Goal: Task Accomplishment & Management: Manage account settings

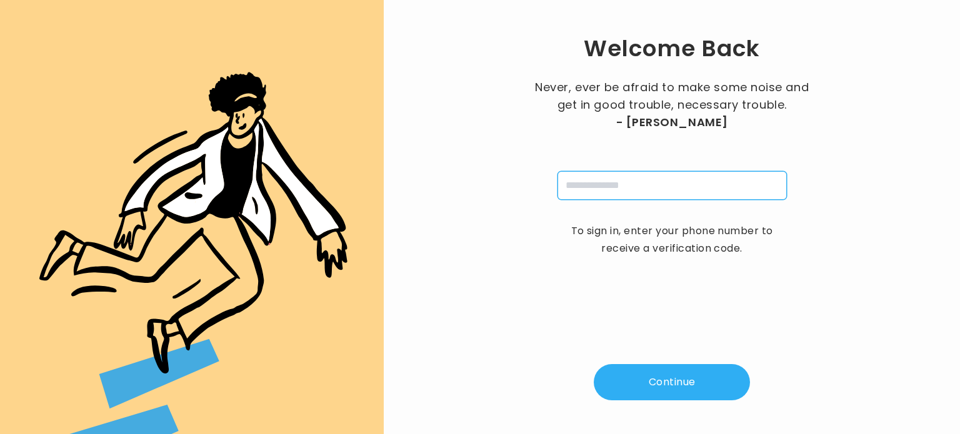
click at [616, 189] on input "tel" at bounding box center [671, 185] width 229 height 29
type input "**********"
click at [640, 376] on button "Continue" at bounding box center [672, 382] width 156 height 36
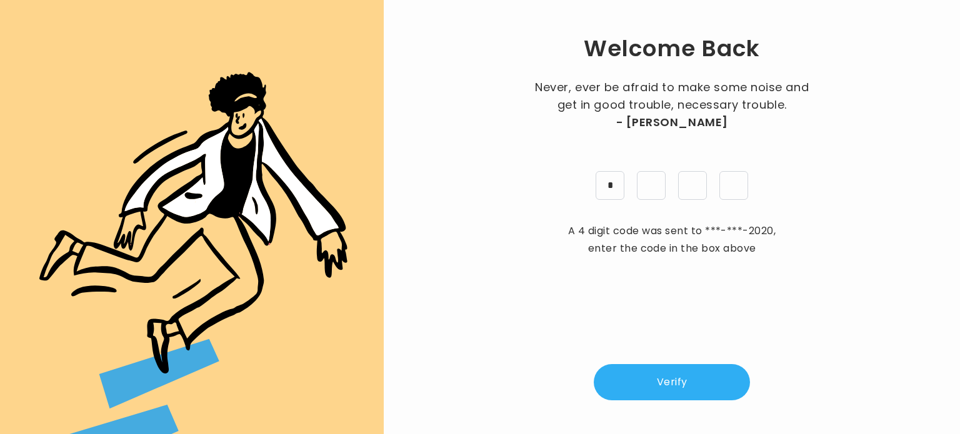
type input "*"
click at [650, 384] on button "Verify" at bounding box center [672, 382] width 156 height 36
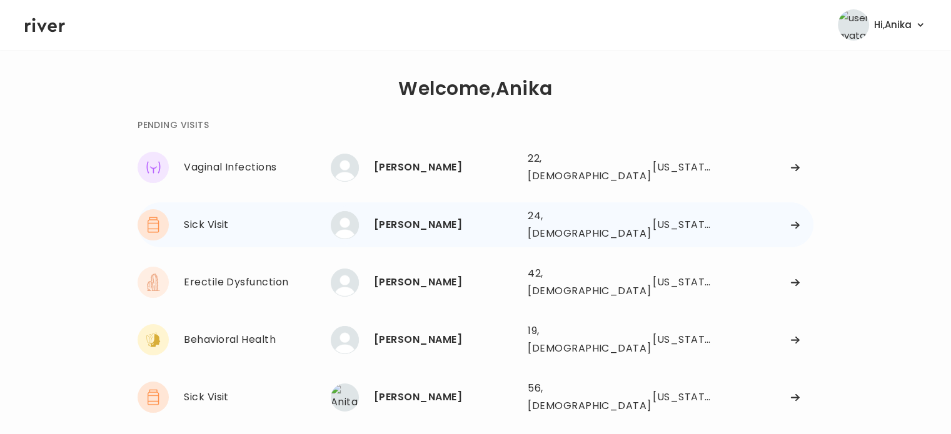
click at [409, 216] on div "[PERSON_NAME]" at bounding box center [446, 224] width 144 height 17
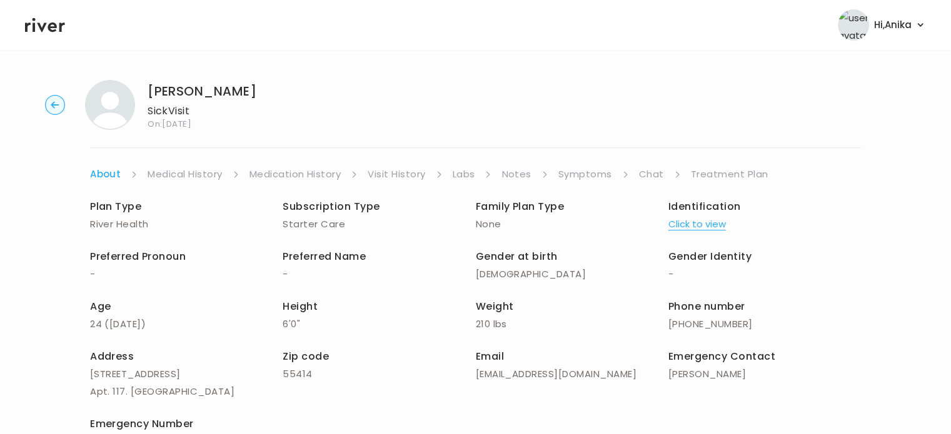
click at [50, 24] on icon at bounding box center [45, 25] width 40 height 14
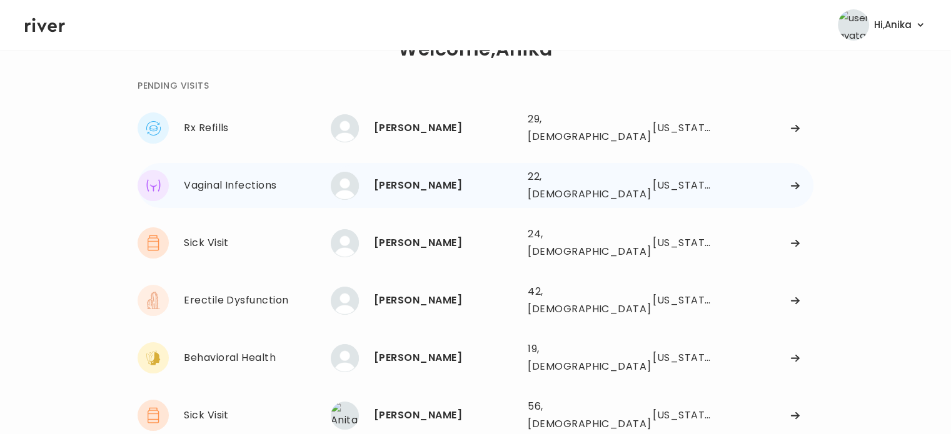
scroll to position [31, 0]
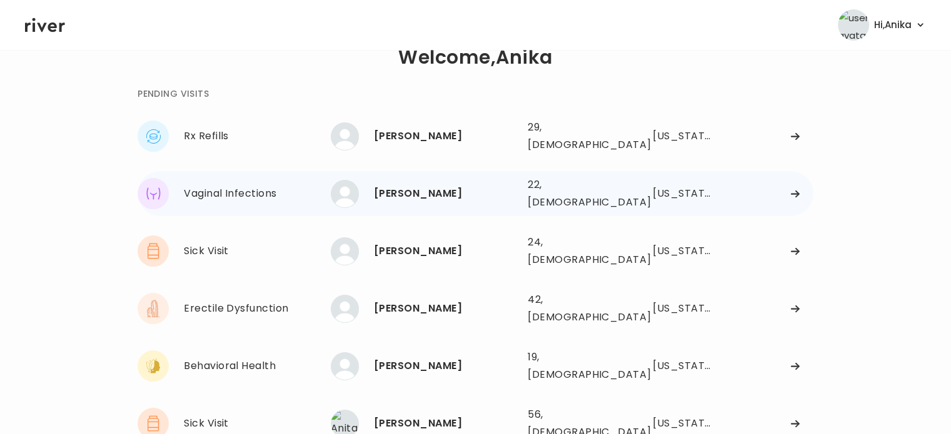
click at [419, 185] on div "Sofia Urena" at bounding box center [446, 193] width 144 height 17
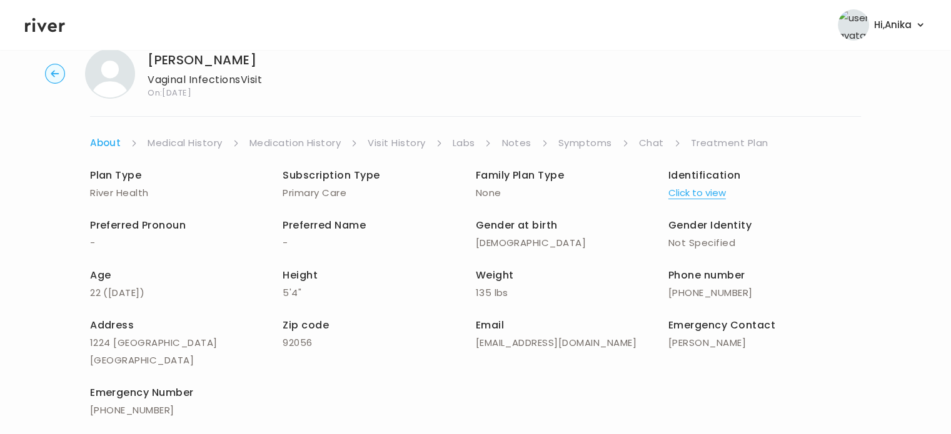
click at [587, 144] on link "Symptoms" at bounding box center [585, 142] width 54 height 17
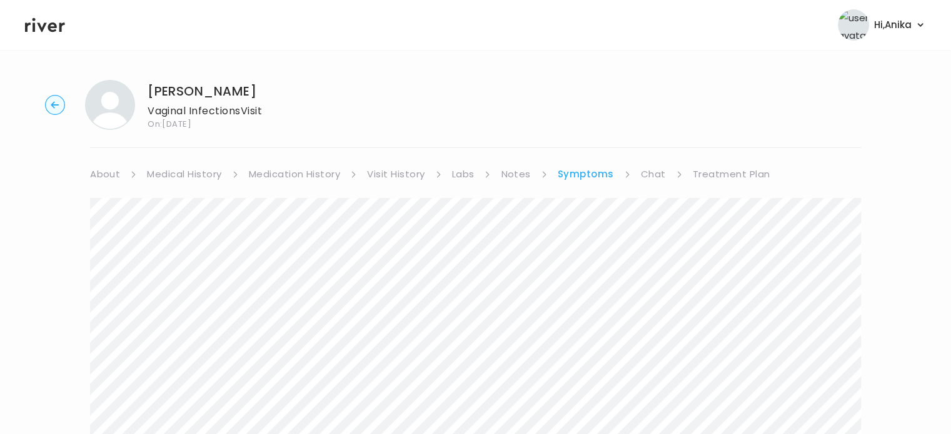
click at [647, 171] on link "Chat" at bounding box center [653, 174] width 25 height 17
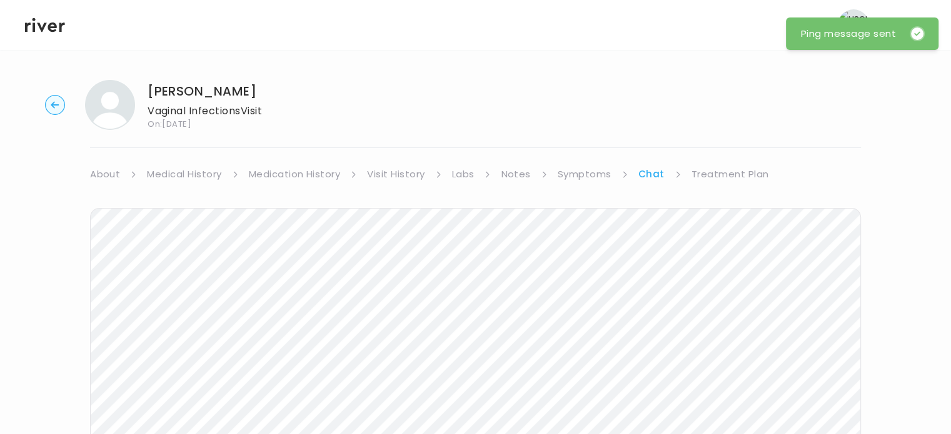
click at [47, 28] on icon at bounding box center [45, 25] width 40 height 19
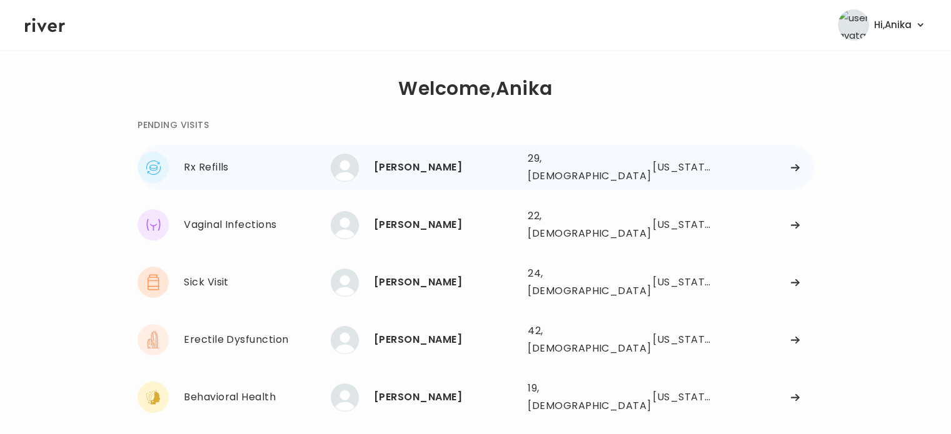
click at [461, 162] on div "Ross Botsford" at bounding box center [446, 167] width 144 height 17
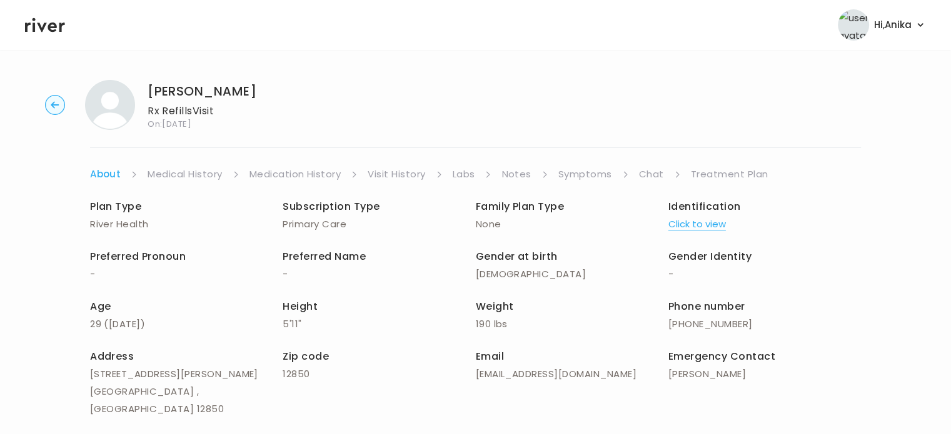
click at [694, 222] on button "Click to view" at bounding box center [696, 224] width 57 height 17
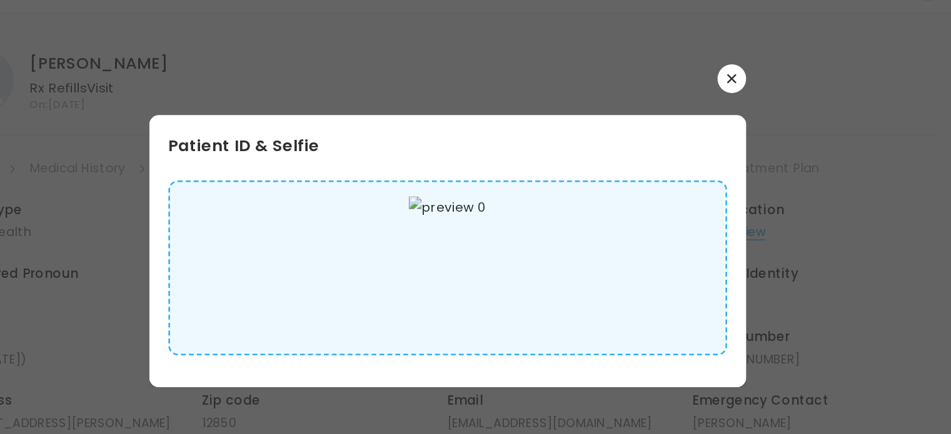
scroll to position [5, 0]
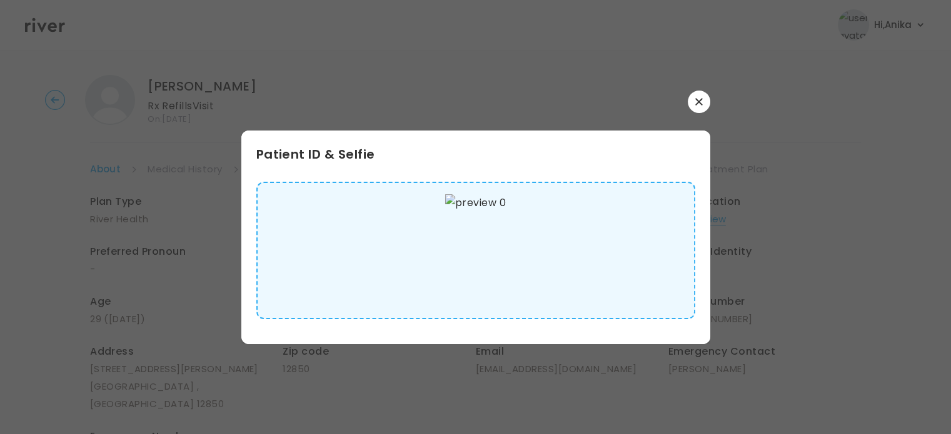
click at [697, 104] on icon "button" at bounding box center [698, 101] width 7 height 7
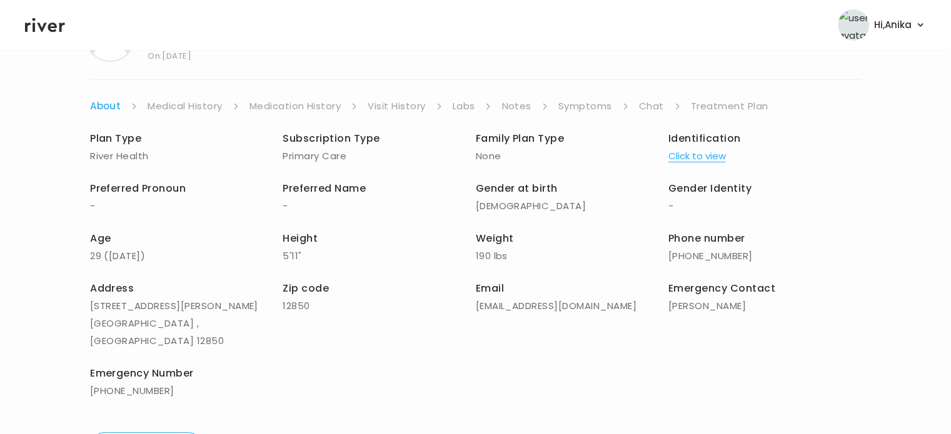
scroll to position [0, 0]
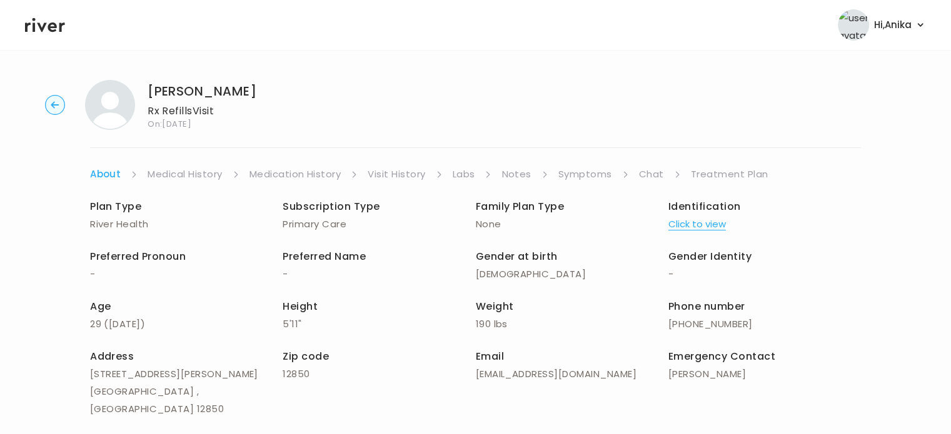
click at [190, 169] on link "Medical History" at bounding box center [184, 174] width 74 height 17
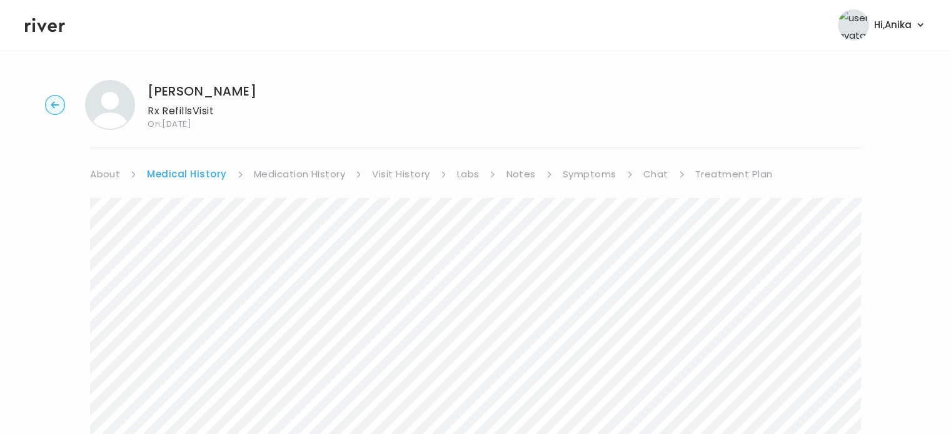
click at [292, 169] on link "Medication History" at bounding box center [300, 174] width 92 height 17
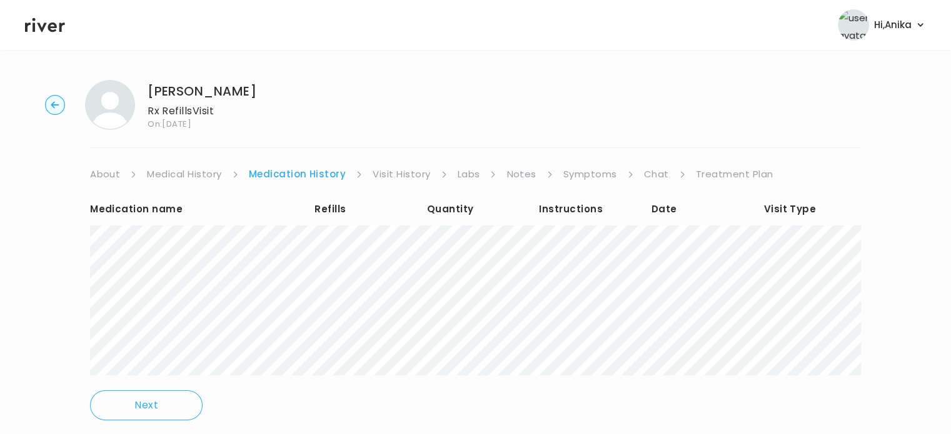
click at [377, 172] on link "Visit History" at bounding box center [400, 174] width 57 height 17
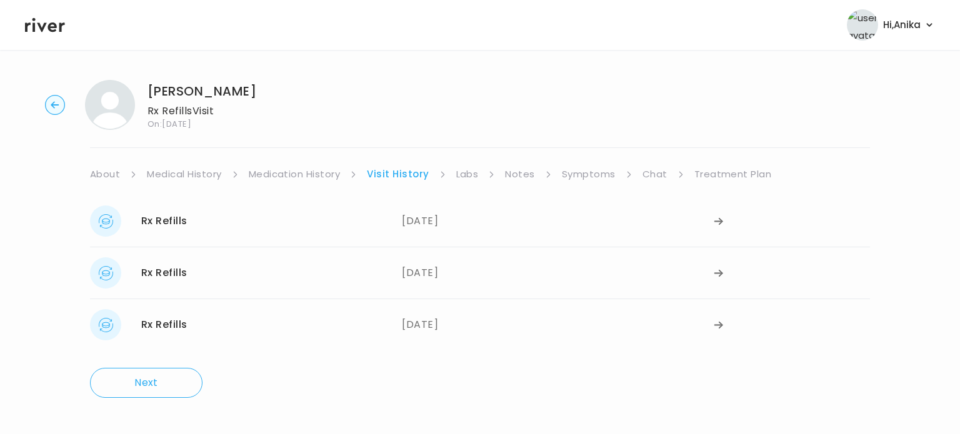
click at [312, 174] on link "Medication History" at bounding box center [295, 174] width 92 height 17
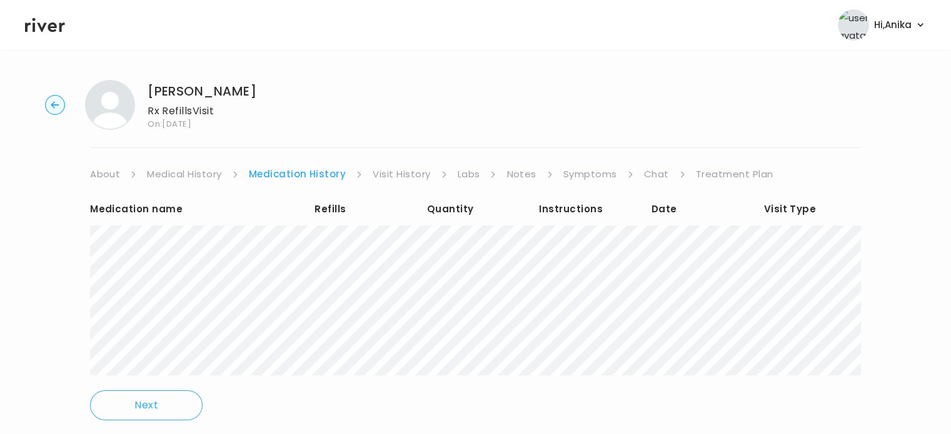
click at [395, 176] on link "Visit History" at bounding box center [400, 174] width 57 height 17
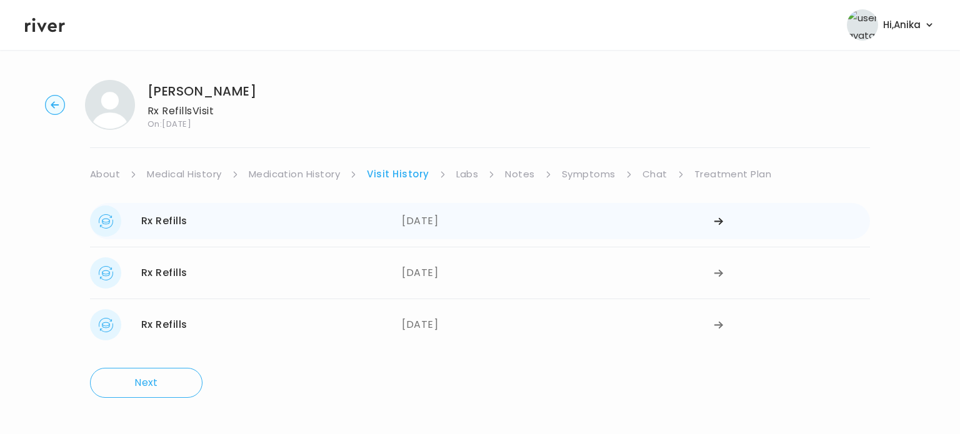
click at [437, 215] on div "04/22/2025" at bounding box center [558, 221] width 312 height 31
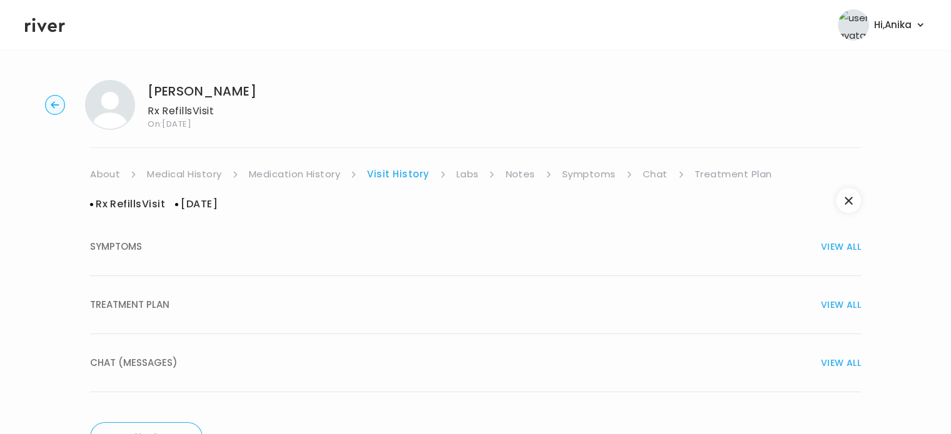
click at [435, 307] on div "TREATMENT PLAN VIEW ALL" at bounding box center [475, 304] width 771 height 17
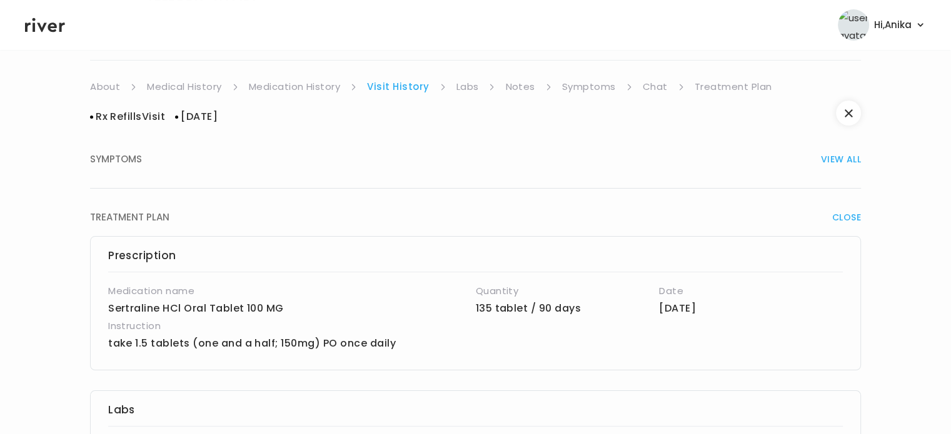
scroll to position [97, 0]
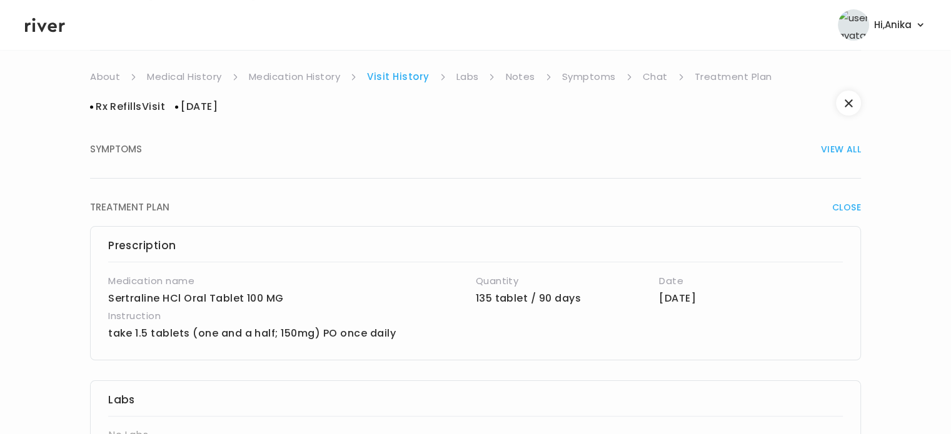
click at [469, 76] on link "Labs" at bounding box center [467, 76] width 22 height 17
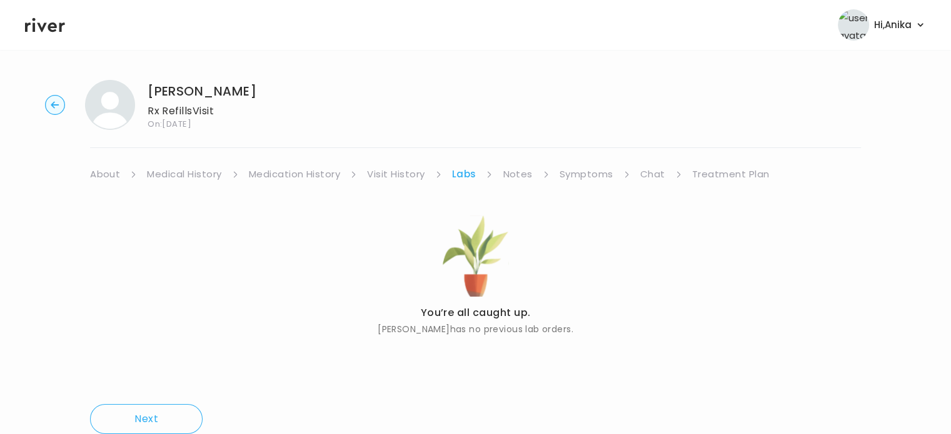
click at [517, 169] on link "Notes" at bounding box center [516, 174] width 29 height 17
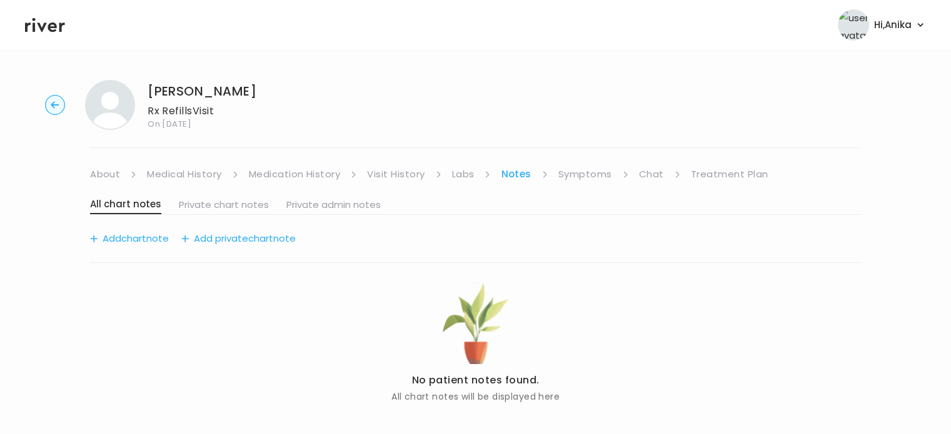
click at [587, 169] on link "Symptoms" at bounding box center [585, 174] width 54 height 17
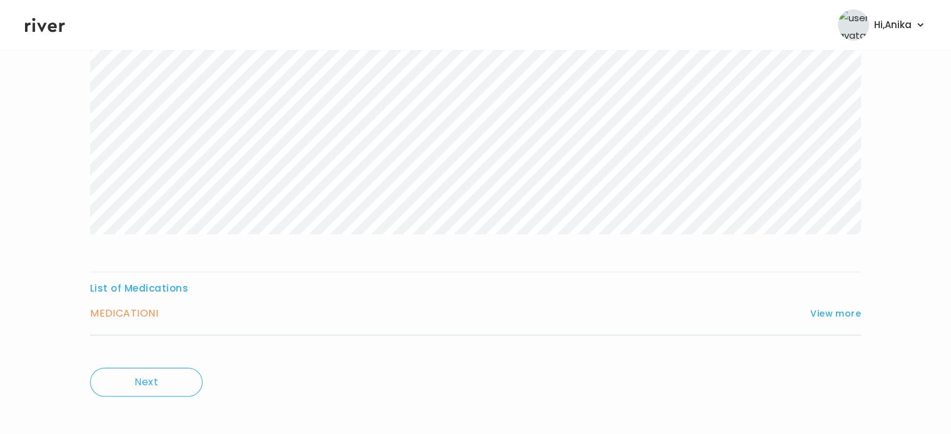
scroll to position [207, 0]
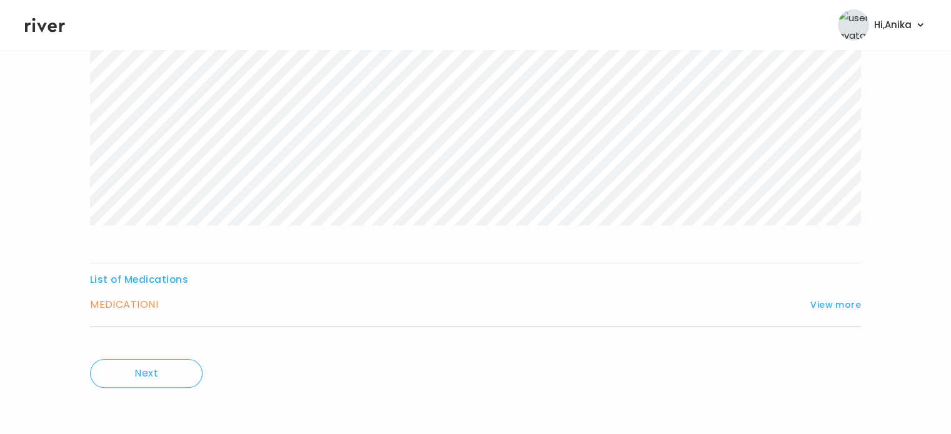
click at [829, 284] on h3 "List of Medications" at bounding box center [475, 279] width 771 height 17
click at [828, 299] on button "View more" at bounding box center [835, 304] width 51 height 15
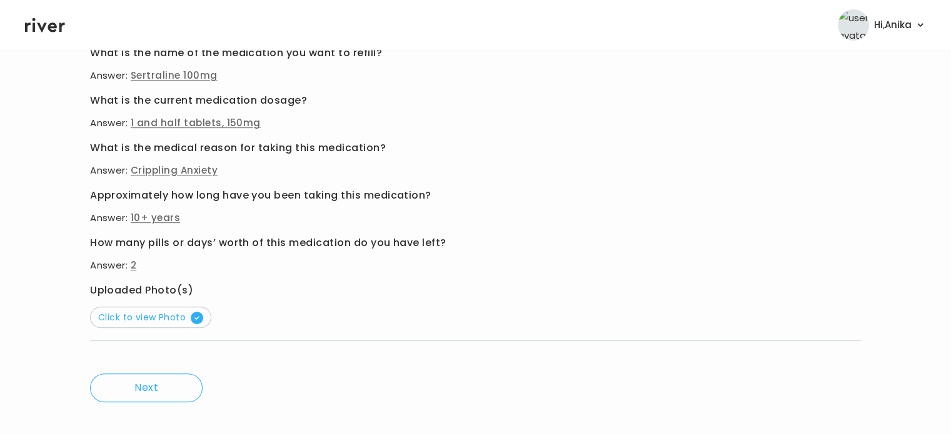
scroll to position [543, 0]
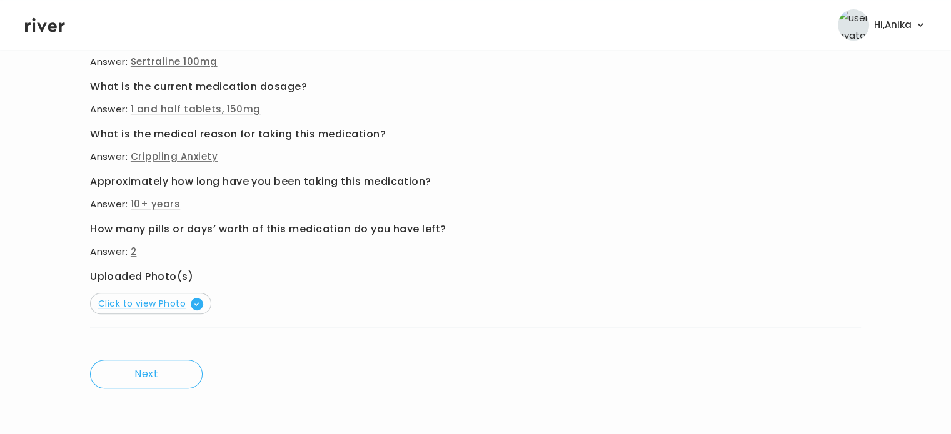
click at [159, 309] on span "Click to view Photo" at bounding box center [150, 303] width 105 height 12
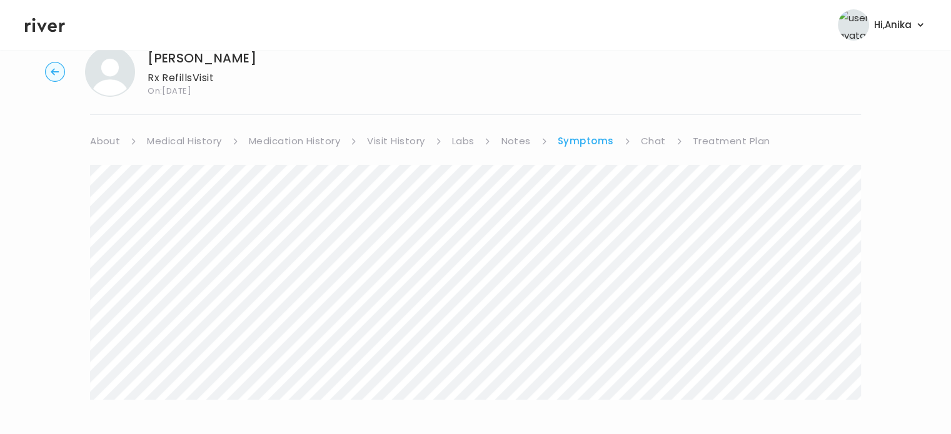
scroll to position [0, 0]
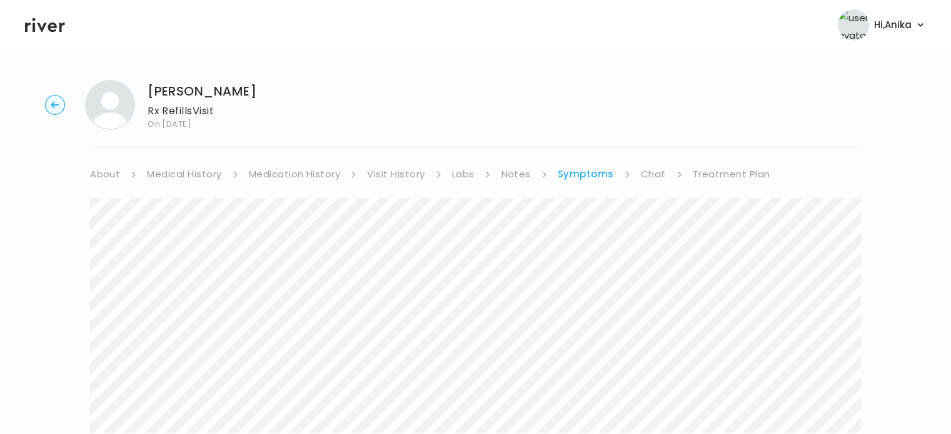
click at [715, 171] on link "Treatment Plan" at bounding box center [730, 174] width 77 height 17
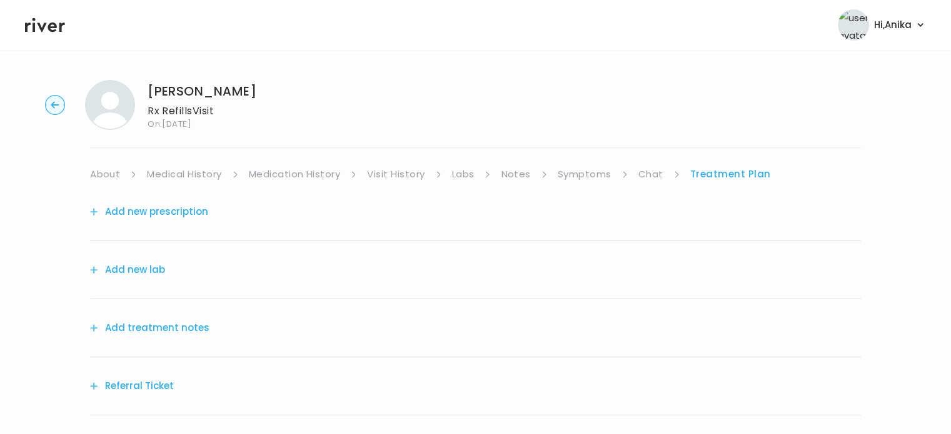
click at [167, 320] on button "Add treatment notes" at bounding box center [149, 327] width 119 height 17
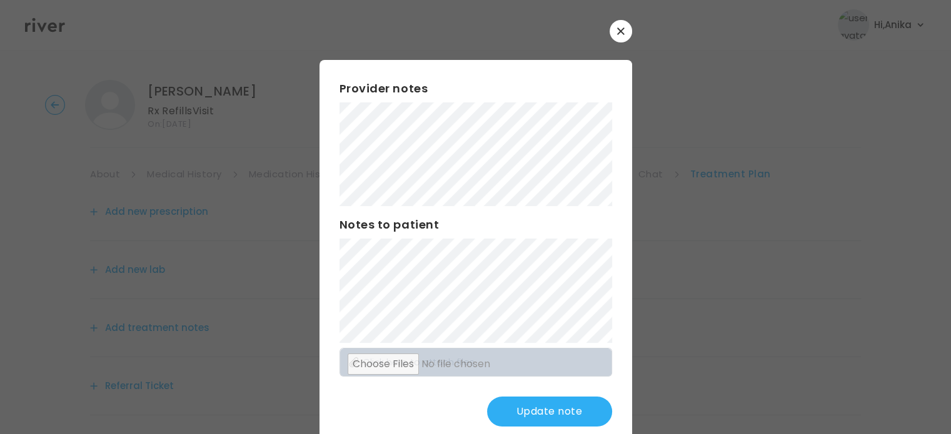
click at [506, 409] on button "Update note" at bounding box center [549, 412] width 125 height 30
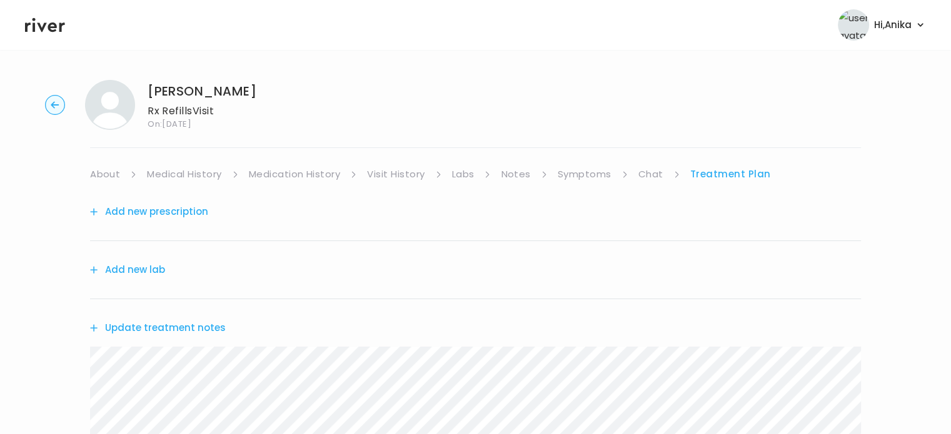
click at [167, 222] on div "Add new prescription" at bounding box center [475, 212] width 771 height 58
click at [167, 212] on button "Add new prescription" at bounding box center [149, 211] width 118 height 17
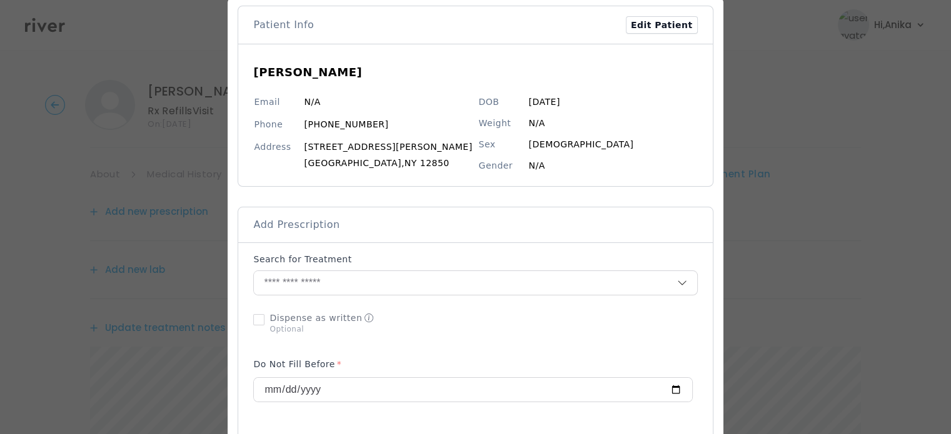
scroll to position [74, 0]
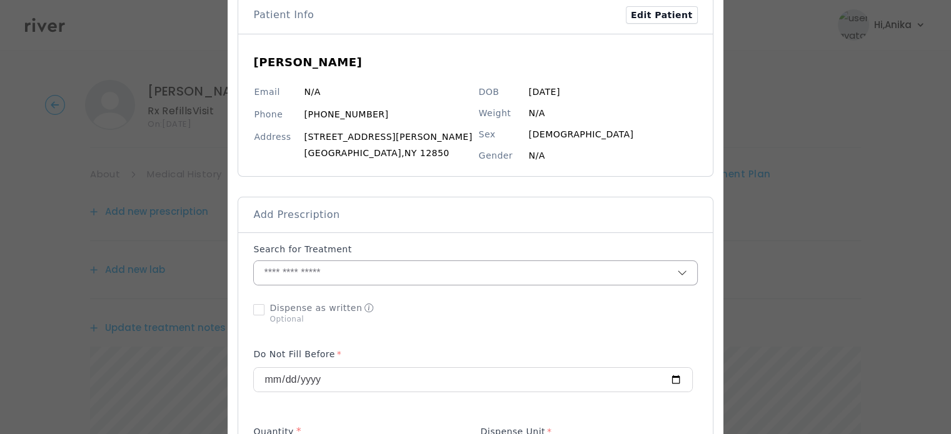
click at [352, 276] on input "text" at bounding box center [465, 273] width 422 height 24
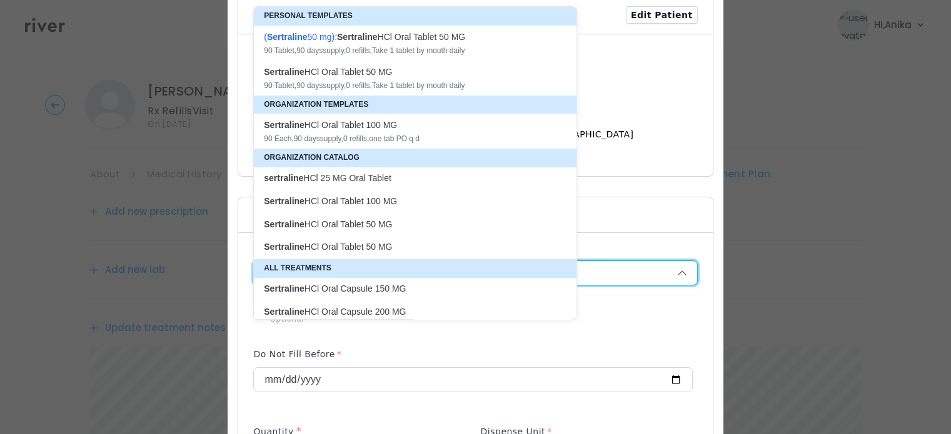
click at [404, 128] on div "Sertraline HCl Oral Tablet 100 MG" at bounding box center [407, 125] width 287 height 12
type input "**********"
type input "**"
type input "*"
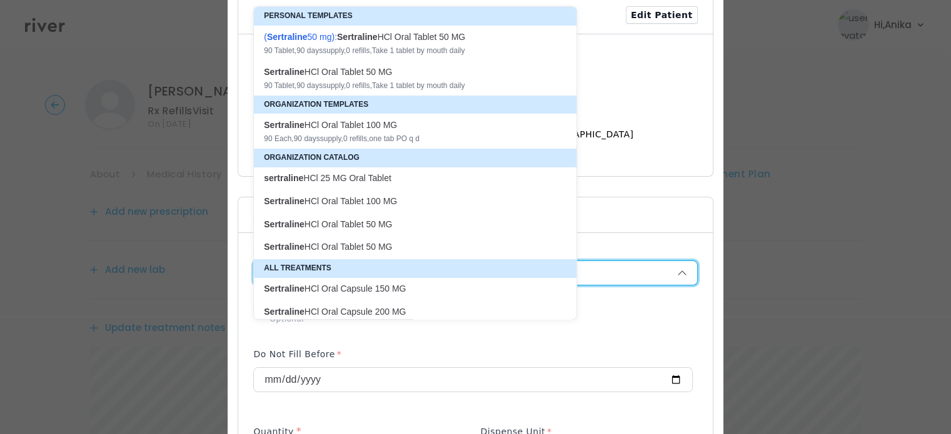
type textarea "**********"
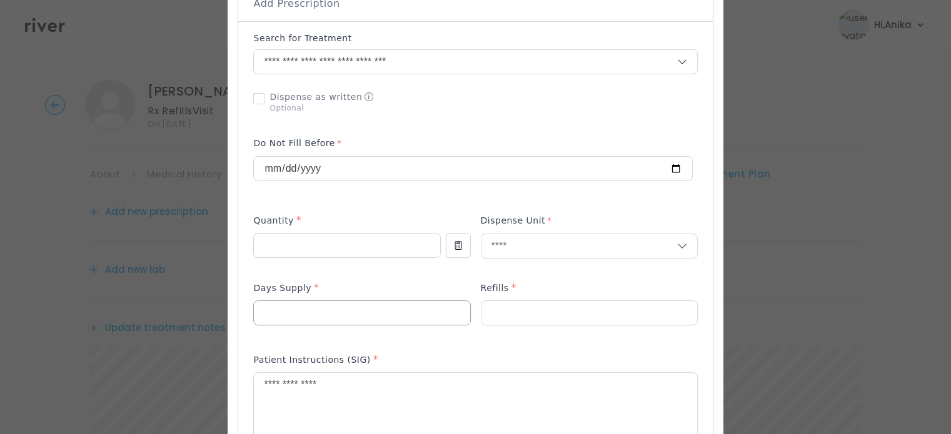
scroll to position [306, 0]
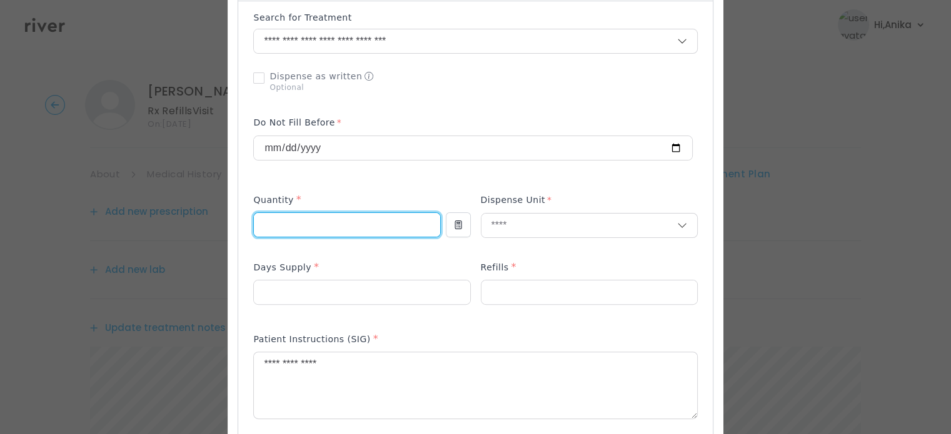
drag, startPoint x: 288, startPoint y: 227, endPoint x: 261, endPoint y: 227, distance: 27.5
click at [261, 227] on div "Add Prescription to Order" at bounding box center [475, 317] width 474 height 632
type input "***"
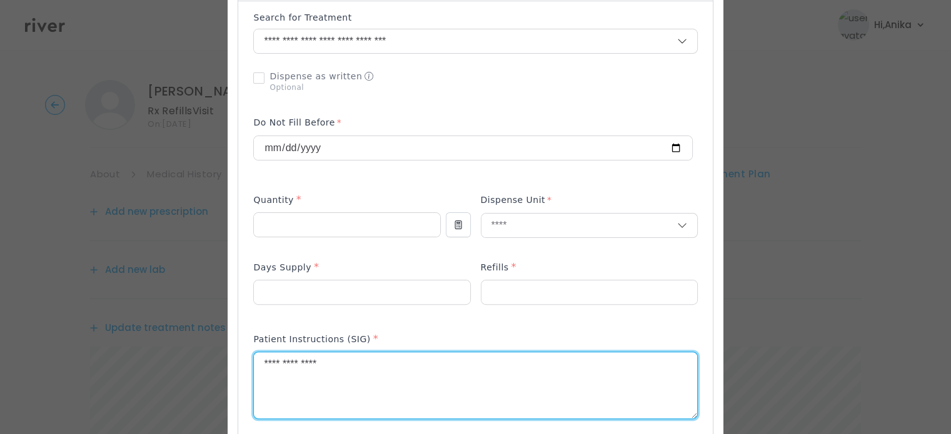
drag, startPoint x: 363, startPoint y: 366, endPoint x: 102, endPoint y: 350, distance: 261.1
click at [102, 350] on div "​" at bounding box center [475, 371] width 951 height 1355
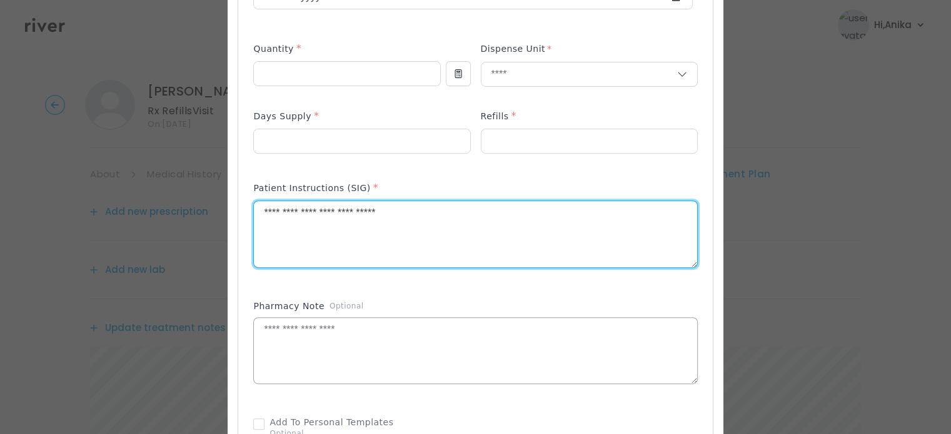
scroll to position [503, 0]
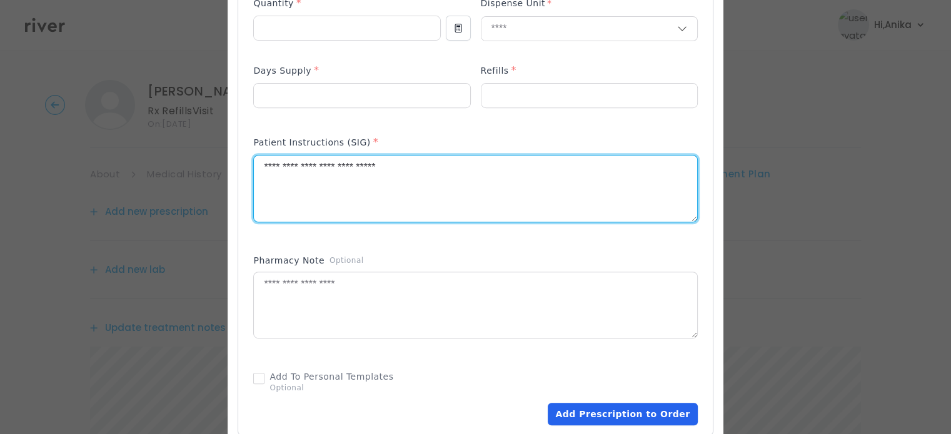
type textarea "**********"
click at [590, 415] on button "Add Prescription to Order" at bounding box center [621, 414] width 149 height 22
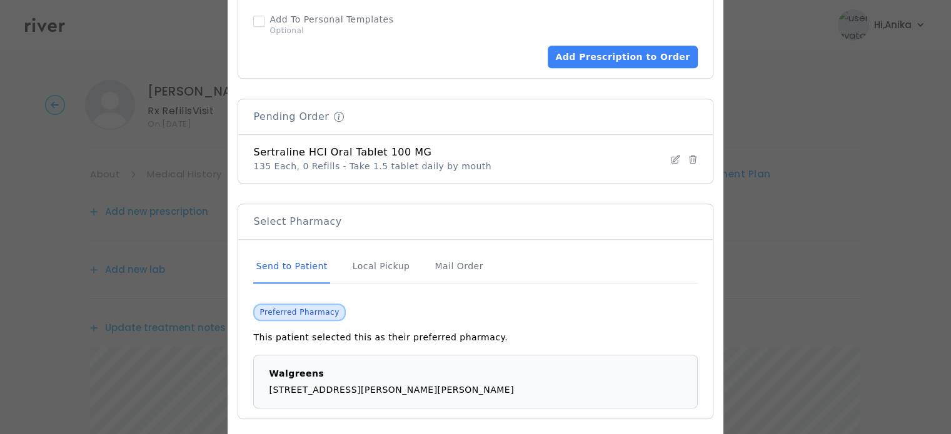
scroll to position [915, 0]
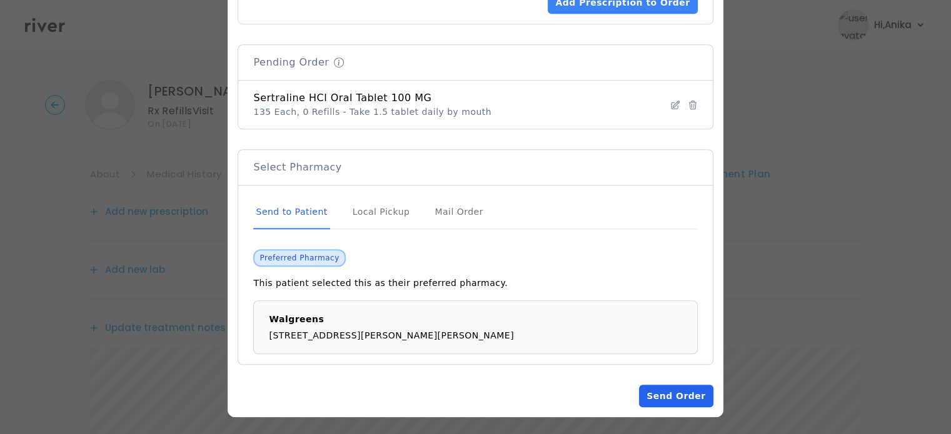
click at [650, 385] on button "Send Order" at bounding box center [676, 396] width 74 height 22
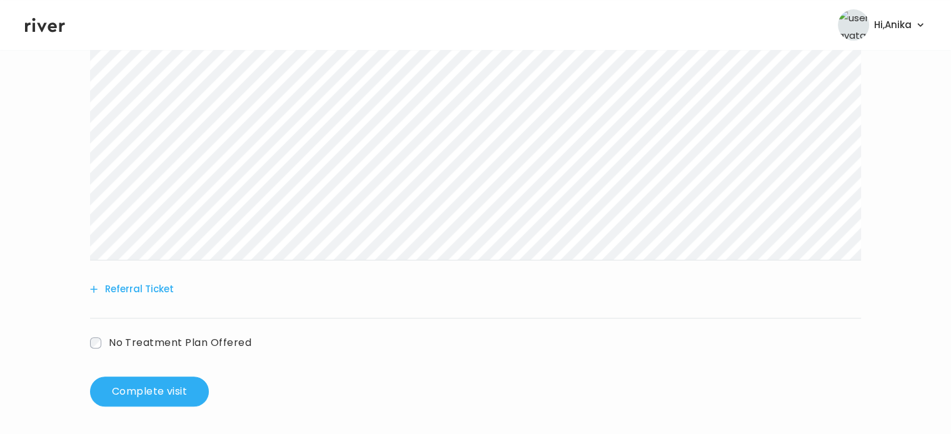
scroll to position [447, 0]
click at [165, 379] on button "Complete visit" at bounding box center [149, 390] width 119 height 30
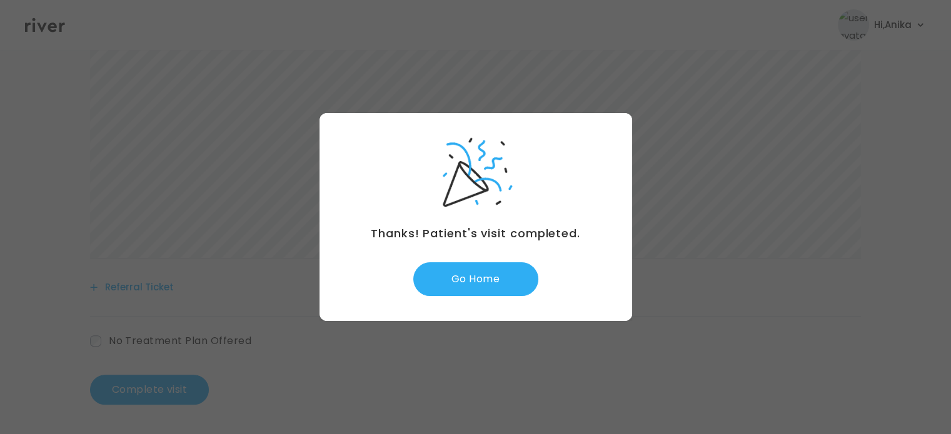
click at [498, 297] on div "Thanks! Patient's visit completed. Go Home" at bounding box center [475, 217] width 312 height 208
click at [491, 276] on button "Go Home" at bounding box center [475, 279] width 125 height 34
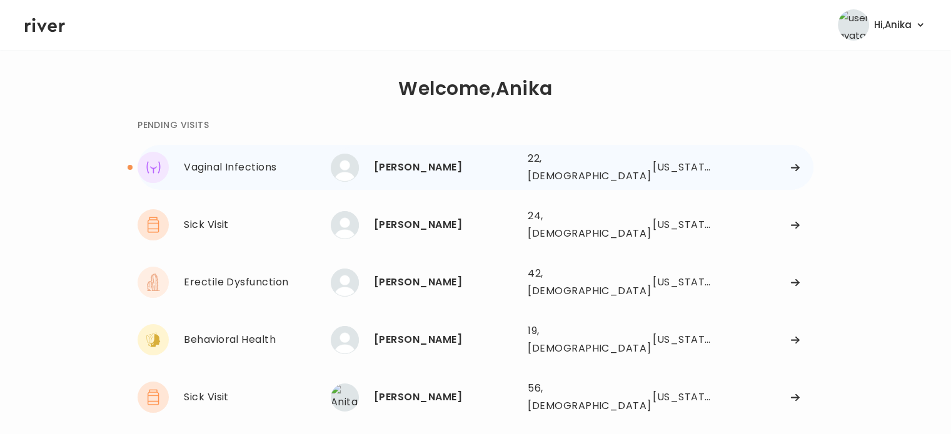
click at [436, 154] on div "Sofia Urena 22, Female See more" at bounding box center [424, 168] width 187 height 28
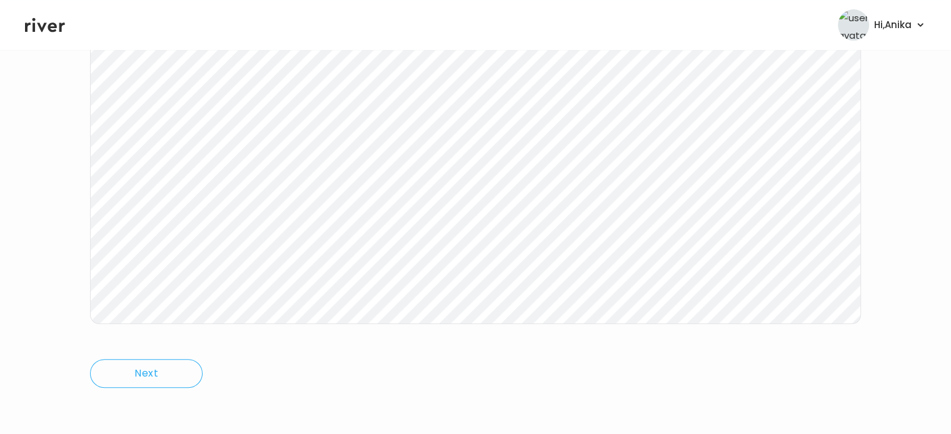
scroll to position [259, 0]
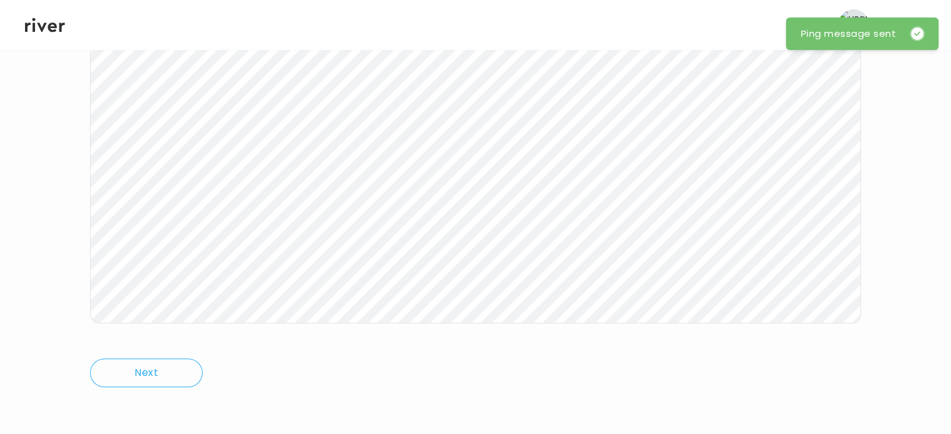
click at [48, 24] on icon at bounding box center [45, 25] width 40 height 14
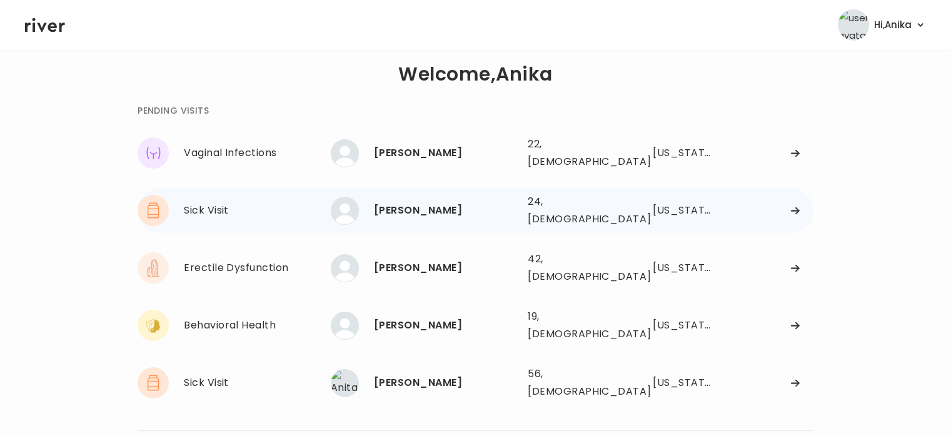
scroll to position [14, 0]
click at [429, 202] on div "[PERSON_NAME]" at bounding box center [446, 210] width 144 height 17
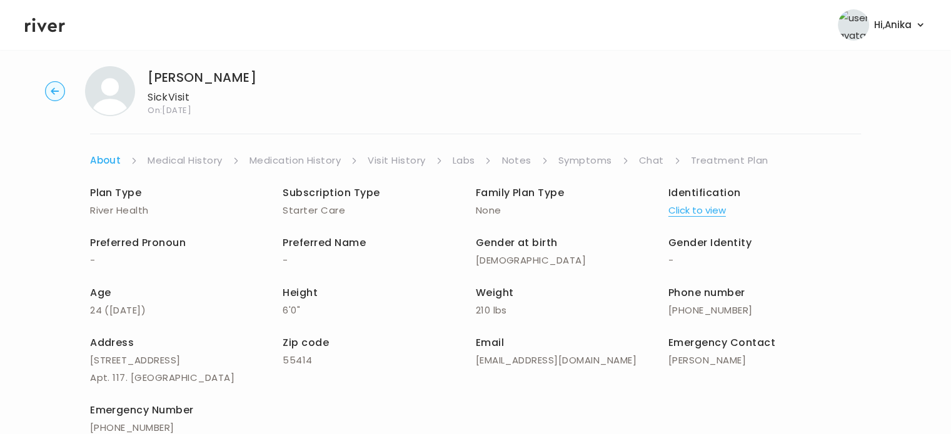
click at [601, 161] on link "Symptoms" at bounding box center [585, 160] width 54 height 17
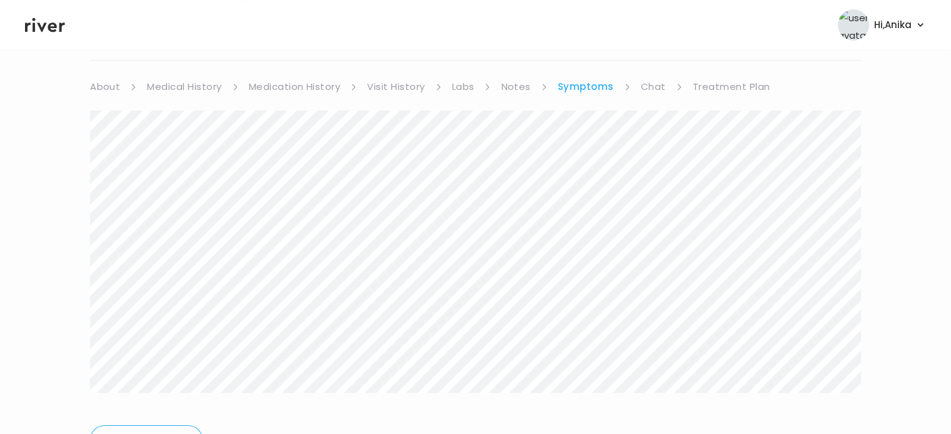
scroll to position [82, 0]
click at [647, 90] on link "Chat" at bounding box center [653, 91] width 25 height 17
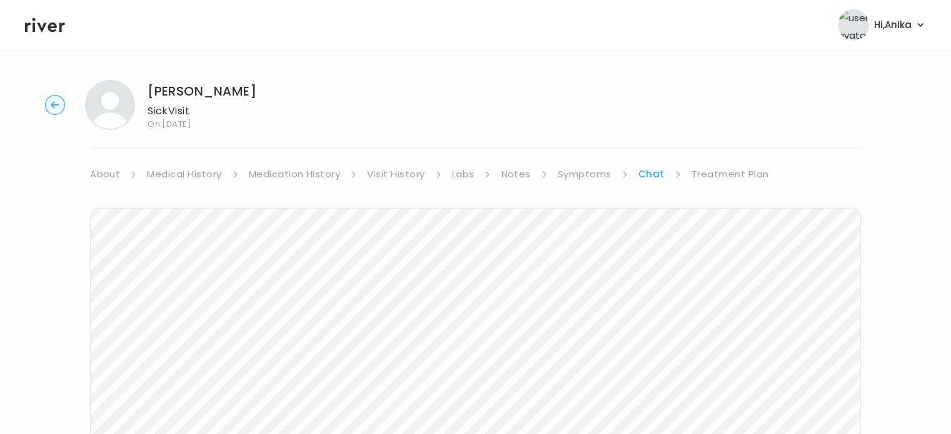
click at [57, 29] on icon at bounding box center [45, 25] width 40 height 19
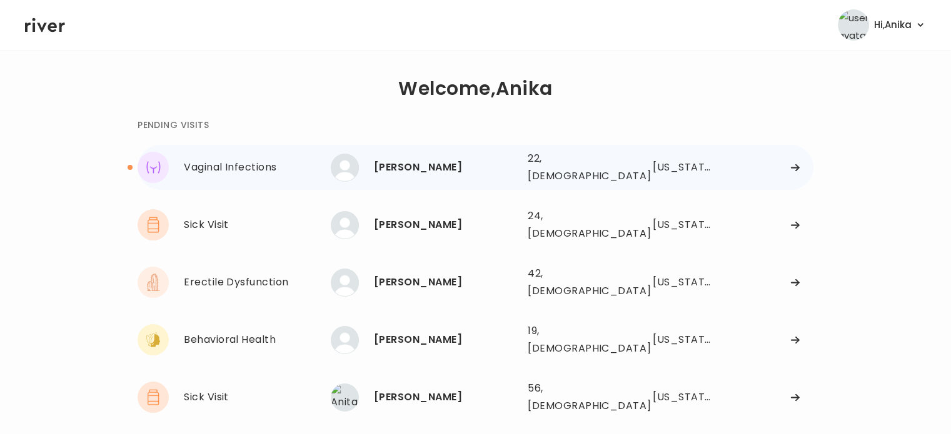
click at [459, 162] on div "Sofia Urena" at bounding box center [446, 167] width 144 height 17
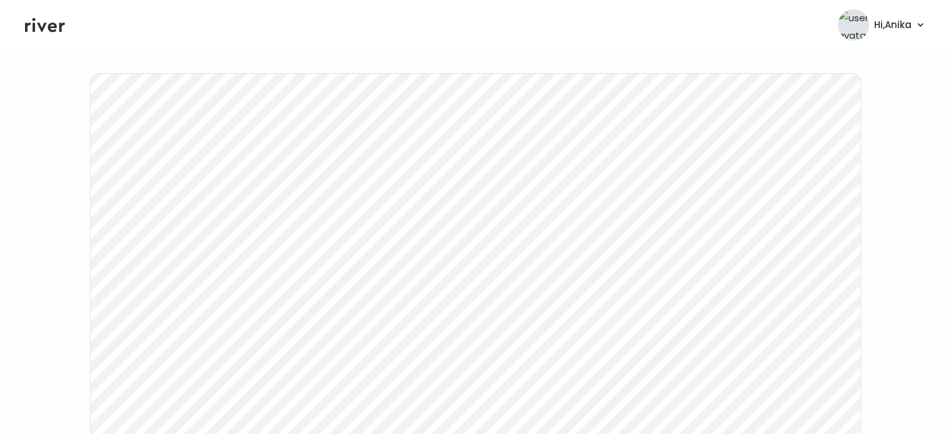
scroll to position [129, 0]
click at [49, 16] on icon at bounding box center [45, 25] width 40 height 19
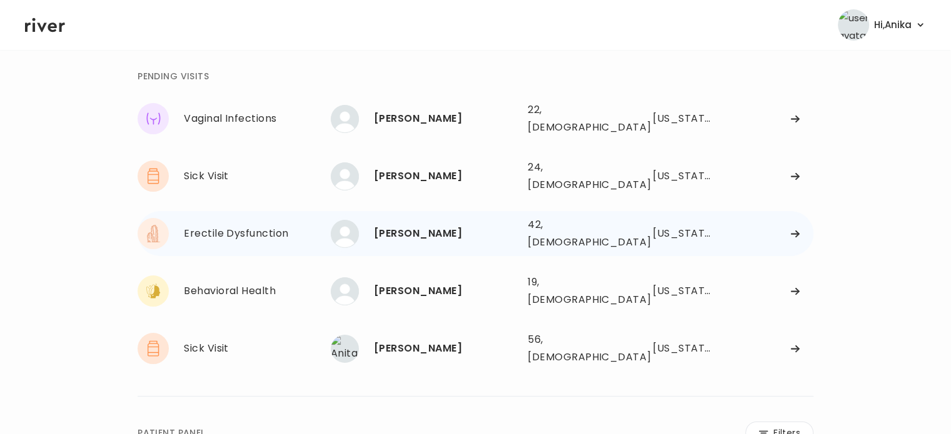
scroll to position [52, 0]
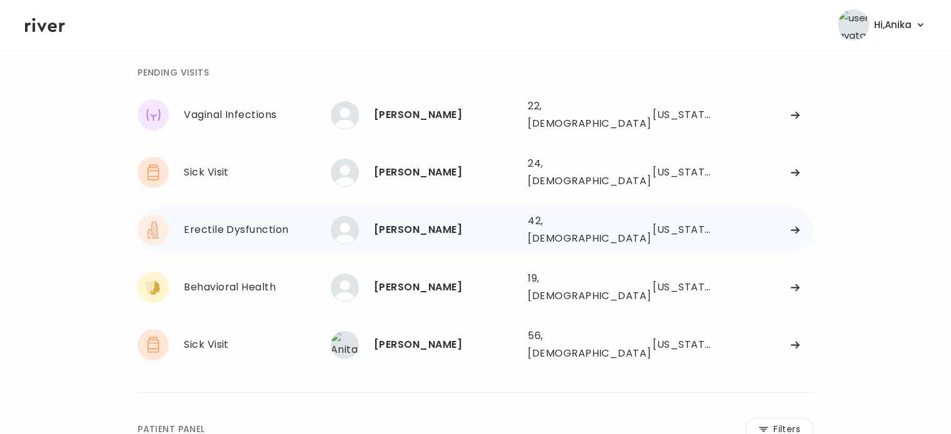
click at [425, 221] on div "Brian Mahoff" at bounding box center [446, 229] width 144 height 17
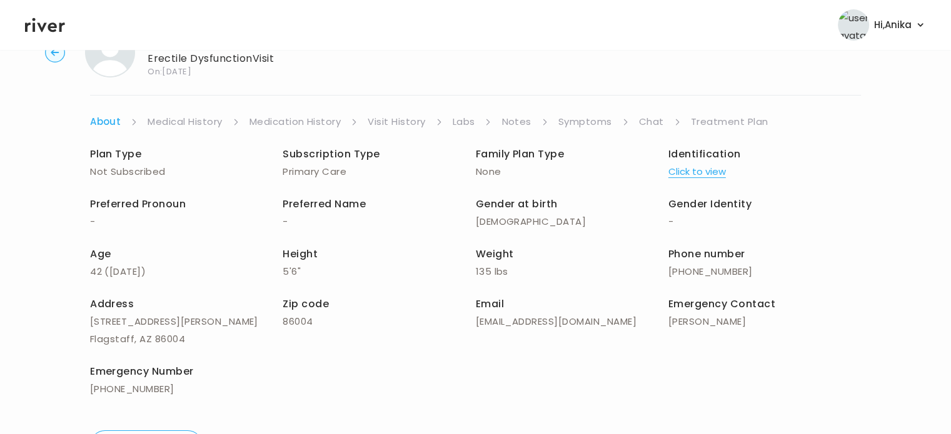
click at [574, 117] on link "Symptoms" at bounding box center [585, 121] width 54 height 17
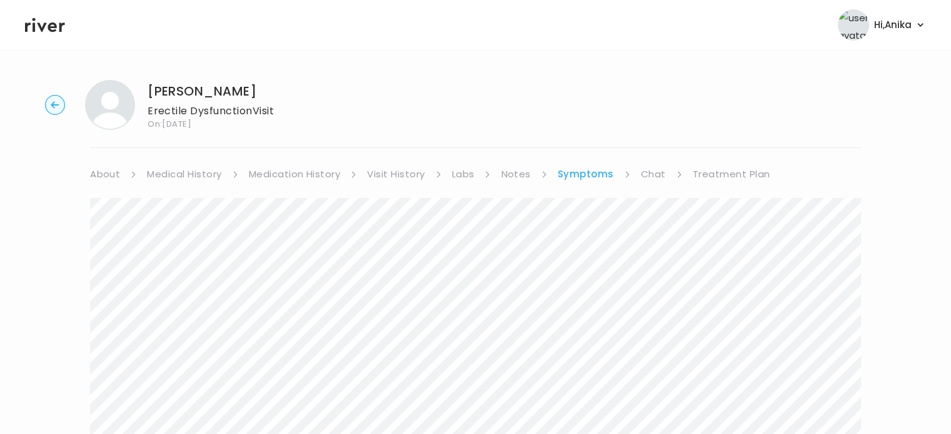
click at [405, 178] on link "Visit History" at bounding box center [395, 174] width 57 height 17
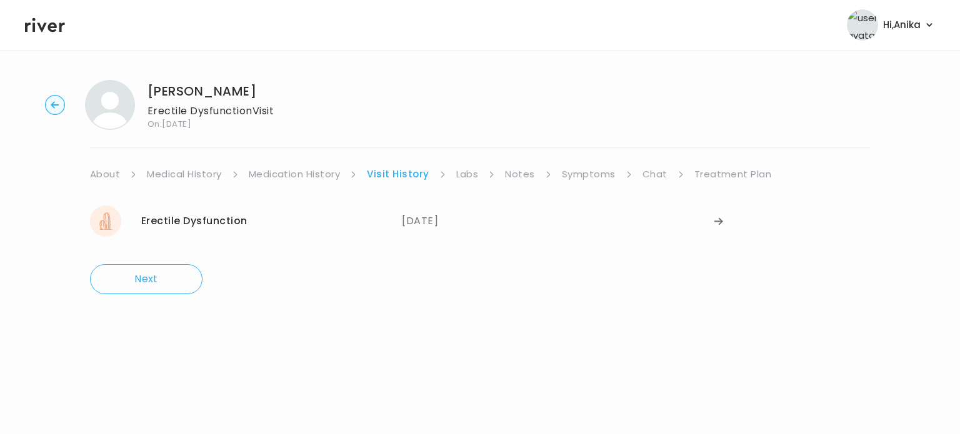
click at [326, 171] on link "Medication History" at bounding box center [295, 174] width 92 height 17
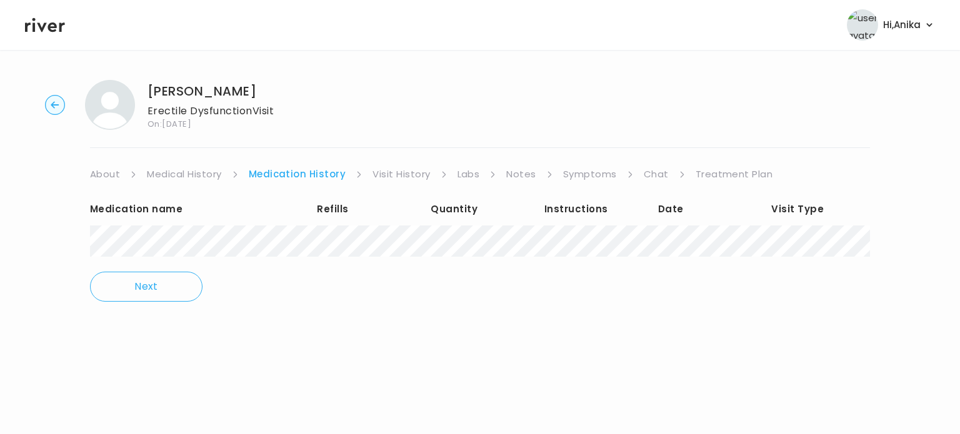
click at [615, 372] on main "Brian Mahoff Erectile Dysfunction Visit On: 11 Aug 2025 About Medical History M…" at bounding box center [480, 242] width 960 height 384
click at [649, 176] on link "Chat" at bounding box center [656, 174] width 25 height 17
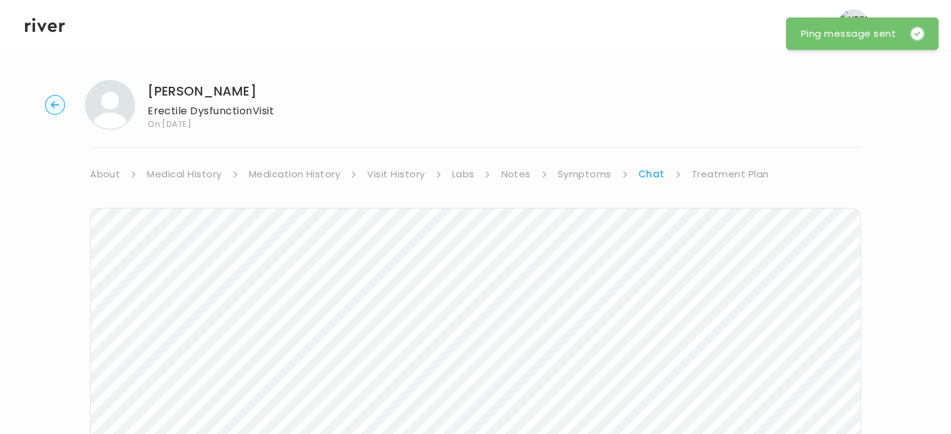
click at [46, 32] on icon at bounding box center [45, 25] width 40 height 19
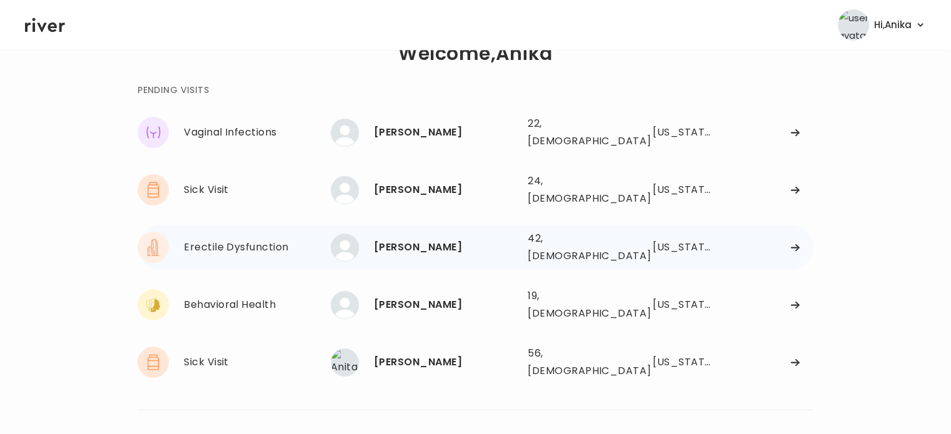
scroll to position [49, 0]
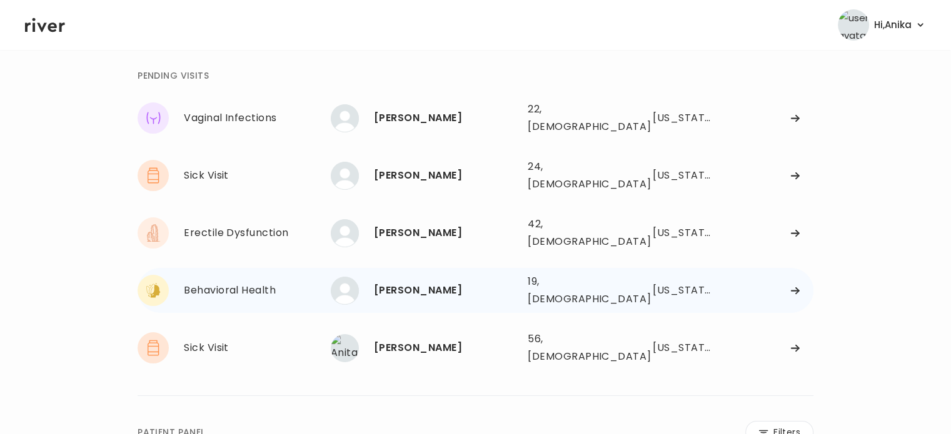
click at [435, 282] on div "Maritere Gonzalez" at bounding box center [446, 290] width 144 height 17
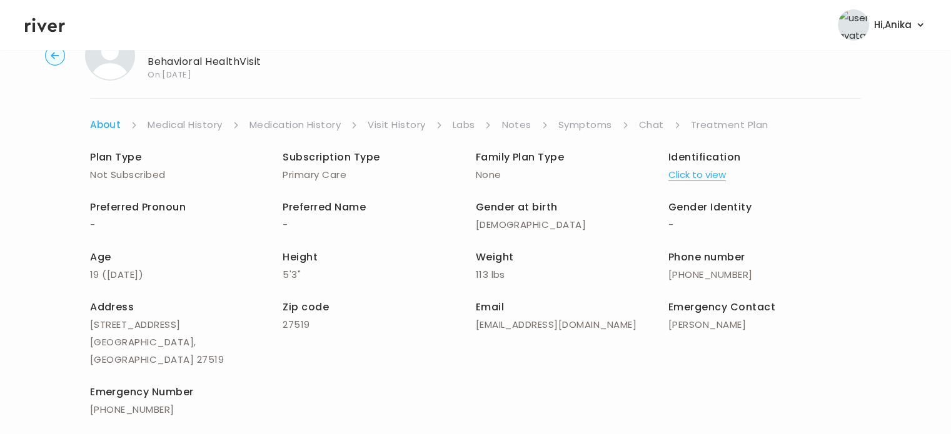
click at [599, 125] on link "Symptoms" at bounding box center [585, 124] width 54 height 17
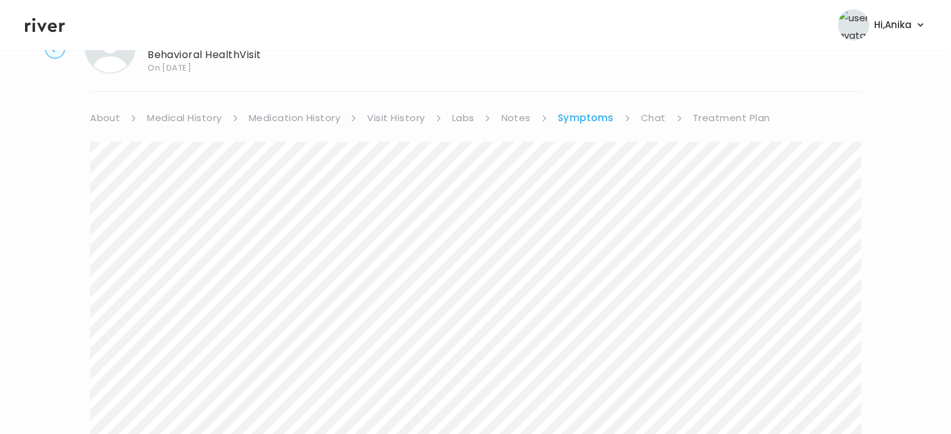
scroll to position [57, 0]
click at [725, 115] on link "Treatment Plan" at bounding box center [730, 116] width 77 height 17
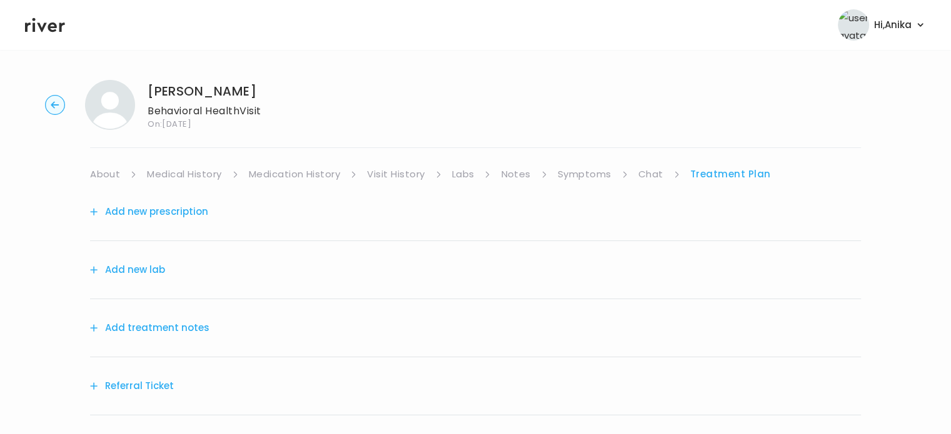
click at [150, 327] on button "Add treatment notes" at bounding box center [149, 327] width 119 height 17
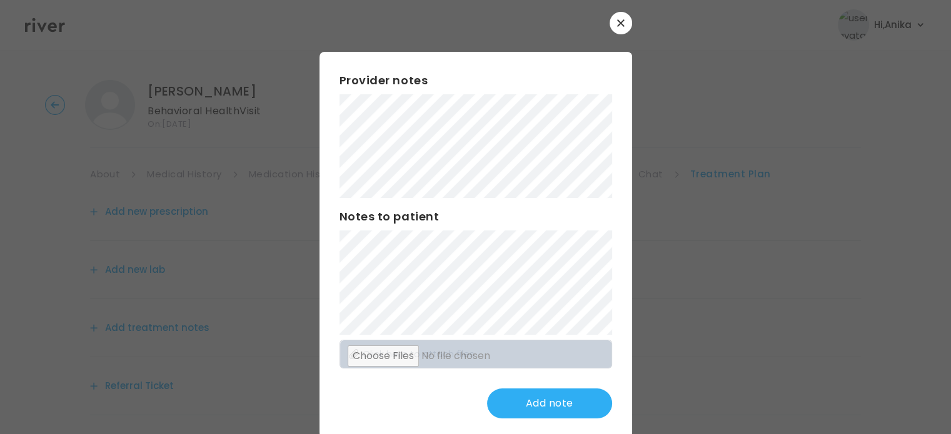
scroll to position [12, 0]
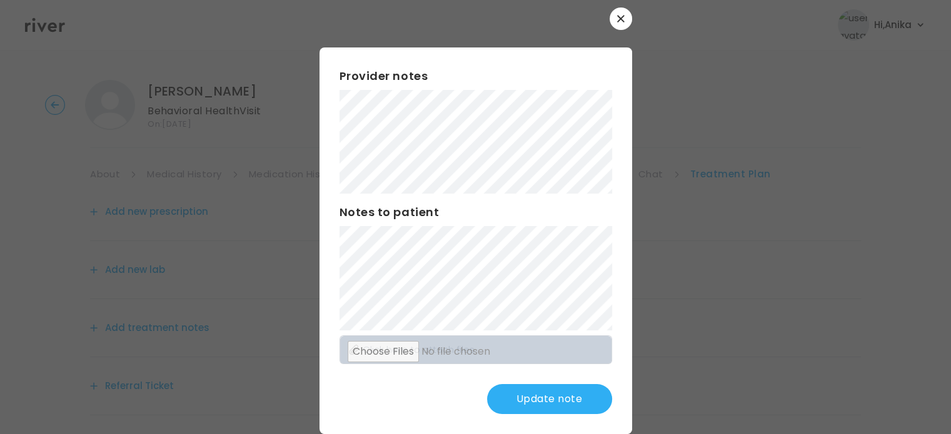
click at [543, 406] on button "Update note" at bounding box center [549, 399] width 125 height 30
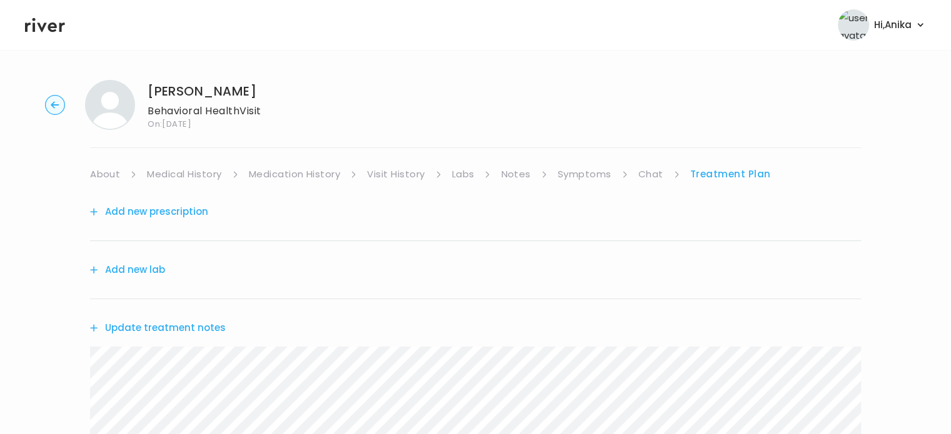
click at [580, 162] on div "Maritere Gonzalez Behavioral Health Visit On: 08 Aug 2025 About Medical History…" at bounding box center [475, 402] width 951 height 665
click at [579, 172] on link "Symptoms" at bounding box center [584, 174] width 54 height 17
click at [722, 173] on link "Treatment Plan" at bounding box center [730, 174] width 77 height 17
click at [195, 326] on button "Update treatment notes" at bounding box center [158, 327] width 136 height 17
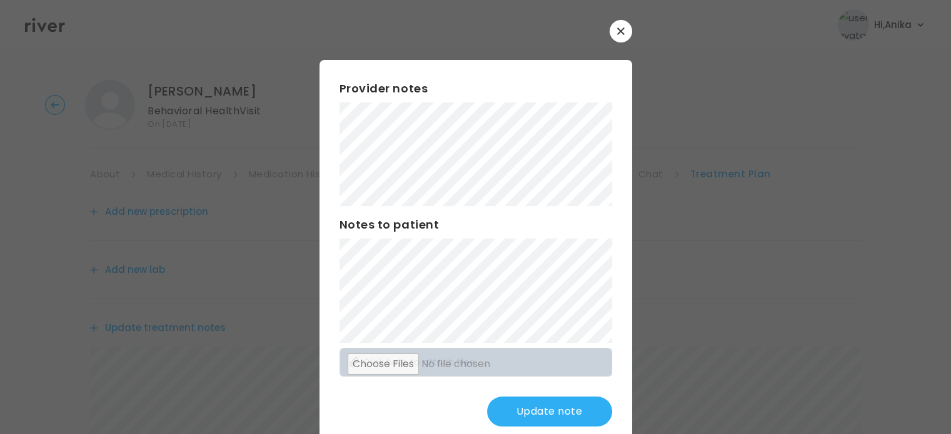
click at [544, 412] on button "Update note" at bounding box center [549, 412] width 125 height 30
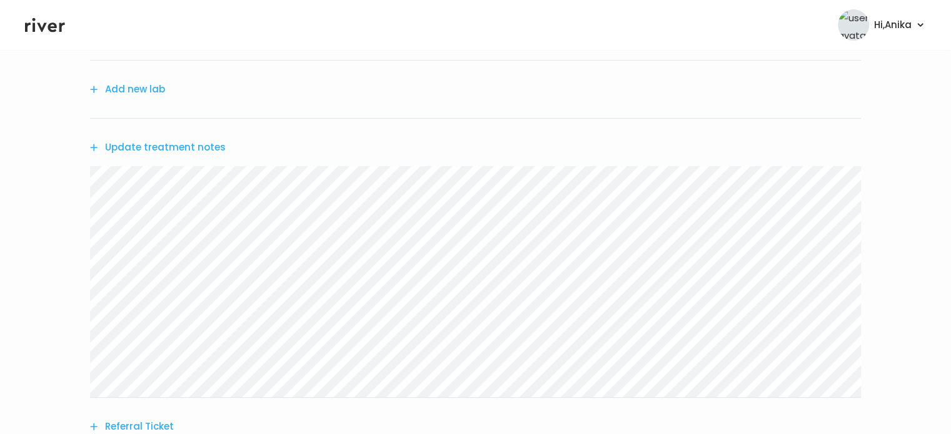
scroll to position [188, 0]
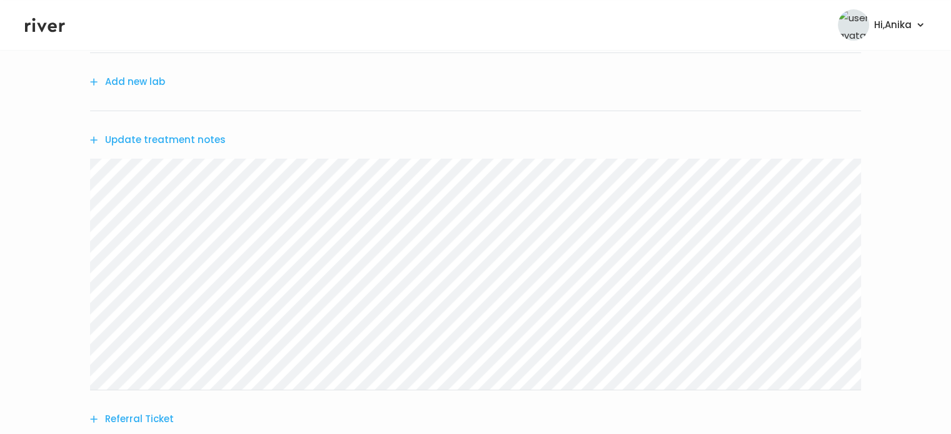
click at [143, 419] on button "Referral Ticket" at bounding box center [132, 419] width 84 height 17
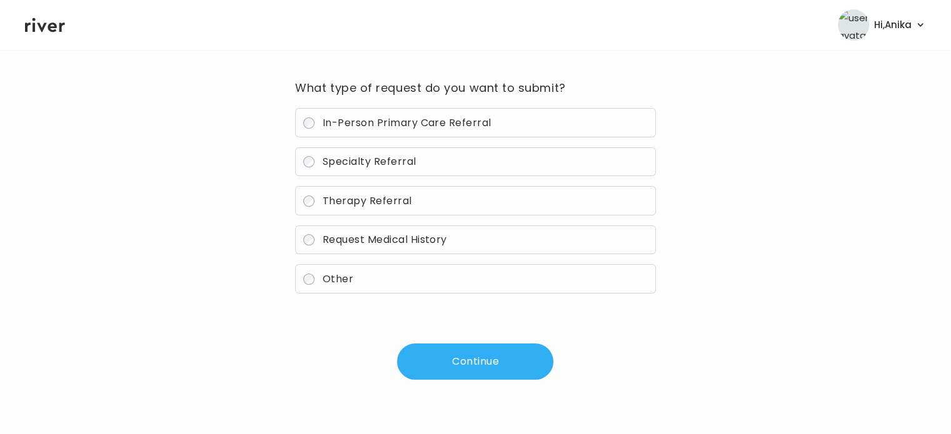
click at [365, 204] on span "Therapy Referral" at bounding box center [366, 201] width 89 height 14
click at [474, 347] on button "Continue" at bounding box center [475, 362] width 156 height 36
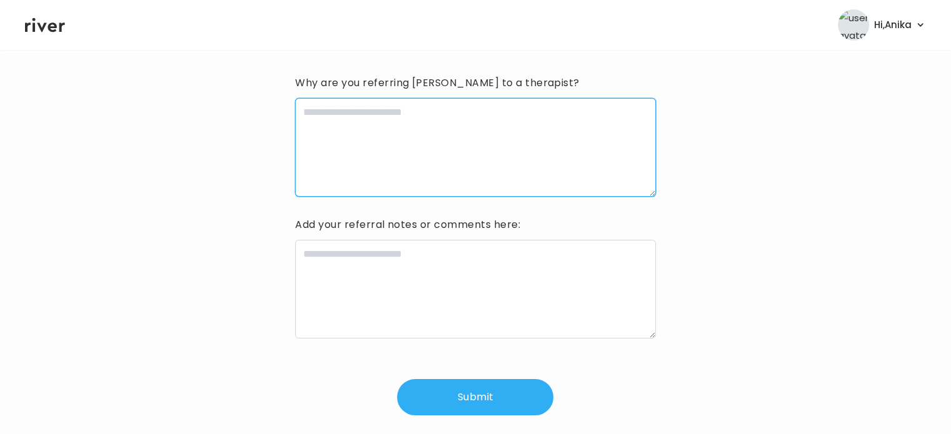
click at [457, 152] on textarea at bounding box center [475, 147] width 360 height 99
type textarea "**********"
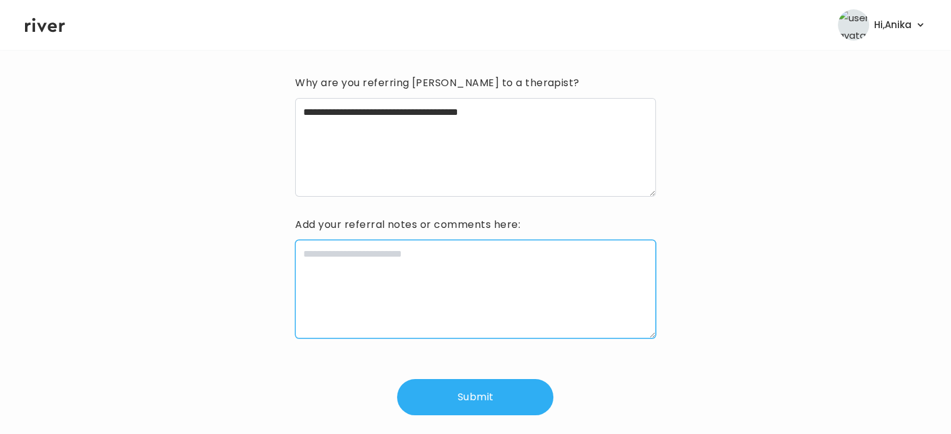
click at [444, 294] on textarea at bounding box center [475, 289] width 360 height 99
type textarea "**********"
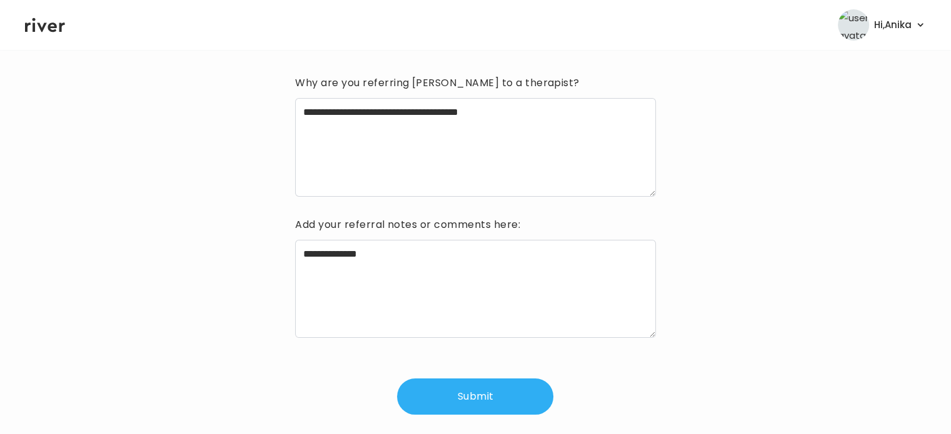
click at [486, 388] on button "Submit" at bounding box center [475, 397] width 156 height 36
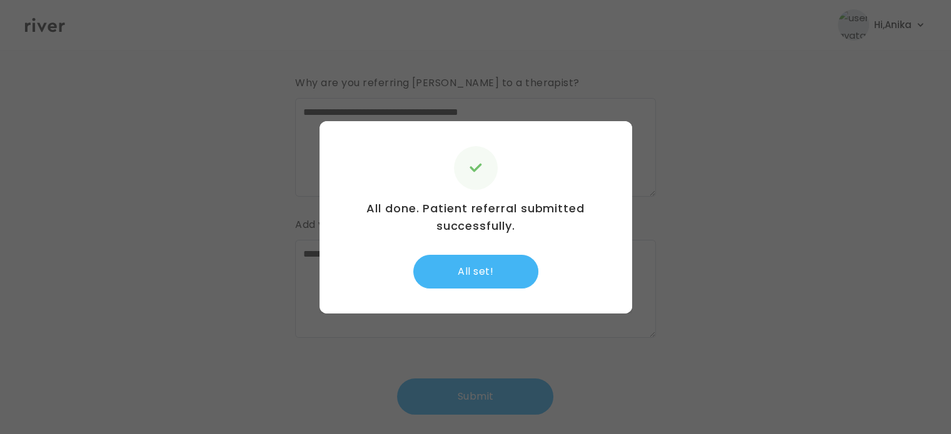
click at [472, 282] on button "All set!" at bounding box center [475, 272] width 125 height 34
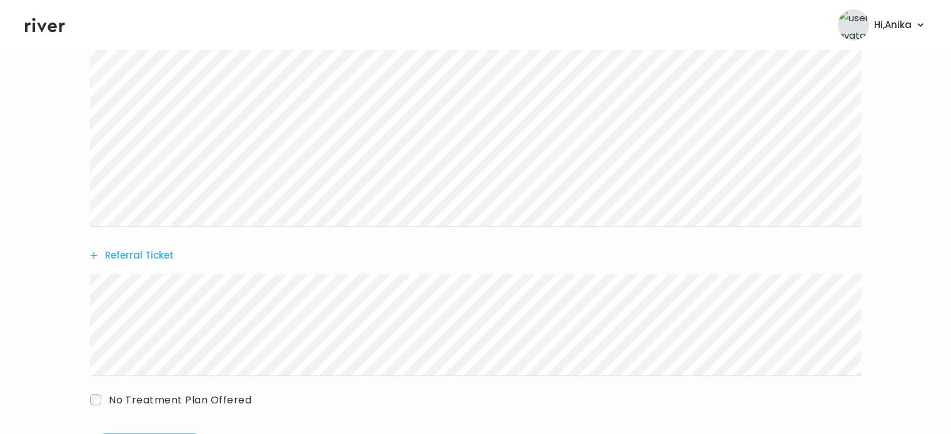
click at [131, 257] on button "Referral Ticket" at bounding box center [132, 255] width 84 height 17
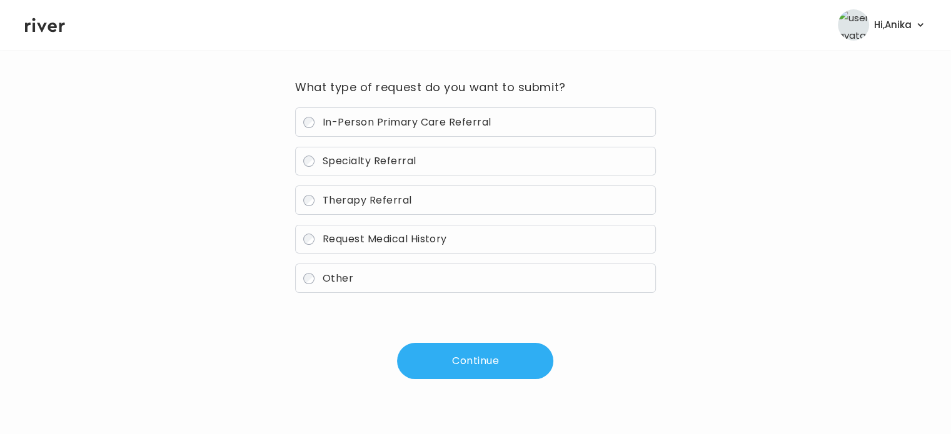
scroll to position [89, 0]
click at [381, 122] on span "In-Person Primary Care Referral" at bounding box center [406, 123] width 169 height 14
click at [462, 358] on button "Continue" at bounding box center [475, 362] width 156 height 36
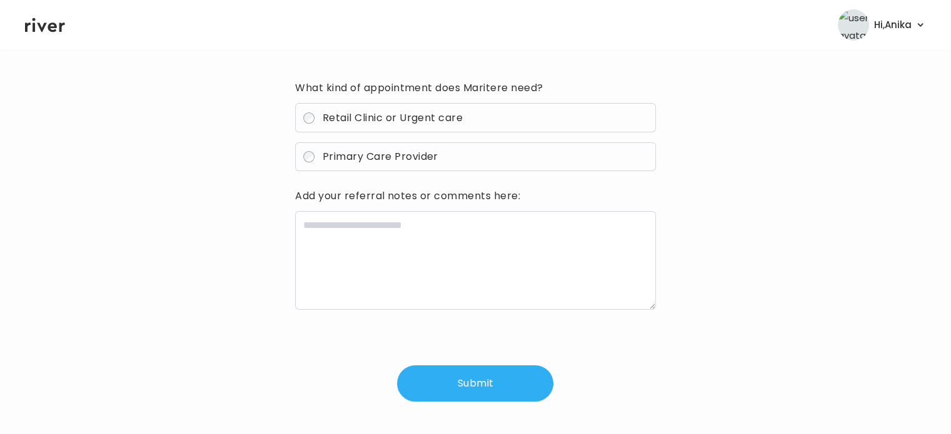
click at [410, 149] on label "Primary Care Provider" at bounding box center [475, 156] width 360 height 29
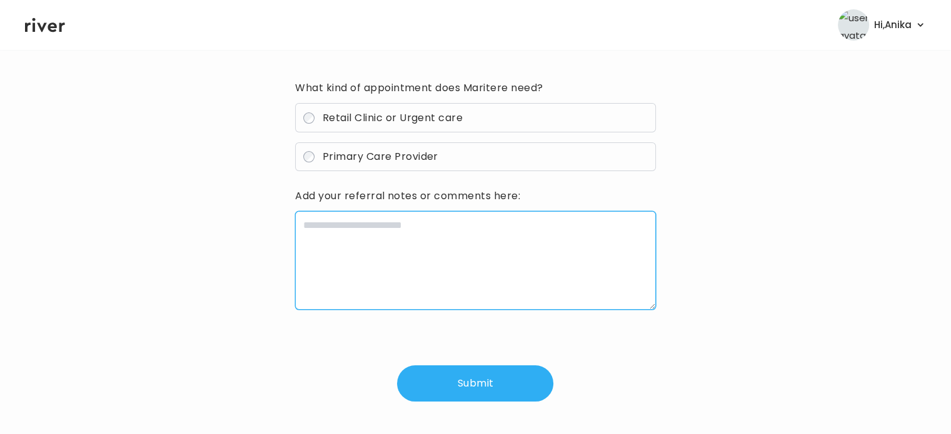
click at [404, 246] on textarea at bounding box center [475, 260] width 360 height 99
type textarea "**********"
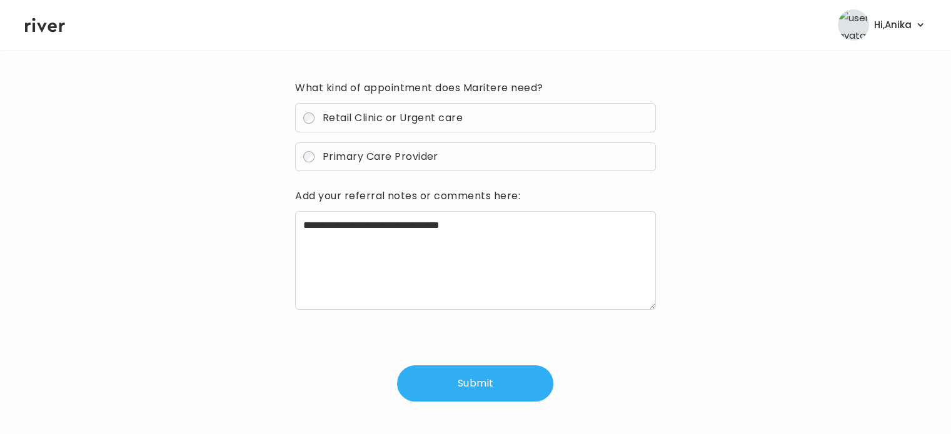
click at [458, 383] on button "Submit" at bounding box center [475, 384] width 156 height 36
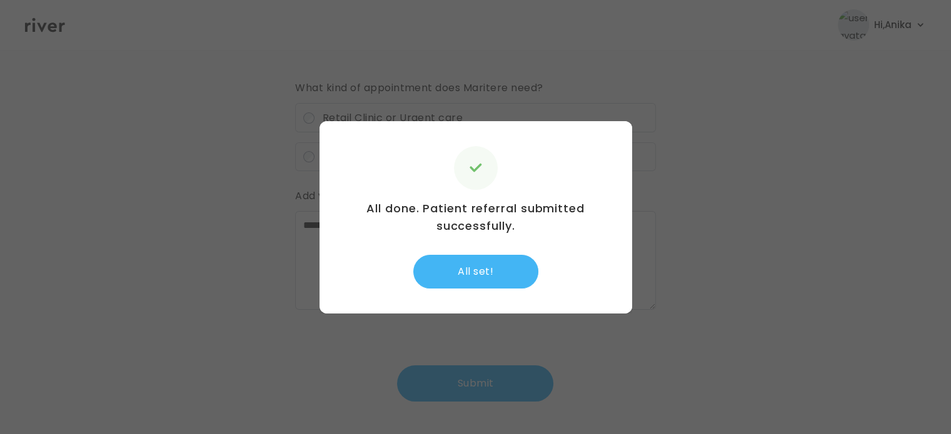
click at [467, 265] on button "All set!" at bounding box center [475, 272] width 125 height 34
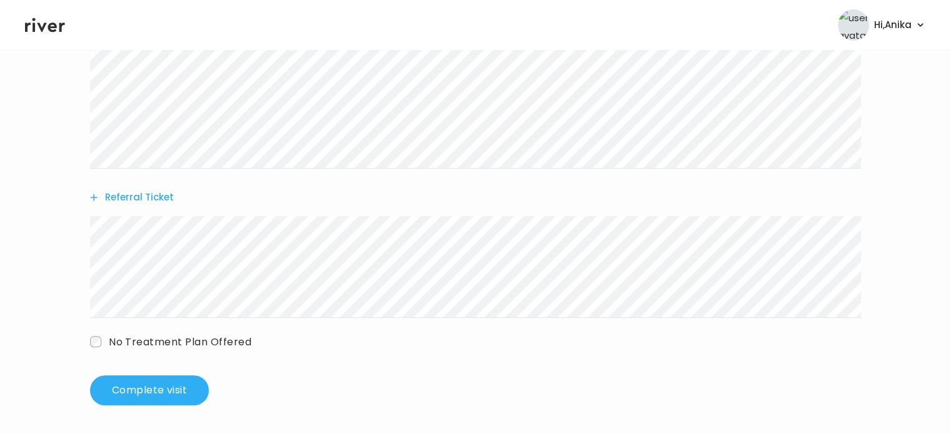
scroll to position [411, 0]
click at [166, 392] on button "Complete visit" at bounding box center [149, 390] width 119 height 30
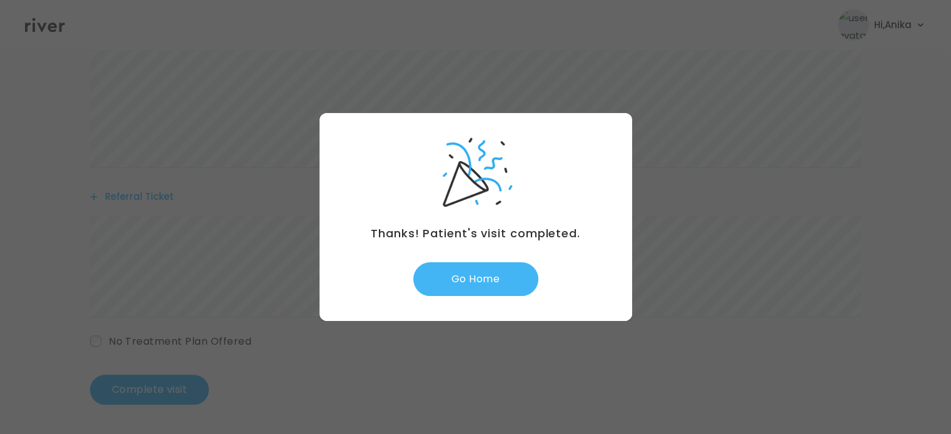
click at [464, 288] on button "Go Home" at bounding box center [475, 279] width 125 height 34
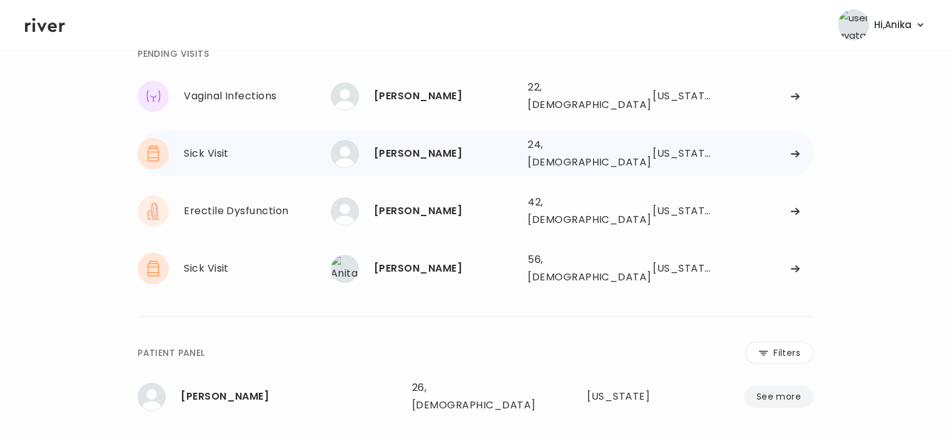
scroll to position [74, 0]
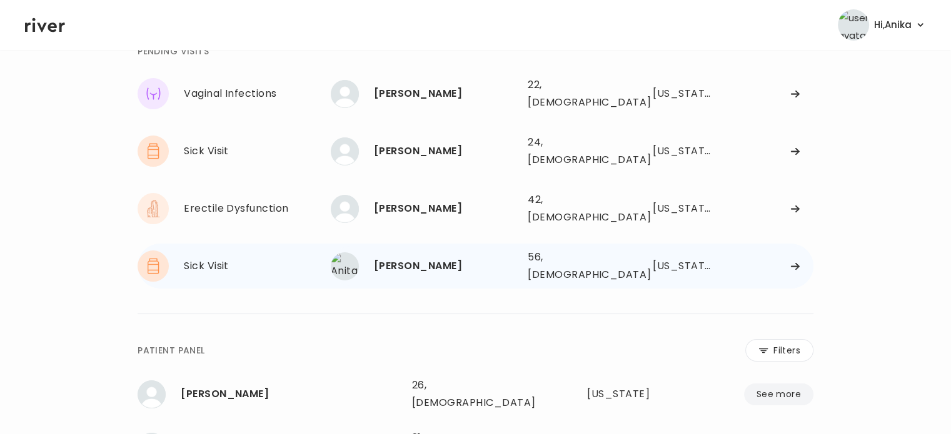
click at [431, 257] on div "[PERSON_NAME]" at bounding box center [446, 265] width 144 height 17
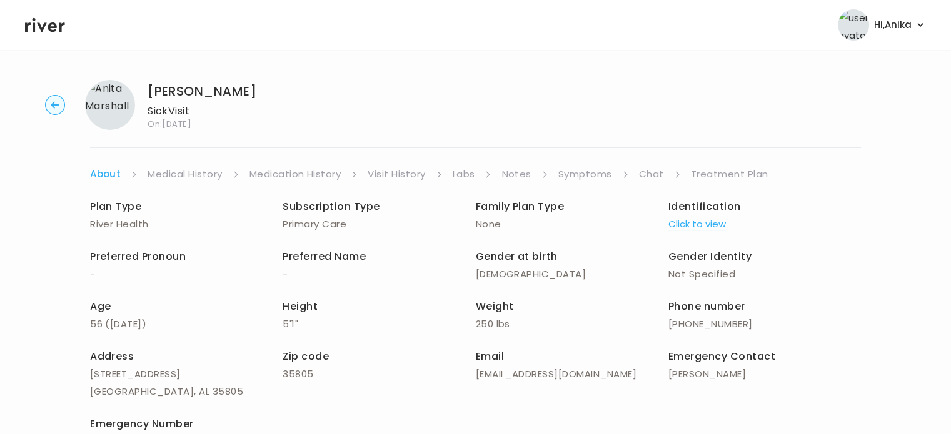
click at [725, 174] on link "Treatment Plan" at bounding box center [729, 174] width 77 height 17
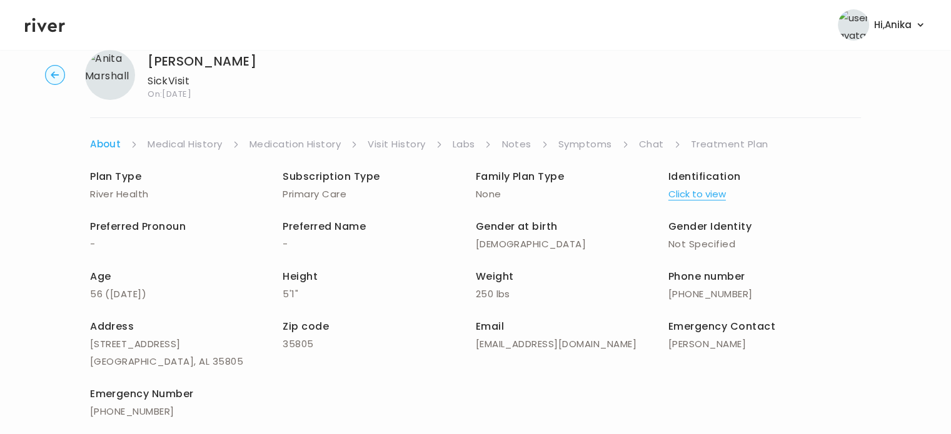
scroll to position [30, 0]
click at [696, 149] on link "Treatment Plan" at bounding box center [729, 144] width 77 height 17
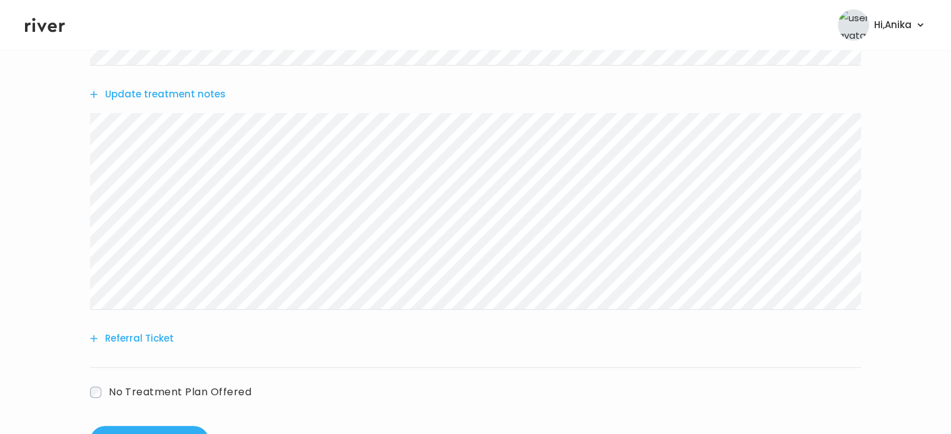
scroll to position [423, 0]
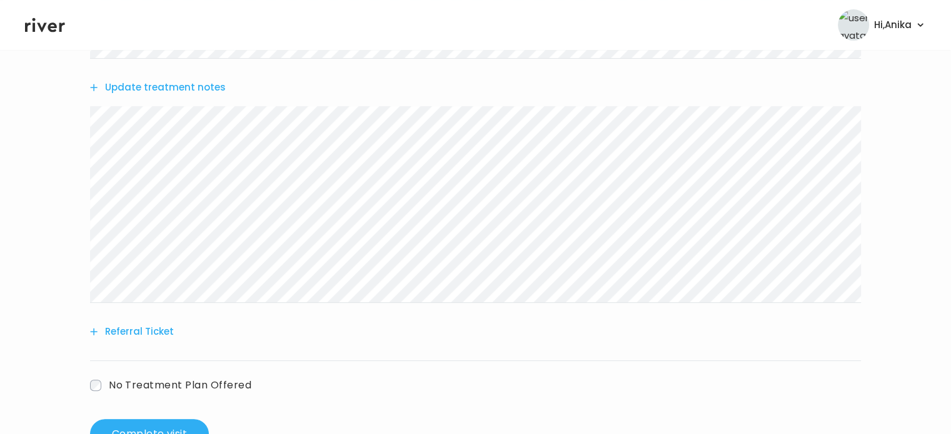
click at [164, 87] on button "Update treatment notes" at bounding box center [158, 87] width 136 height 17
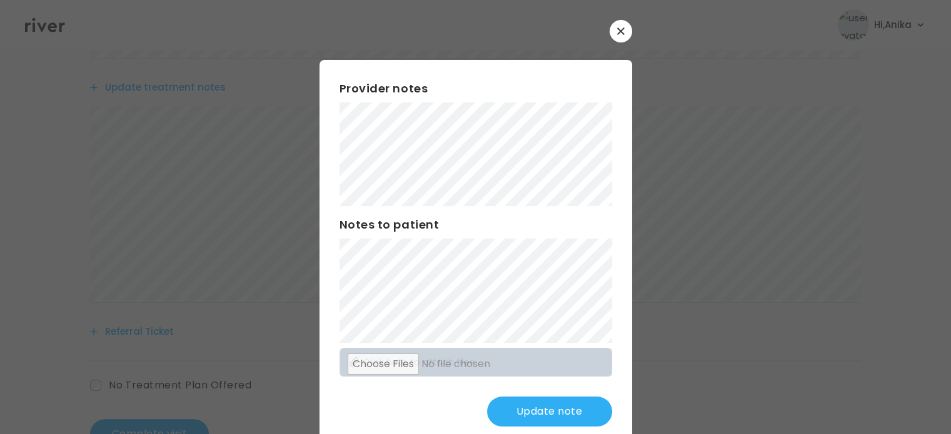
scroll to position [32, 0]
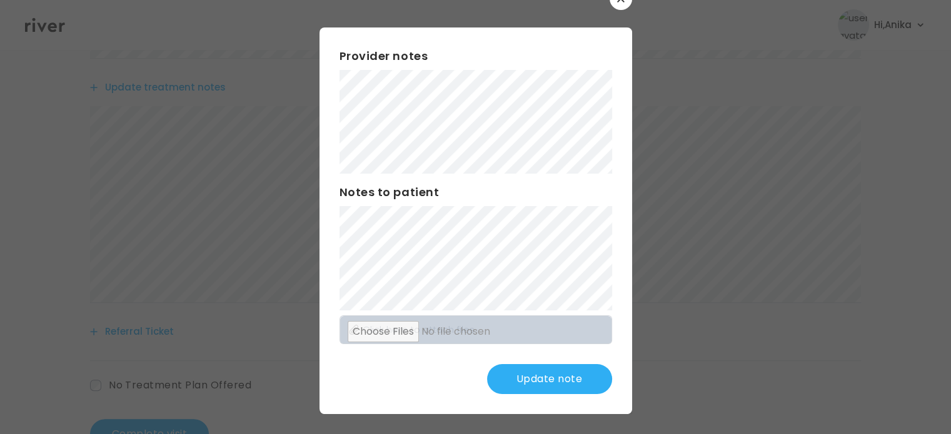
click at [537, 379] on button "Update note" at bounding box center [549, 379] width 125 height 30
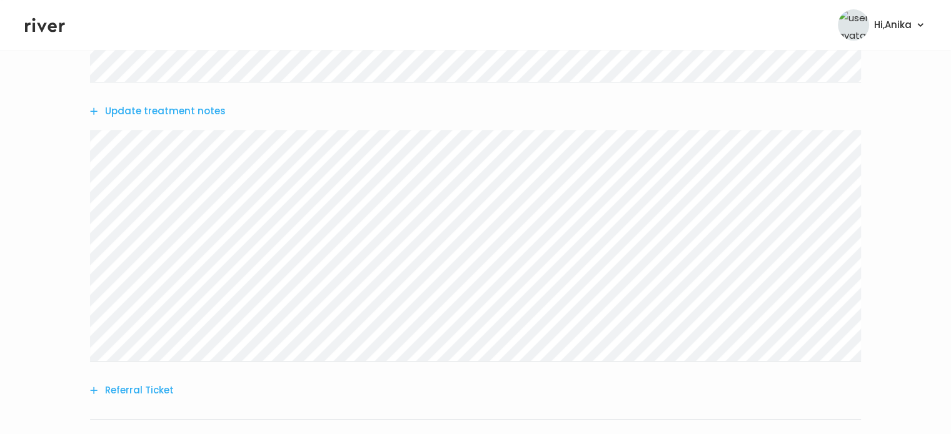
scroll to position [380, 0]
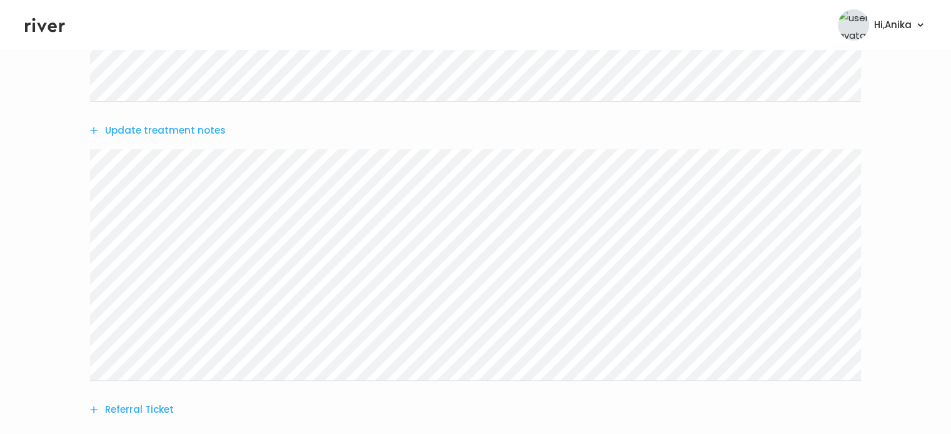
click at [195, 132] on button "Update treatment notes" at bounding box center [158, 130] width 136 height 17
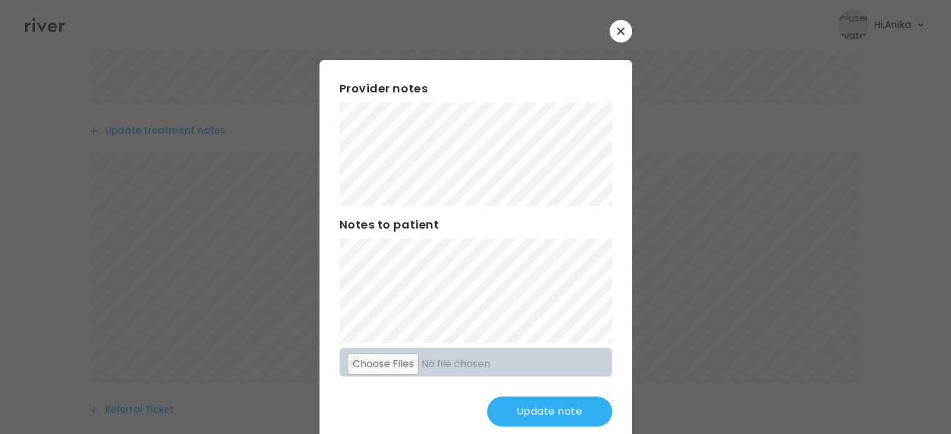
click at [552, 417] on button "Update note" at bounding box center [549, 412] width 125 height 30
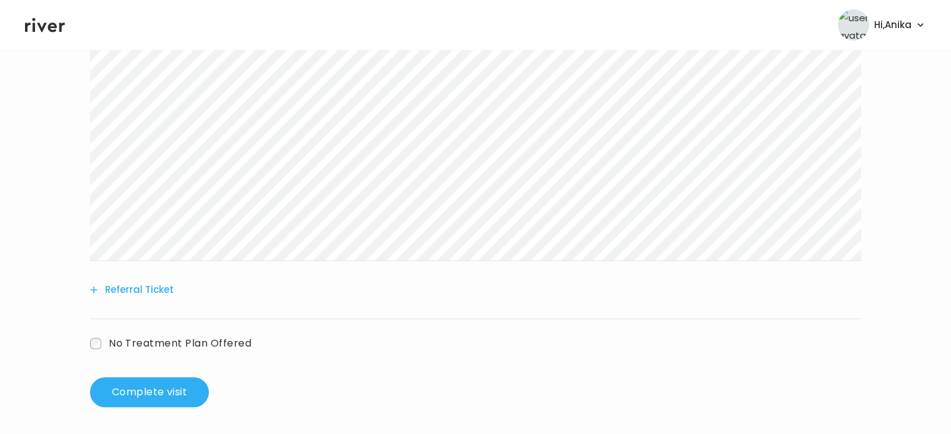
scroll to position [502, 0]
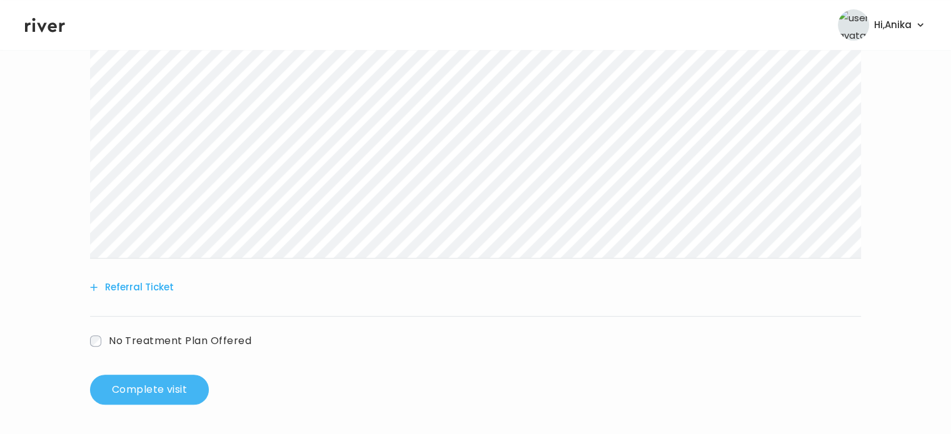
click at [133, 399] on button "Complete visit" at bounding box center [149, 390] width 119 height 30
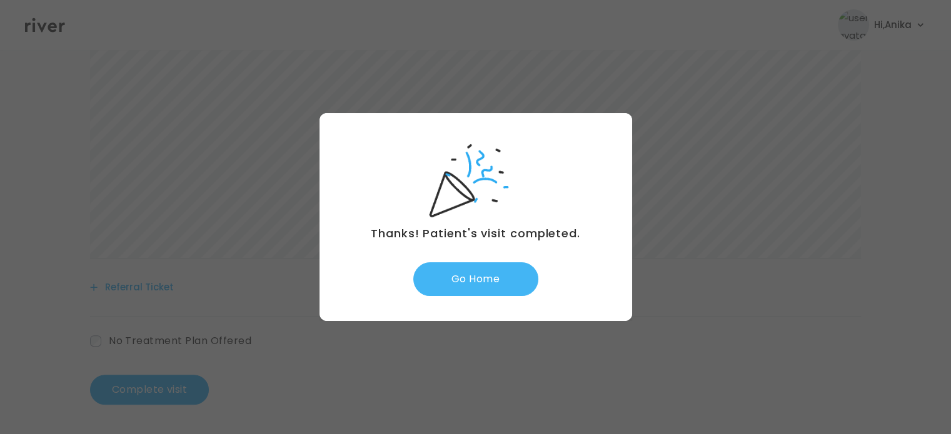
click at [488, 293] on button "Go Home" at bounding box center [475, 279] width 125 height 34
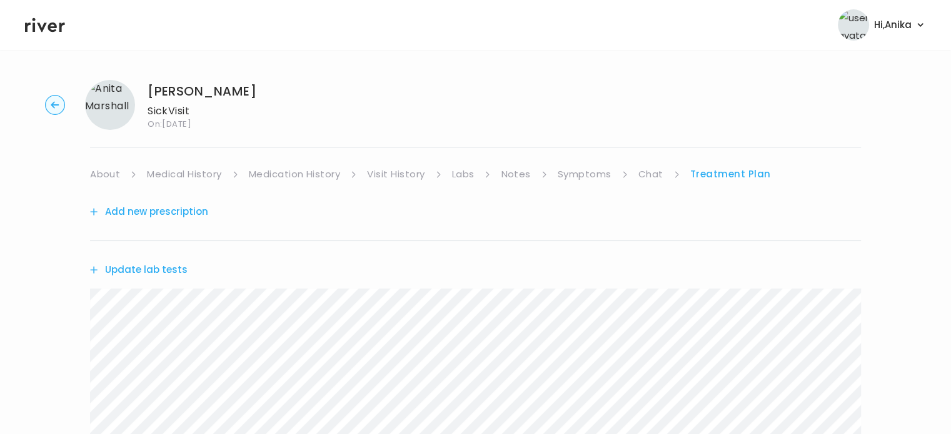
click at [470, 177] on link "Labs" at bounding box center [463, 174] width 22 height 17
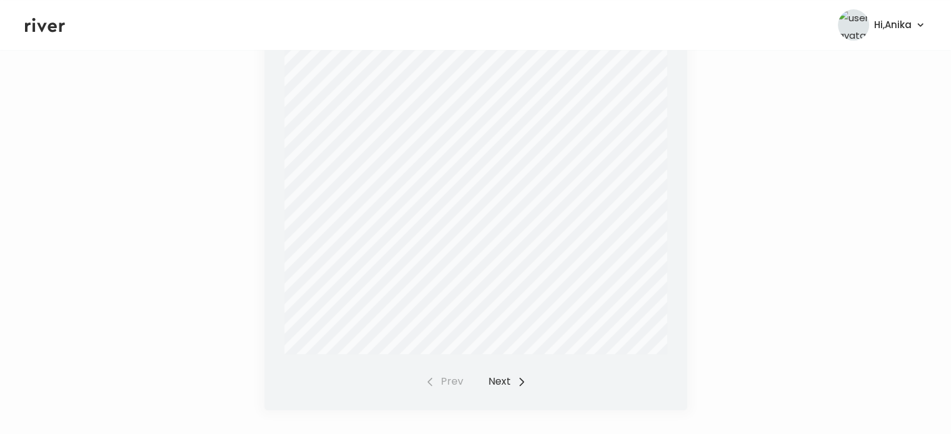
scroll to position [444, 0]
click at [498, 379] on button "Next" at bounding box center [507, 380] width 38 height 17
click at [456, 364] on button "Prev" at bounding box center [444, 362] width 38 height 17
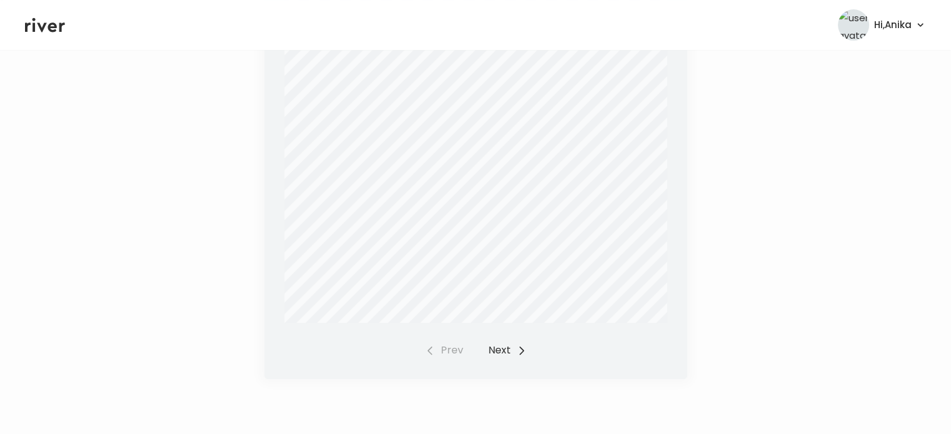
click at [502, 356] on button "Next" at bounding box center [507, 350] width 38 height 17
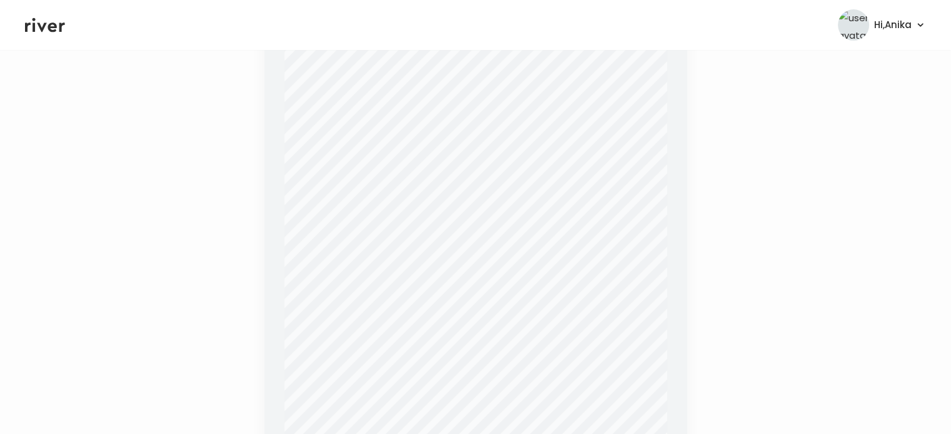
scroll to position [261, 0]
click at [45, 29] on icon at bounding box center [45, 25] width 40 height 19
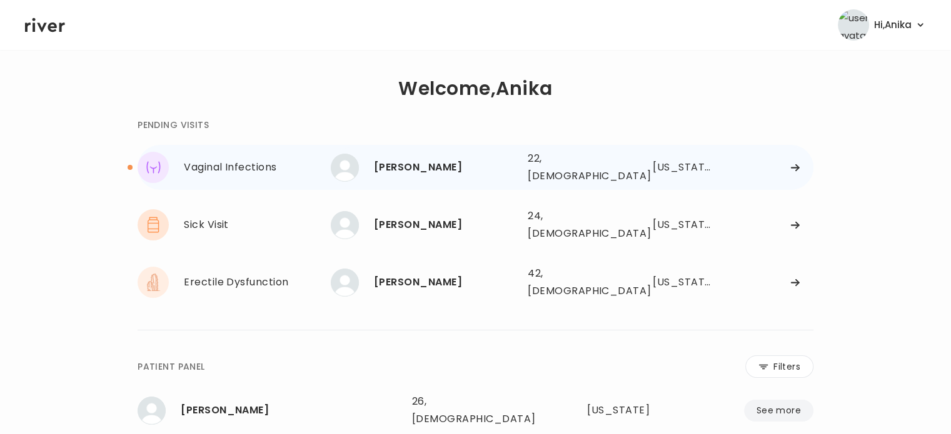
click at [420, 161] on div "[PERSON_NAME]" at bounding box center [446, 167] width 144 height 17
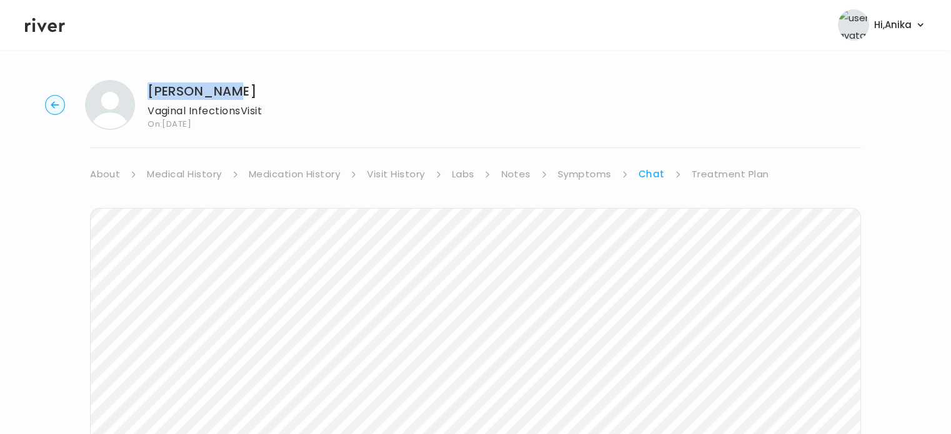
drag, startPoint x: 230, startPoint y: 89, endPoint x: 149, endPoint y: 94, distance: 80.8
click at [149, 94] on h1 "[PERSON_NAME]" at bounding box center [204, 90] width 114 height 17
copy h1 "[PERSON_NAME]"
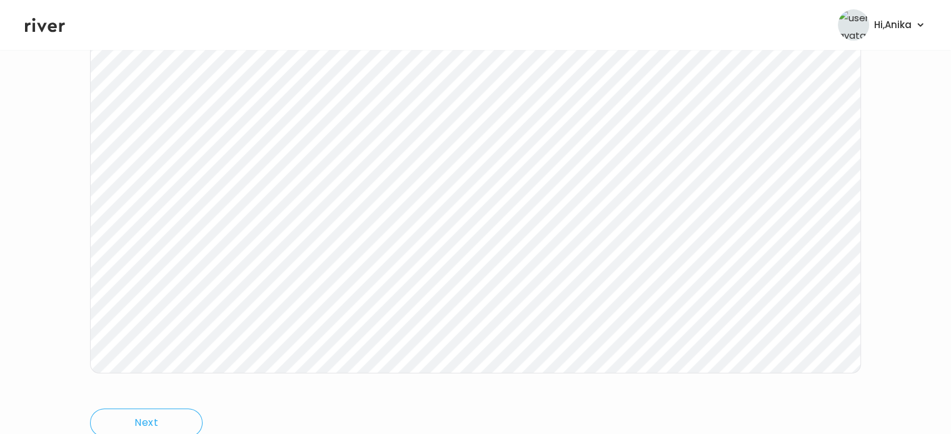
scroll to position [210, 0]
click at [51, 307] on div "[PERSON_NAME] Vaginal Infections Visit On: [DATE] About Medical History Medicat…" at bounding box center [475, 162] width 951 height 604
click at [76, 127] on div "[PERSON_NAME] Vaginal Infections Visit On: [DATE] About Medical History Medicat…" at bounding box center [475, 162] width 951 height 604
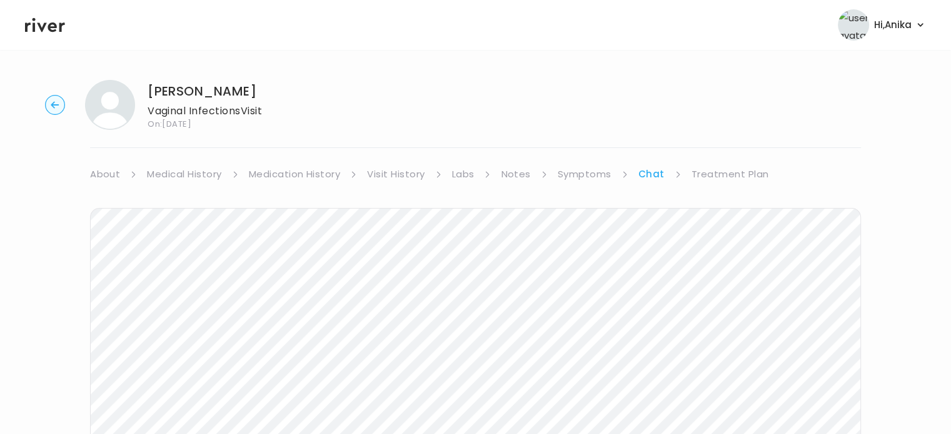
scroll to position [0, 0]
click at [702, 169] on link "Treatment Plan" at bounding box center [729, 174] width 77 height 17
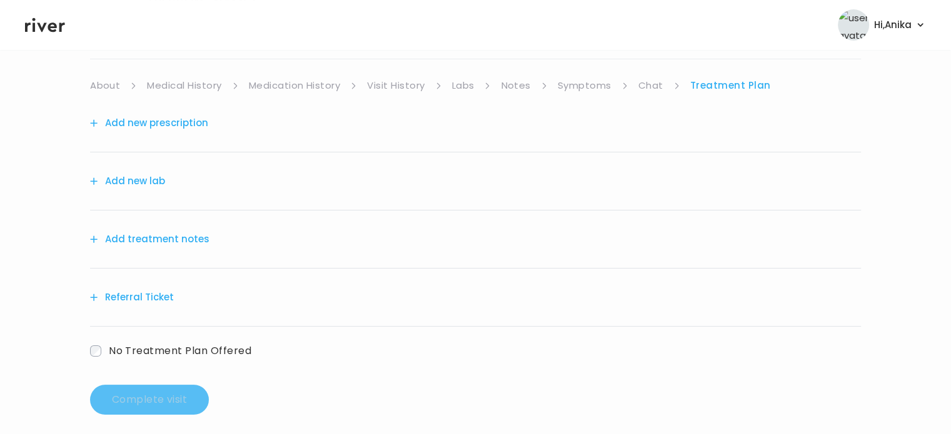
scroll to position [98, 0]
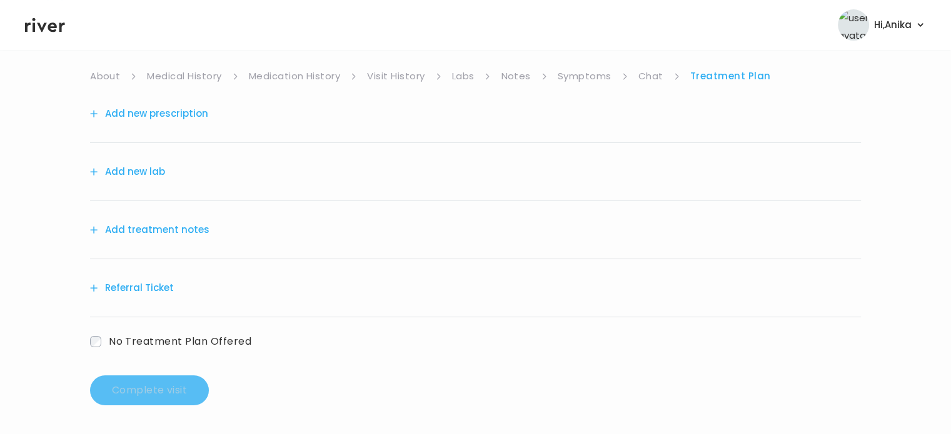
click at [159, 284] on button "Referral Ticket" at bounding box center [132, 287] width 84 height 17
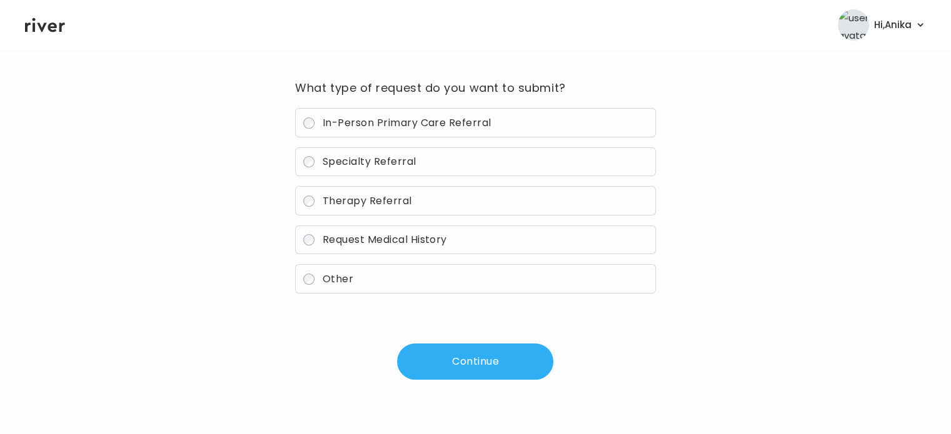
click at [396, 246] on span "Request Medical History" at bounding box center [384, 239] width 124 height 14
click at [454, 359] on button "Continue" at bounding box center [475, 362] width 156 height 36
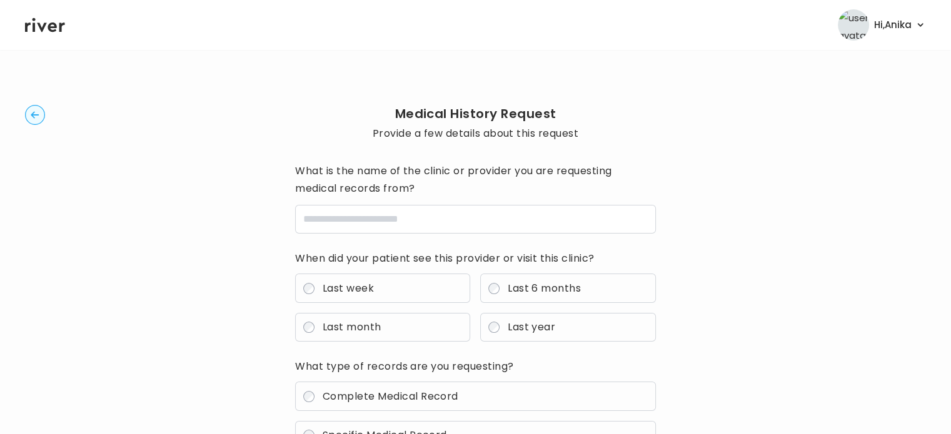
click at [32, 113] on icon "button" at bounding box center [35, 114] width 8 height 7
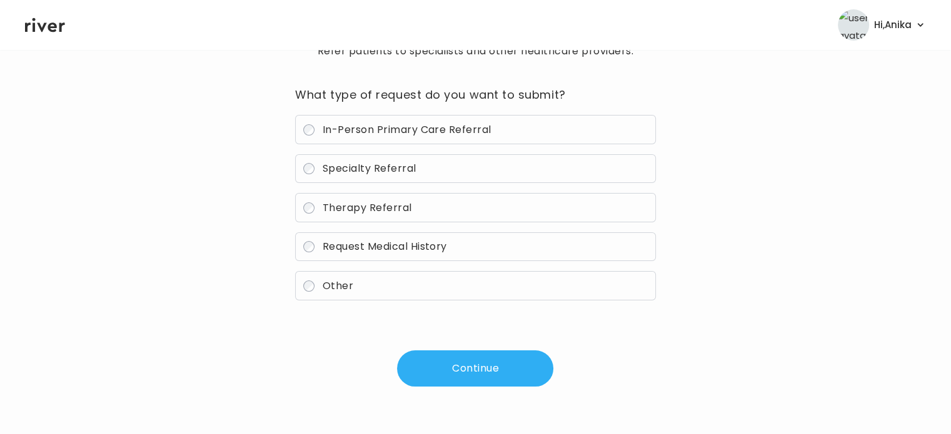
scroll to position [89, 0]
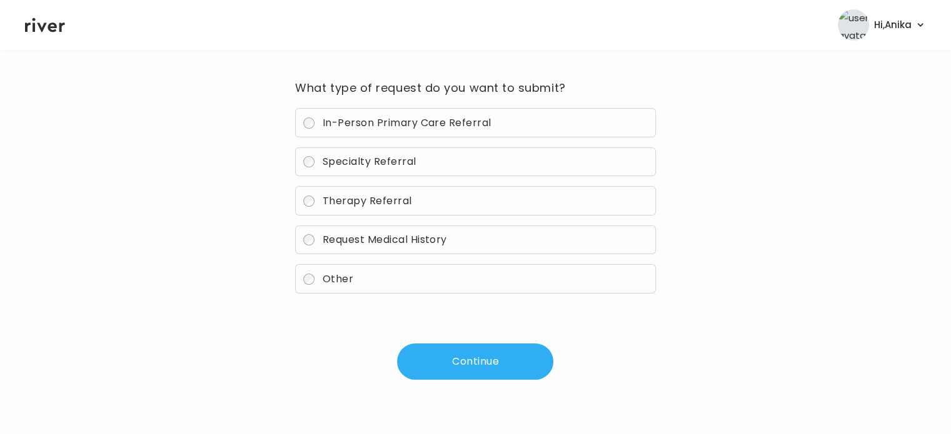
click at [44, 29] on icon at bounding box center [45, 25] width 40 height 19
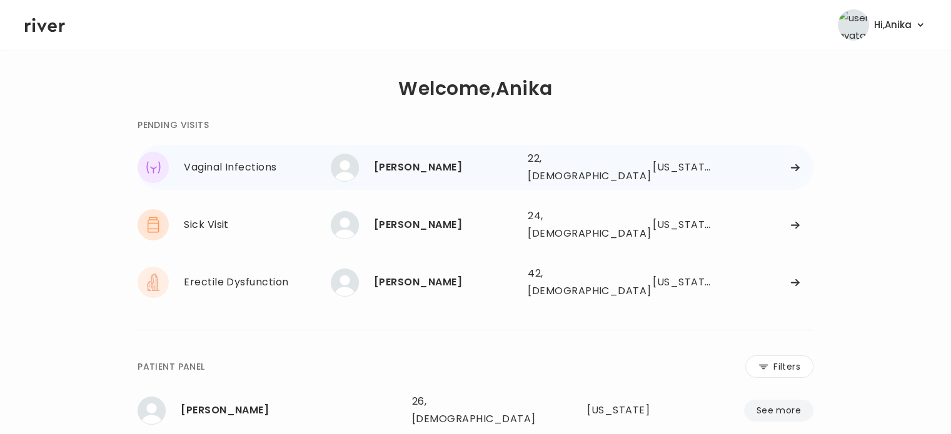
click at [431, 171] on div "[PERSON_NAME]" at bounding box center [446, 167] width 144 height 17
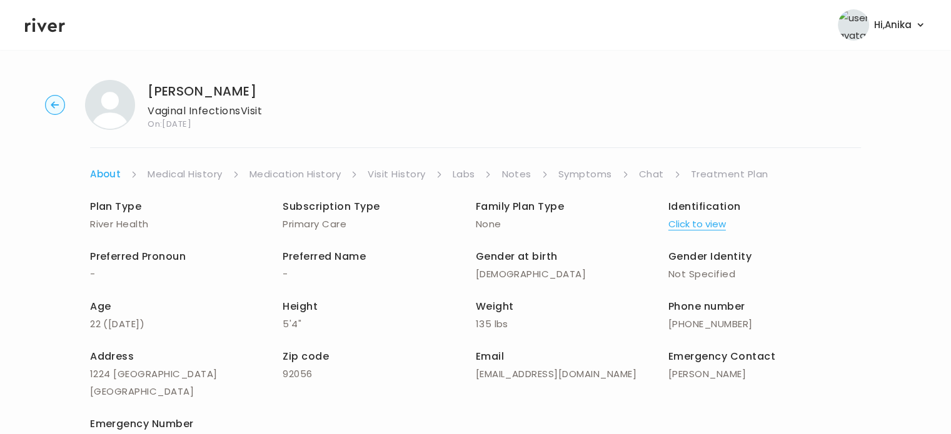
click at [652, 181] on link "Chat" at bounding box center [651, 174] width 25 height 17
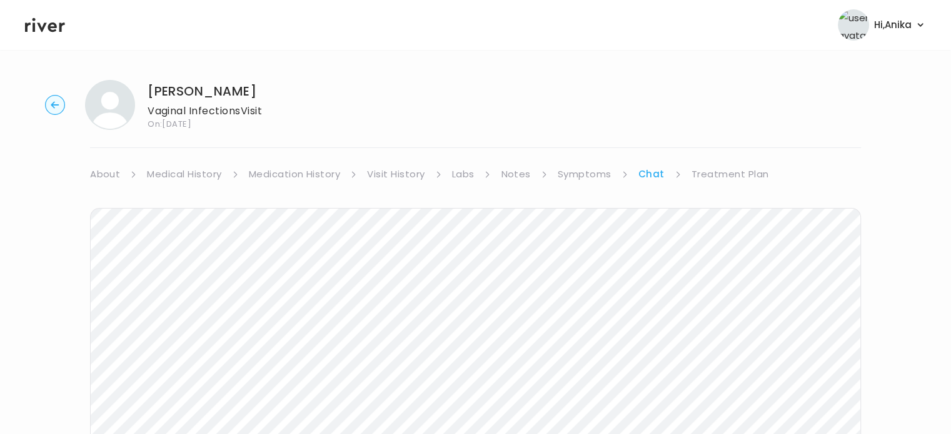
click at [727, 172] on link "Treatment Plan" at bounding box center [729, 174] width 77 height 17
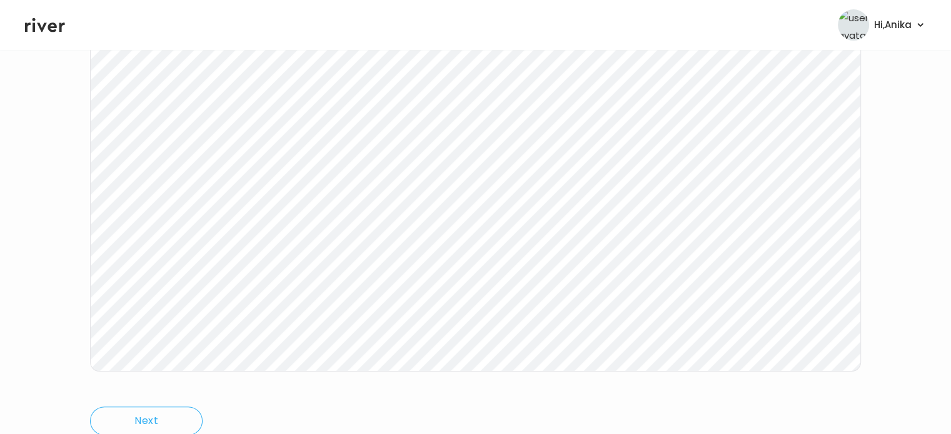
scroll to position [210, 0]
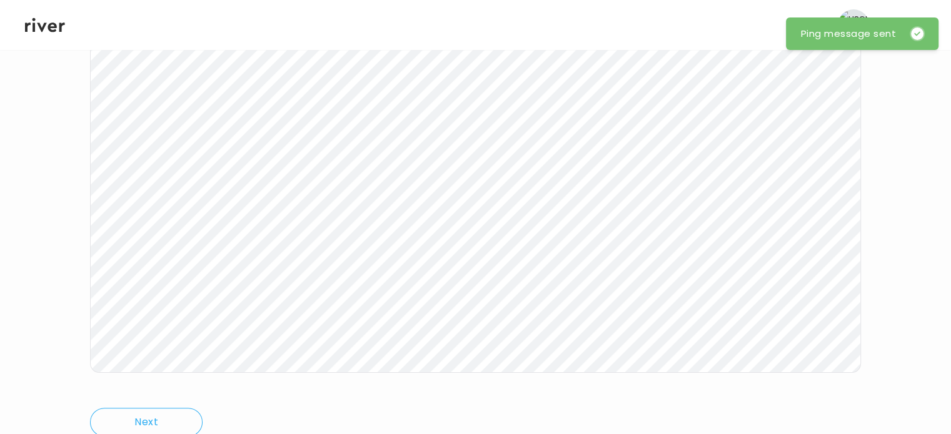
click at [42, 27] on icon at bounding box center [45, 25] width 40 height 14
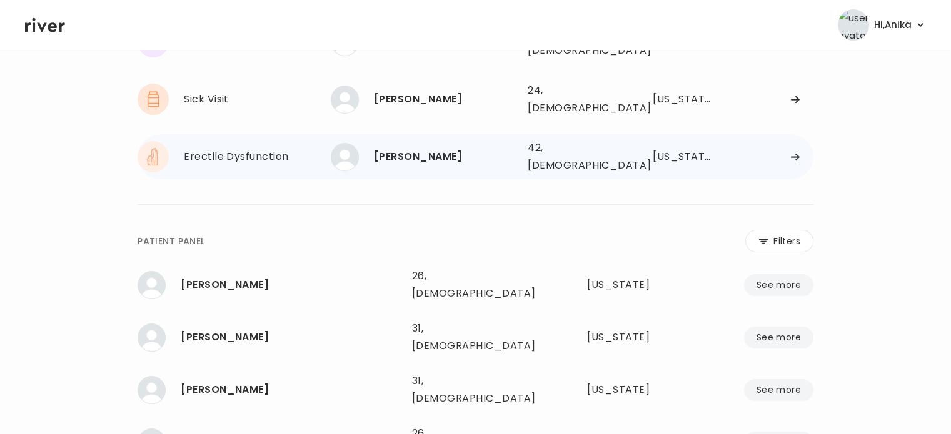
scroll to position [98, 0]
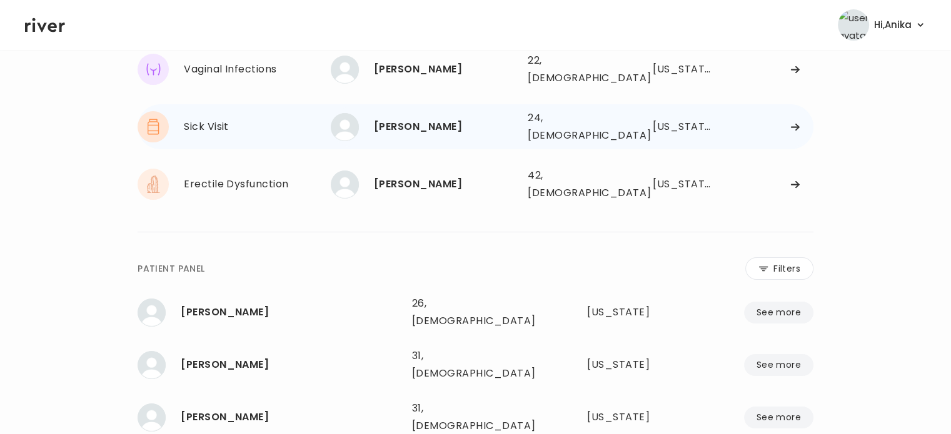
click at [392, 118] on div "Dallas Woolsey" at bounding box center [446, 126] width 144 height 17
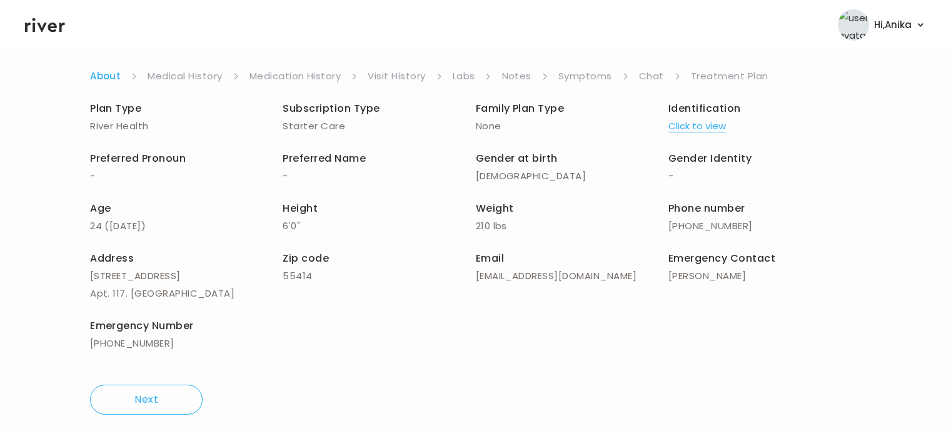
click at [652, 76] on link "Chat" at bounding box center [651, 75] width 25 height 17
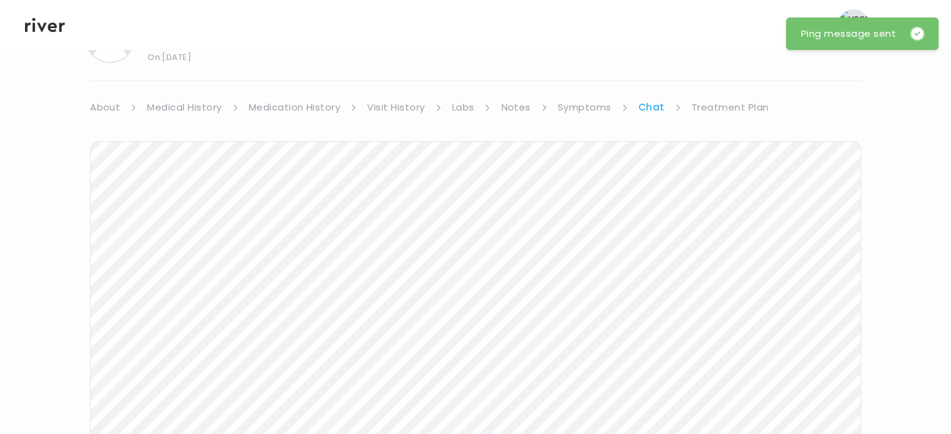
scroll to position [66, 0]
click at [42, 29] on icon at bounding box center [45, 25] width 40 height 14
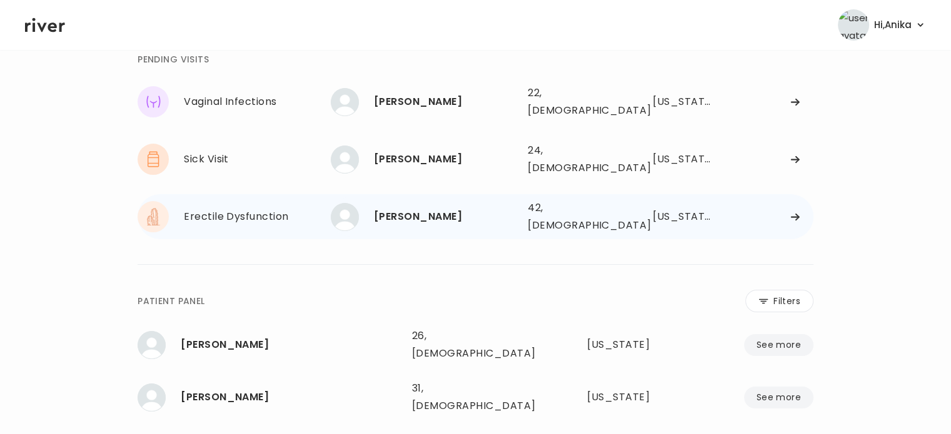
click at [419, 208] on div "[PERSON_NAME]" at bounding box center [446, 216] width 144 height 17
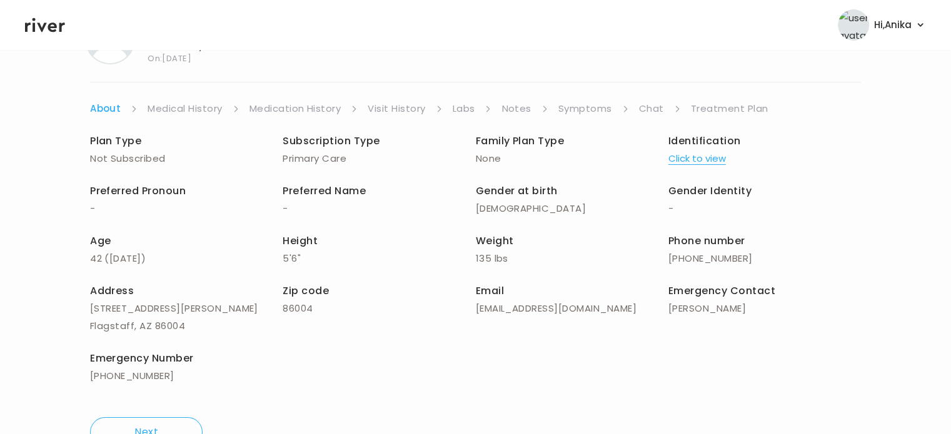
click at [647, 97] on div "Brian Mahoff Erectile Dysfunction Visit On: 11 Aug 2025 About Medical History M…" at bounding box center [475, 230] width 951 height 453
click at [647, 104] on link "Chat" at bounding box center [651, 108] width 25 height 17
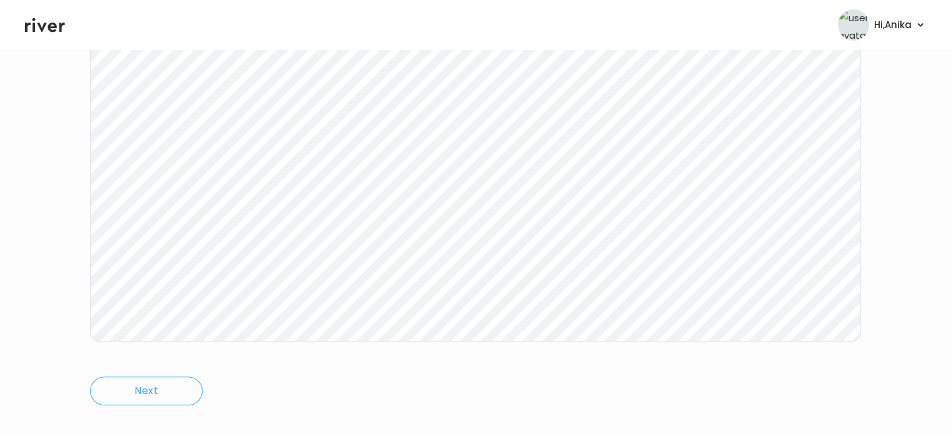
scroll to position [259, 0]
click at [39, 24] on icon at bounding box center [45, 25] width 40 height 14
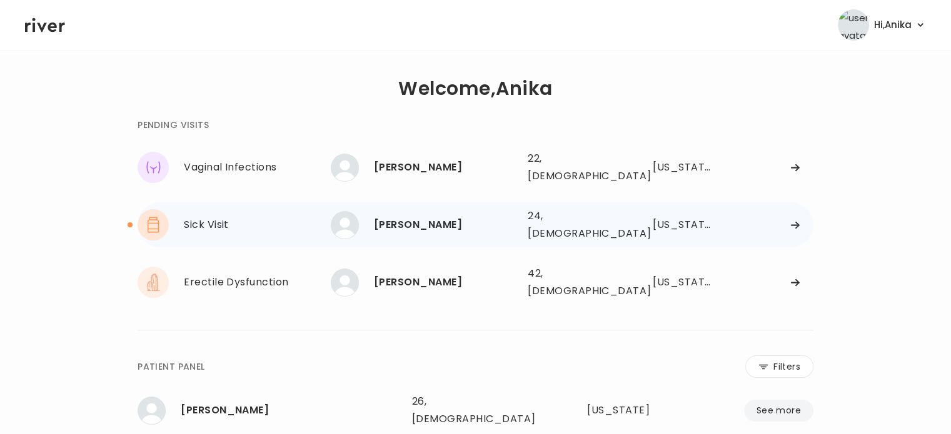
click at [447, 219] on div "Dallas Woolsey" at bounding box center [446, 224] width 144 height 17
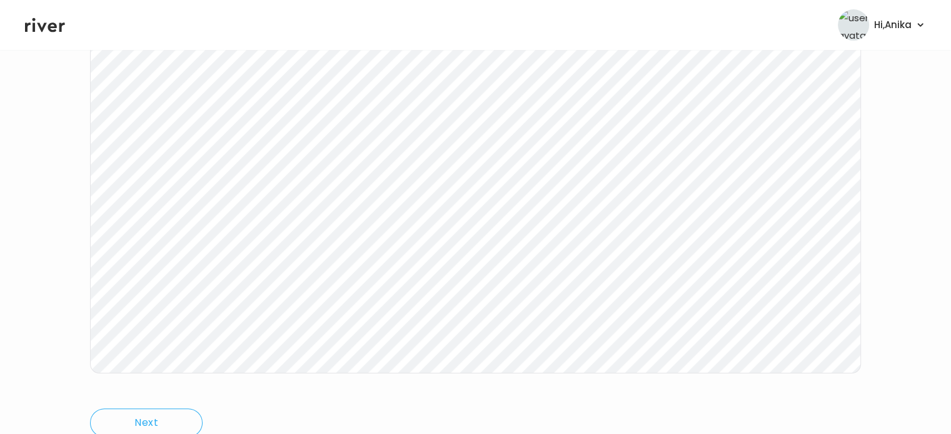
scroll to position [223, 0]
click at [49, 274] on div "Dallas Woolsey Sick Visit On: 11 Aug 2025 About Medical History Medication Hist…" at bounding box center [475, 149] width 951 height 604
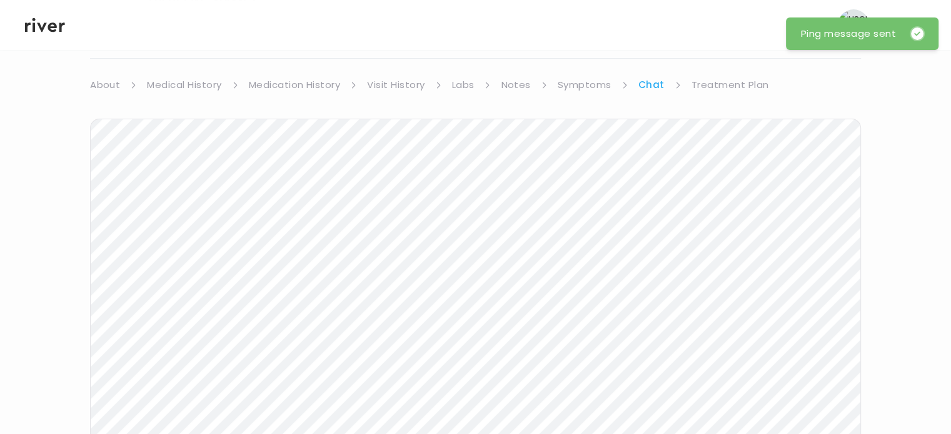
scroll to position [74, 0]
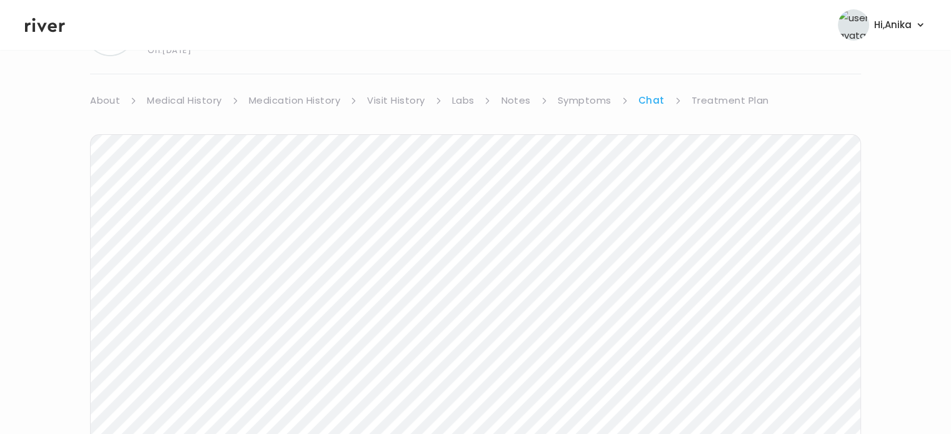
click at [732, 102] on link "Treatment Plan" at bounding box center [729, 100] width 77 height 17
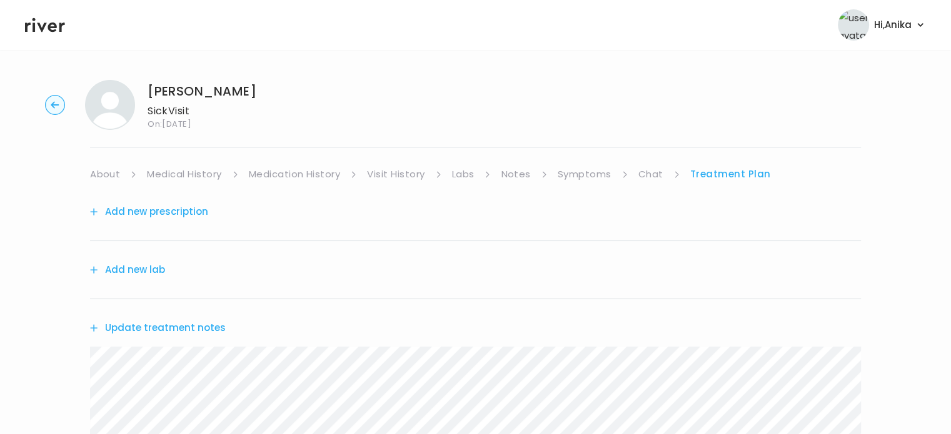
click at [182, 324] on button "Update treatment notes" at bounding box center [158, 327] width 136 height 17
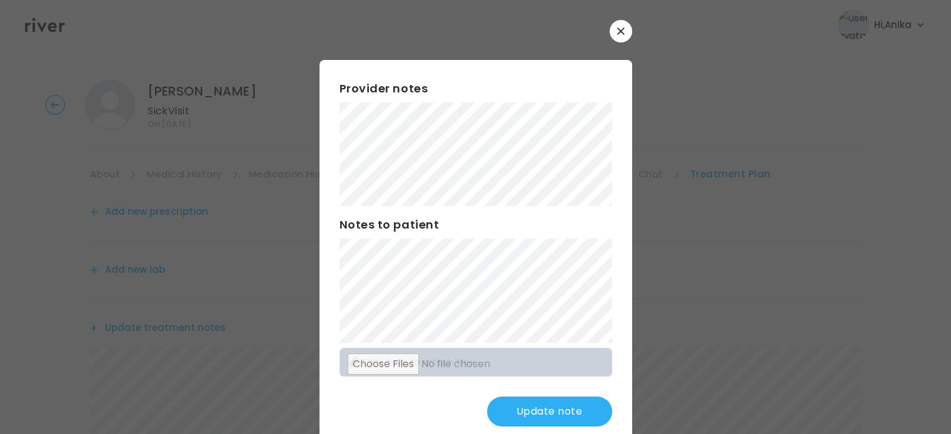
click at [322, 187] on div "Provider notes Notes to patient Click here to attach files Update note" at bounding box center [475, 253] width 312 height 387
click at [319, 144] on div "Provider notes Notes to patient Click here to attach files Update note" at bounding box center [475, 253] width 312 height 387
click at [281, 133] on div "​ Provider notes Notes to patient Click here to attach files Update note" at bounding box center [475, 233] width 951 height 467
click at [320, 168] on div "Provider notes Notes to patient Click here to attach files Update note" at bounding box center [475, 253] width 312 height 387
click at [562, 401] on button "Update note" at bounding box center [549, 412] width 125 height 30
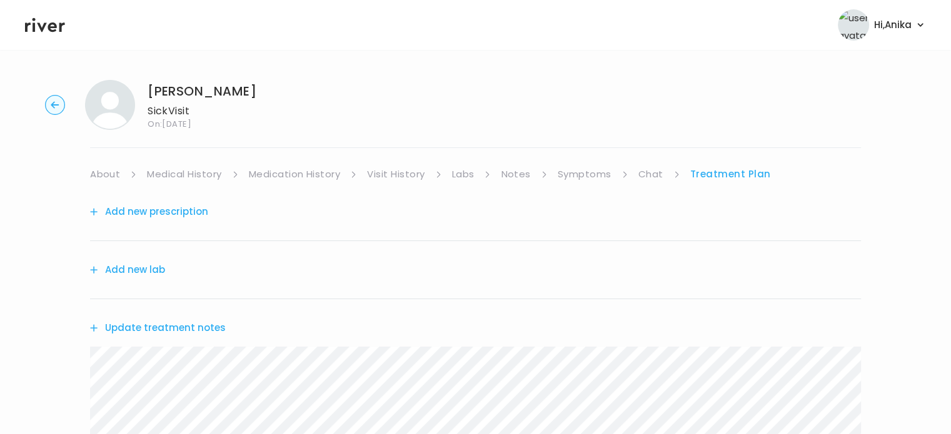
click at [574, 179] on link "Symptoms" at bounding box center [584, 174] width 54 height 17
click at [712, 168] on link "Treatment Plan" at bounding box center [730, 174] width 77 height 17
click at [192, 328] on button "Update treatment notes" at bounding box center [158, 327] width 136 height 17
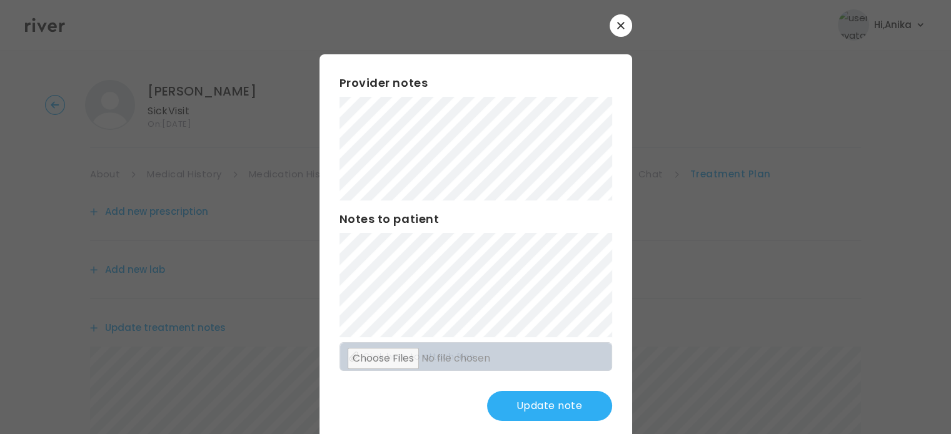
scroll to position [10, 0]
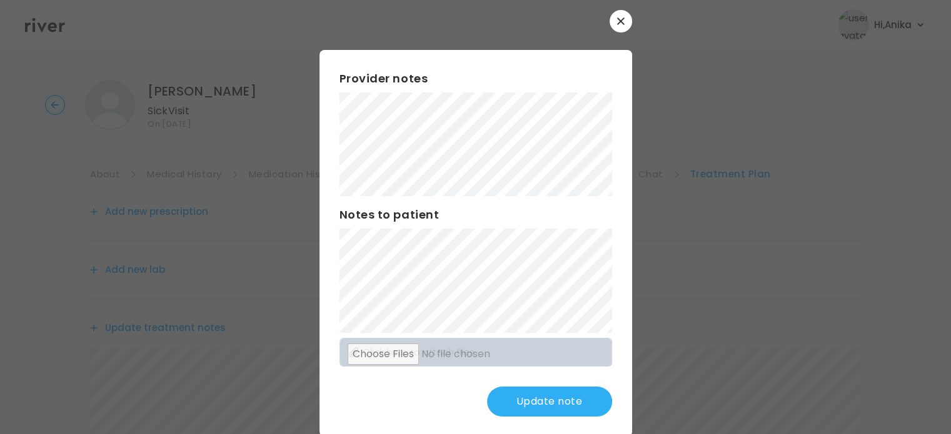
click at [519, 396] on button "Update note" at bounding box center [549, 402] width 125 height 30
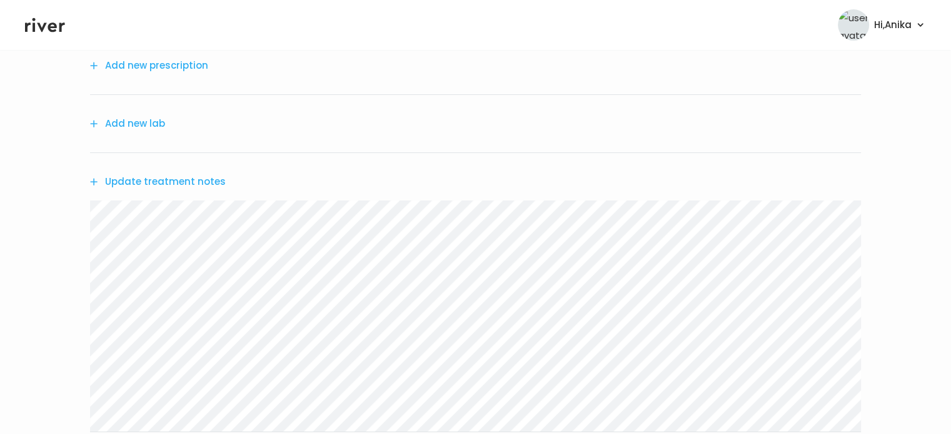
scroll to position [162, 0]
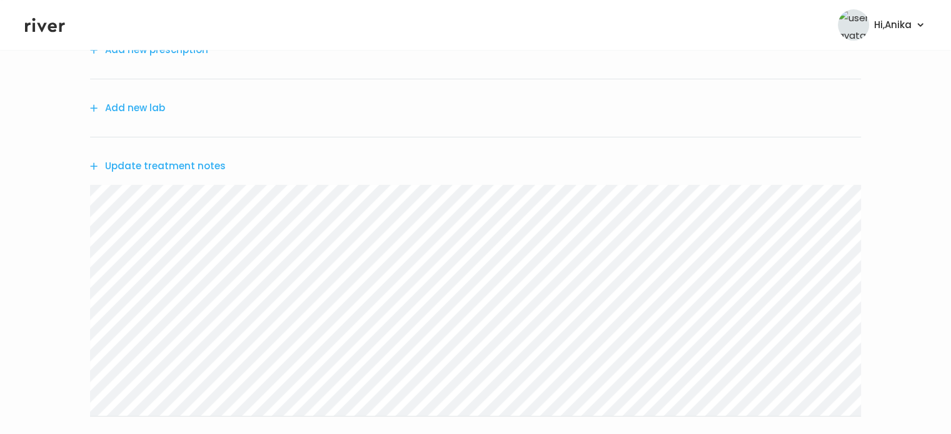
click at [137, 112] on button "Add new lab" at bounding box center [127, 107] width 75 height 17
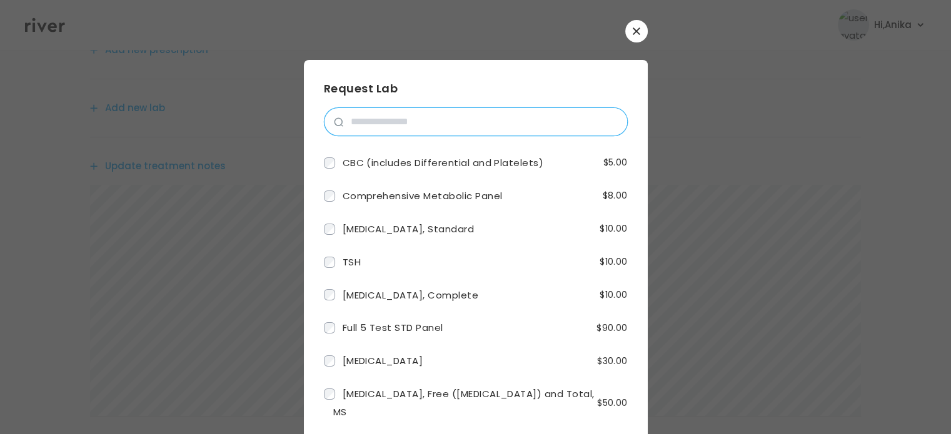
click at [426, 122] on input "search" at bounding box center [485, 121] width 284 height 27
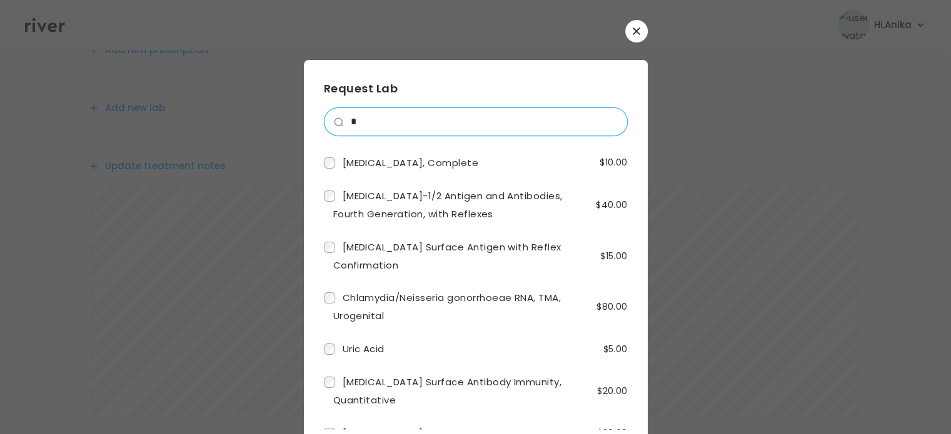
paste input "**********"
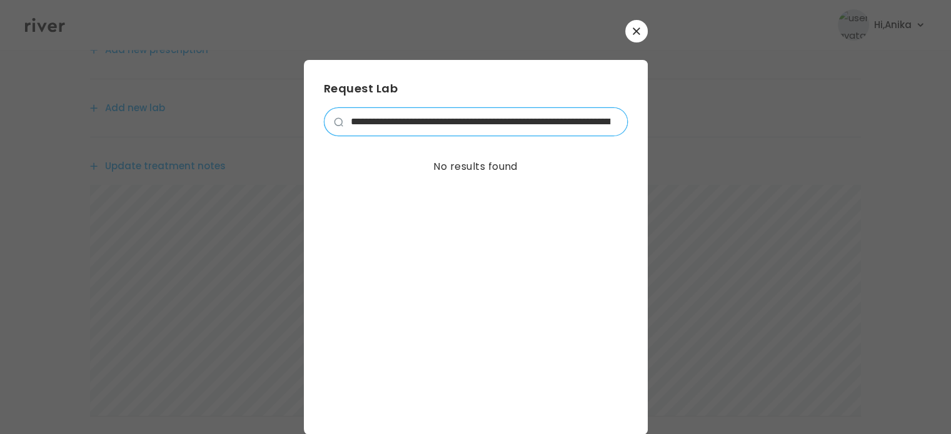
scroll to position [0, 13047]
drag, startPoint x: 601, startPoint y: 121, endPoint x: 88, endPoint y: 112, distance: 512.6
click at [88, 112] on div "​ Request Lab No results found" at bounding box center [475, 227] width 951 height 455
drag, startPoint x: 602, startPoint y: 119, endPoint x: 239, endPoint y: 103, distance: 363.5
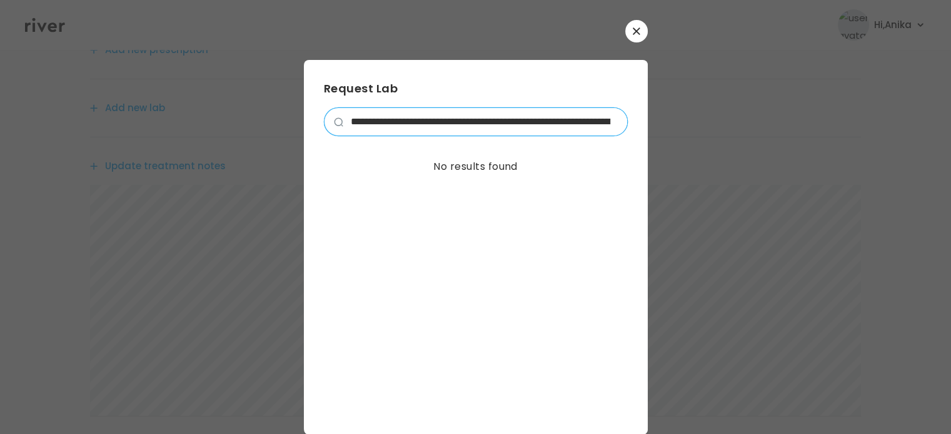
click at [239, 103] on div "**********" at bounding box center [475, 227] width 951 height 455
paste input "**********"
type input "**********"
click at [609, 121] on input "search" at bounding box center [485, 121] width 284 height 27
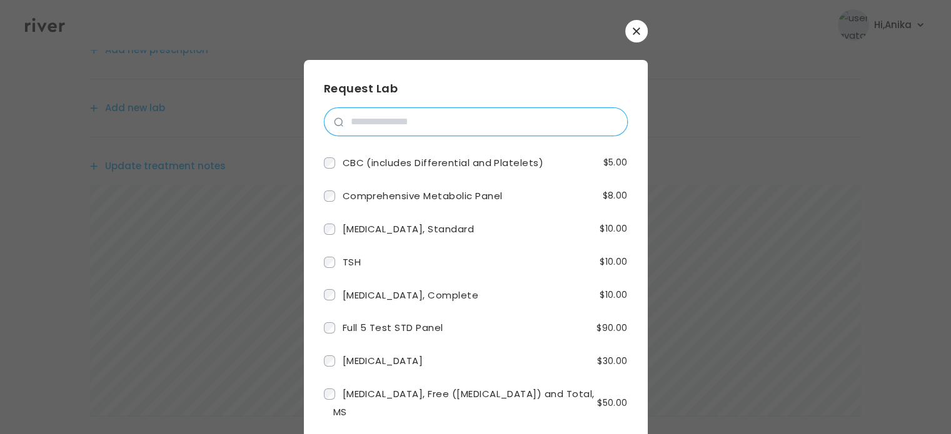
scroll to position [0, 0]
click at [552, 124] on input "search" at bounding box center [485, 121] width 284 height 27
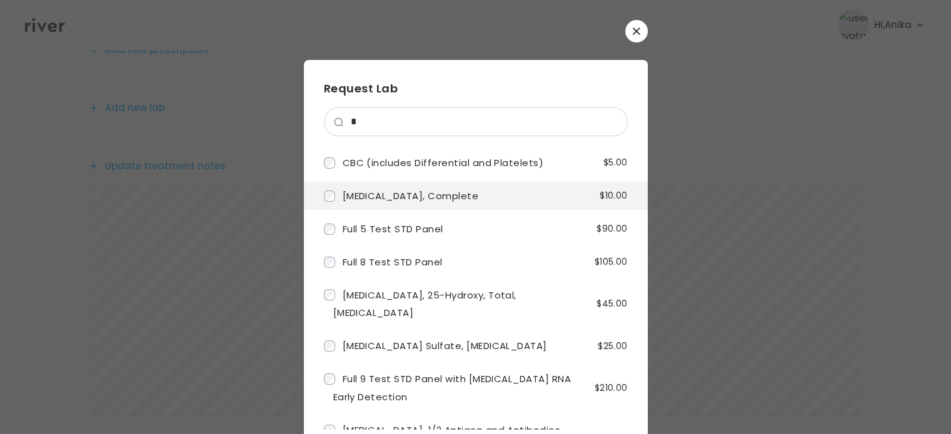
click at [460, 191] on li "Urinalysis, Complete $10.00" at bounding box center [476, 196] width 344 height 28
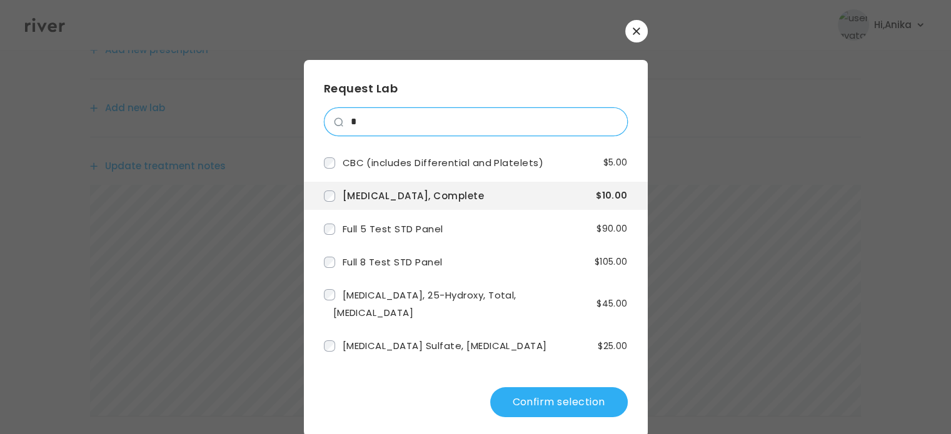
click at [405, 118] on input "*" at bounding box center [485, 121] width 284 height 27
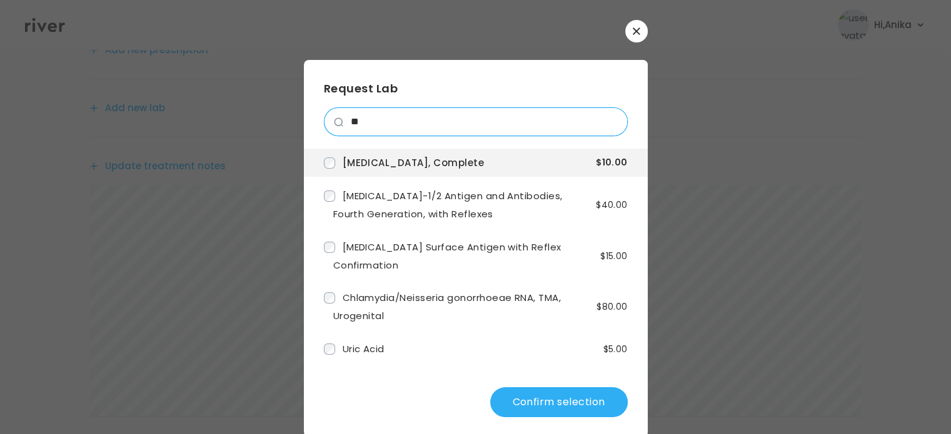
drag, startPoint x: 376, startPoint y: 119, endPoint x: 337, endPoint y: 117, distance: 38.8
click at [343, 117] on div "**" at bounding box center [485, 121] width 284 height 27
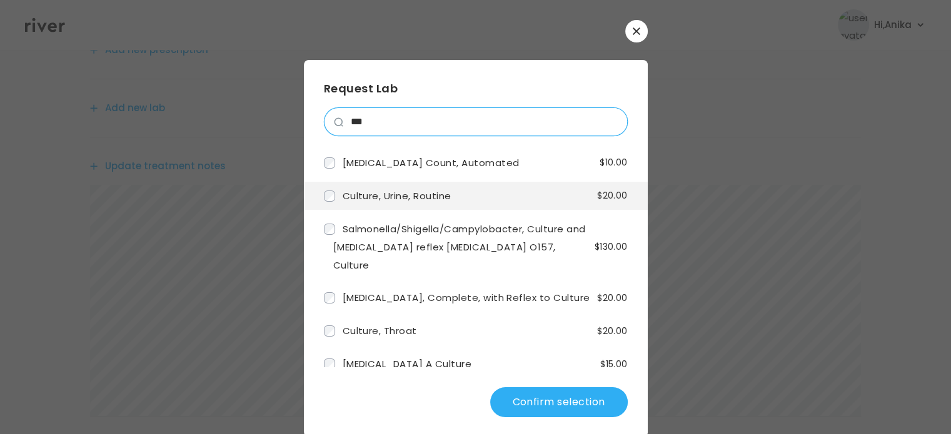
type input "***"
click at [356, 195] on span "Culture, Urine, Routine" at bounding box center [396, 195] width 109 height 13
click at [606, 122] on input "***" at bounding box center [485, 121] width 284 height 27
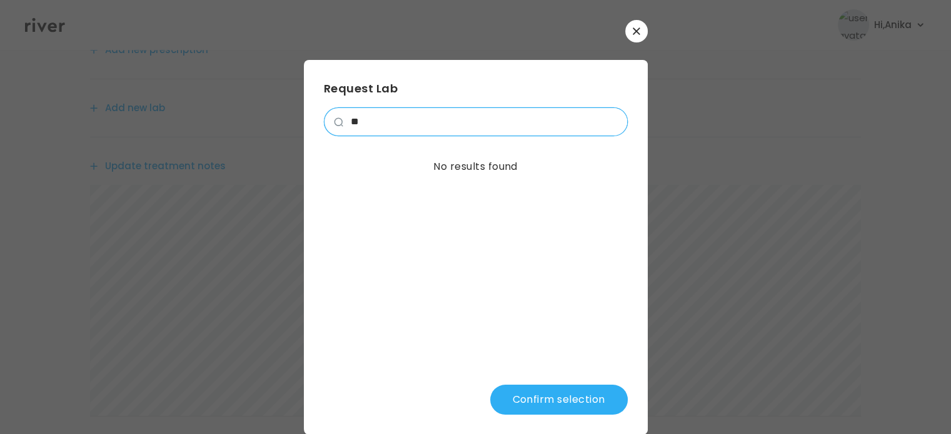
type input "*"
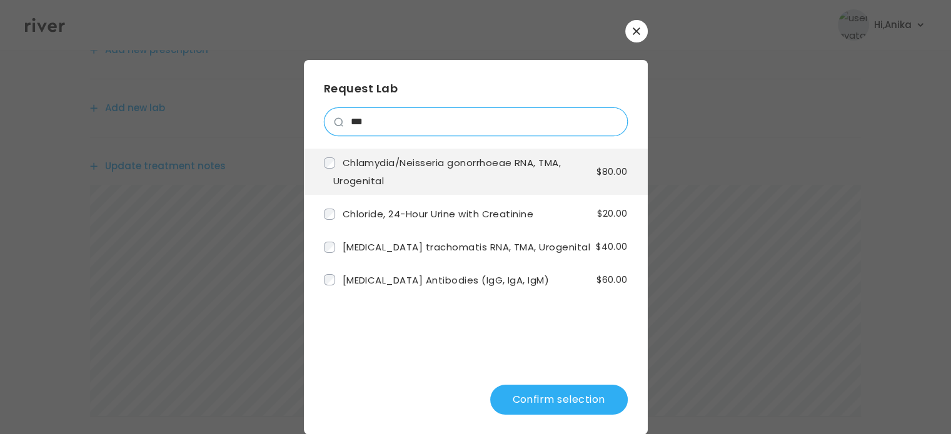
type input "***"
click at [507, 161] on span "Chlamydia/Neisseria gonorrhoeae RNA, TMA, Urogenital" at bounding box center [447, 171] width 228 height 31
click at [607, 119] on input "***" at bounding box center [485, 121] width 284 height 27
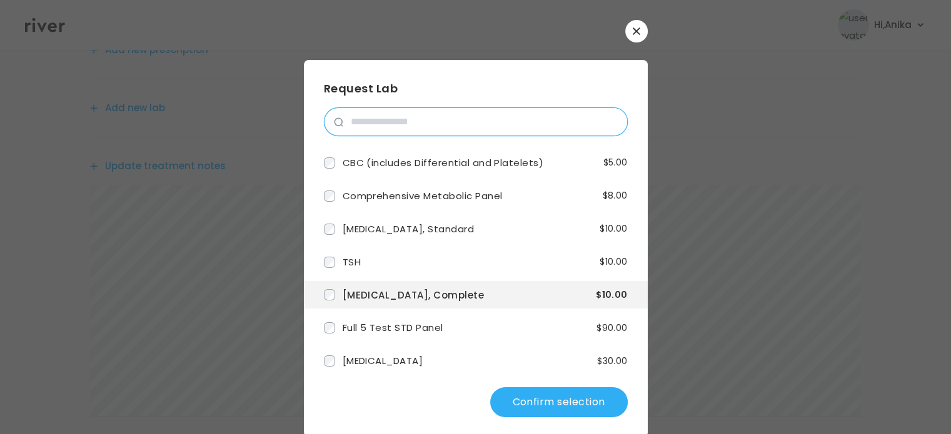
click at [520, 120] on input "search" at bounding box center [485, 121] width 284 height 27
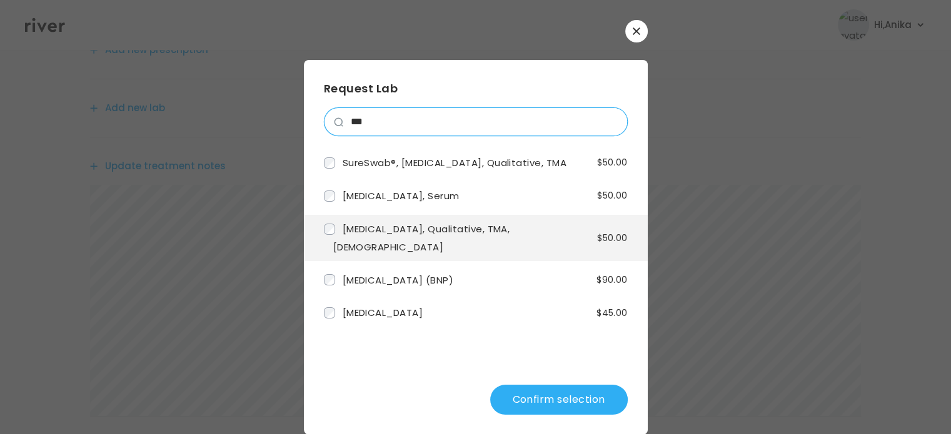
type input "***"
click at [482, 246] on span "Trichomonas vaginalis RNA, Qualitative, TMA, Males" at bounding box center [421, 237] width 177 height 31
click at [547, 392] on button "Confirm selection" at bounding box center [558, 400] width 137 height 30
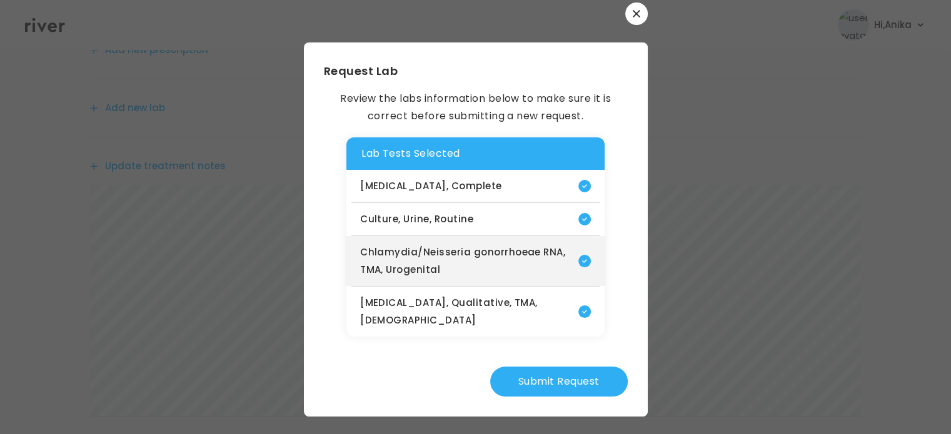
scroll to position [19, 0]
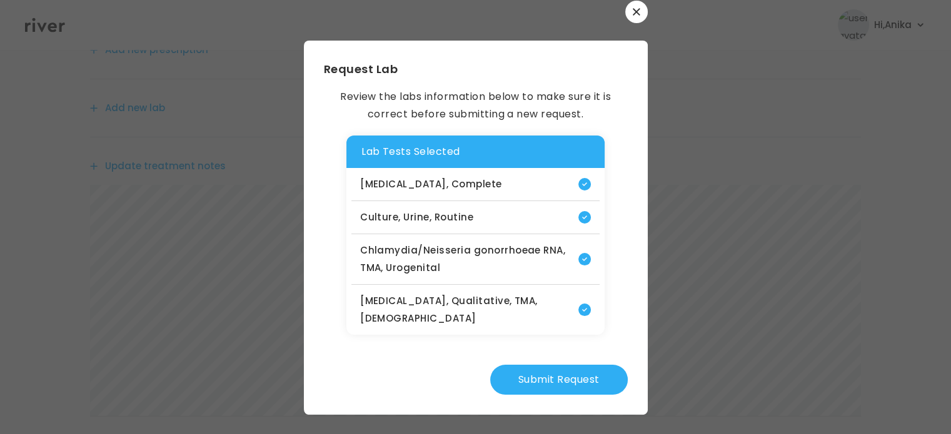
click at [532, 376] on button "Submit Request" at bounding box center [558, 380] width 137 height 30
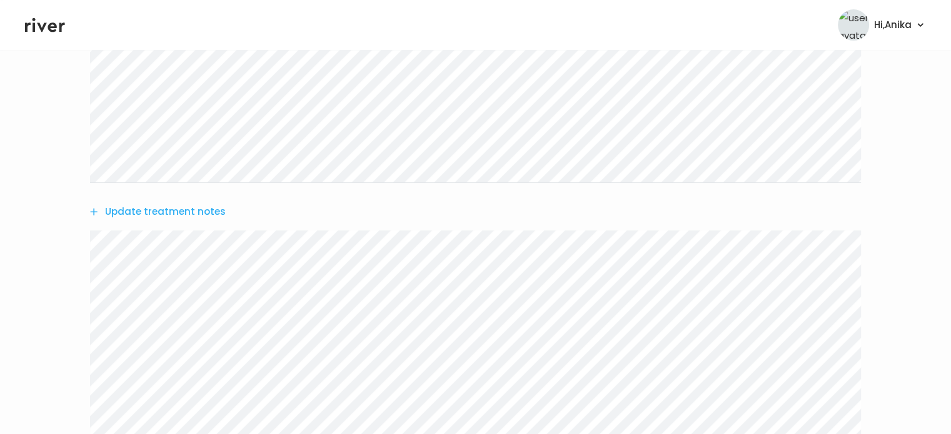
scroll to position [292, 0]
click at [188, 209] on button "Update treatment notes" at bounding box center [158, 217] width 136 height 17
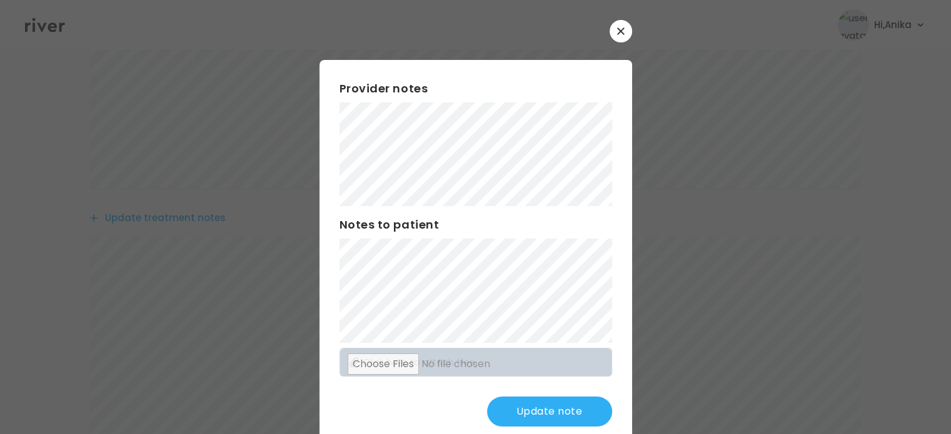
click at [565, 404] on div "Provider notes Notes to patient Click here to attach files Update note" at bounding box center [475, 253] width 312 height 387
click at [517, 417] on button "Update note" at bounding box center [549, 412] width 125 height 30
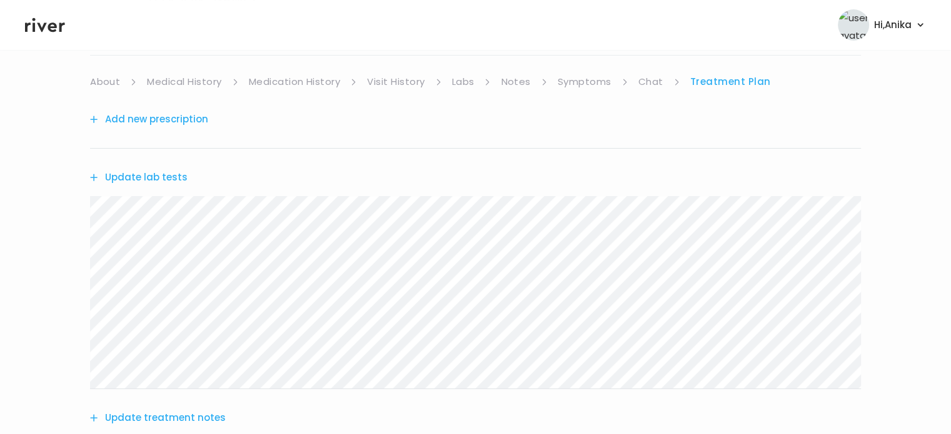
scroll to position [0, 0]
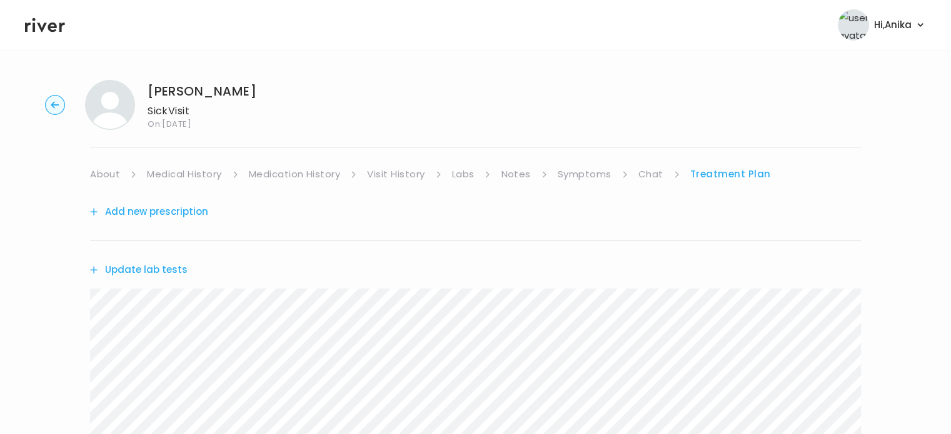
click at [584, 177] on link "Symptoms" at bounding box center [584, 174] width 54 height 17
click at [650, 176] on link "Chat" at bounding box center [653, 174] width 25 height 17
click at [725, 171] on link "Treatment Plan" at bounding box center [729, 174] width 77 height 17
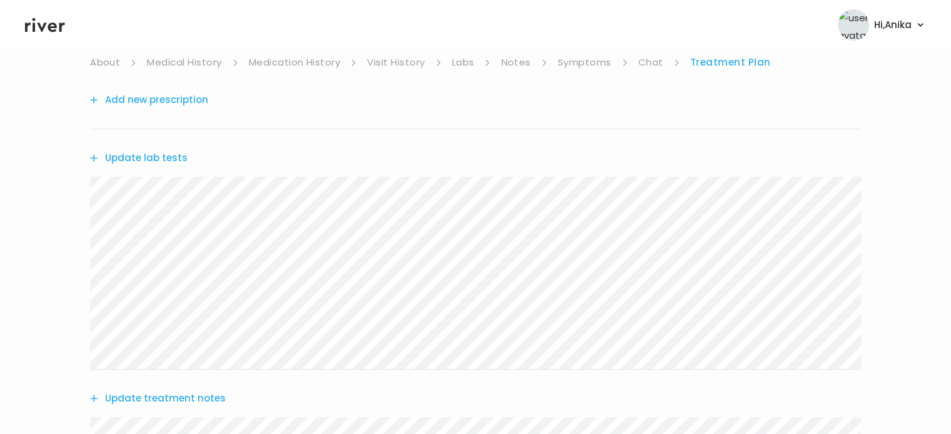
scroll to position [107, 0]
click at [645, 72] on link "Chat" at bounding box center [650, 66] width 25 height 17
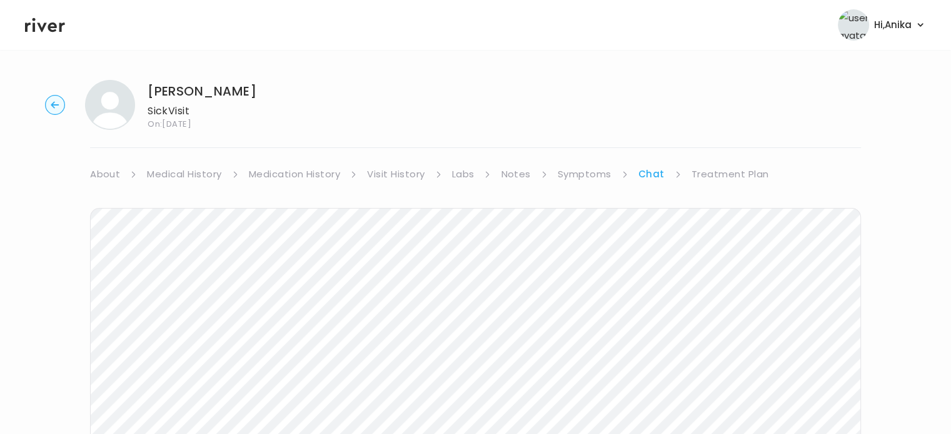
drag, startPoint x: 255, startPoint y: 90, endPoint x: 149, endPoint y: 86, distance: 106.3
click at [149, 86] on div "Dallas Woolsey Sick Visit On: 11 Aug 2025" at bounding box center [475, 105] width 911 height 50
copy h1 "Dallas Woolsey"
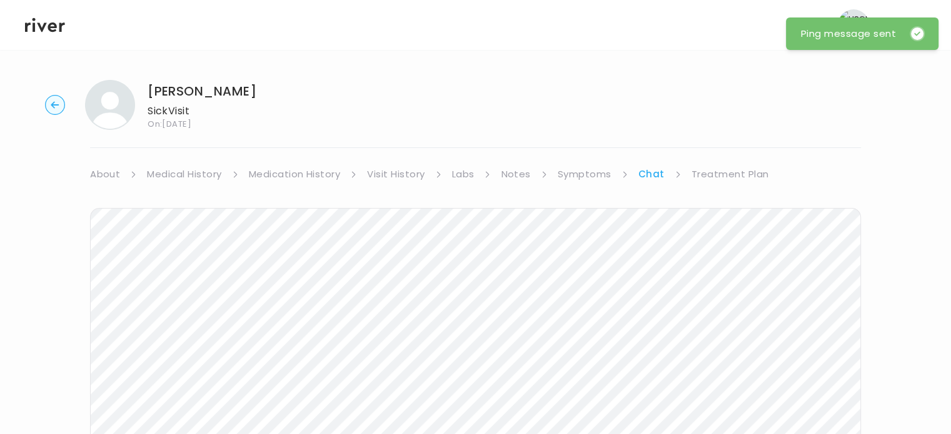
click at [699, 167] on link "Treatment Plan" at bounding box center [729, 174] width 77 height 17
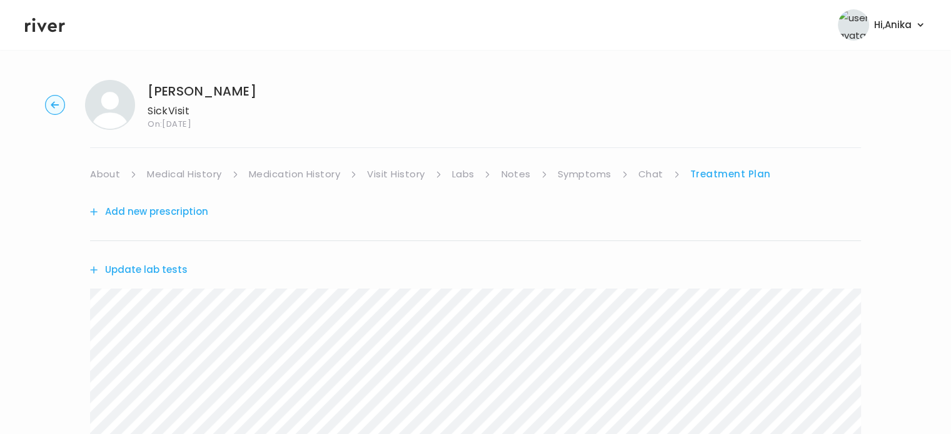
click at [576, 176] on link "Symptoms" at bounding box center [584, 174] width 54 height 17
click at [650, 174] on link "Chat" at bounding box center [653, 174] width 25 height 17
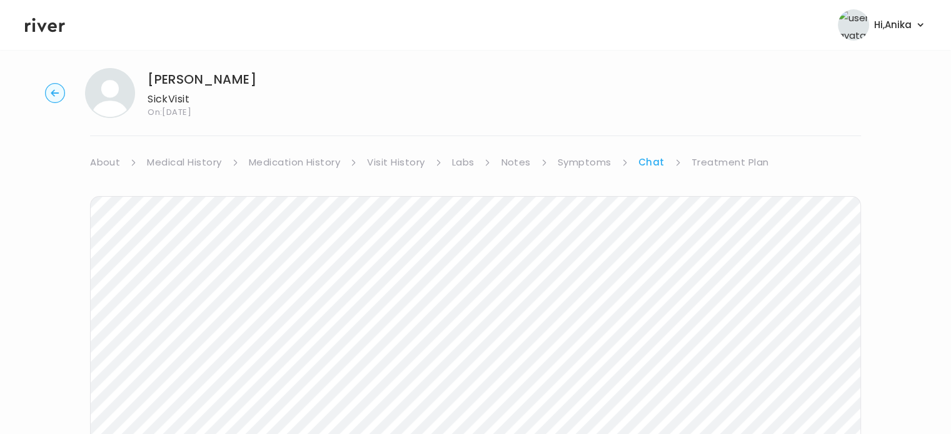
scroll to position [5, 0]
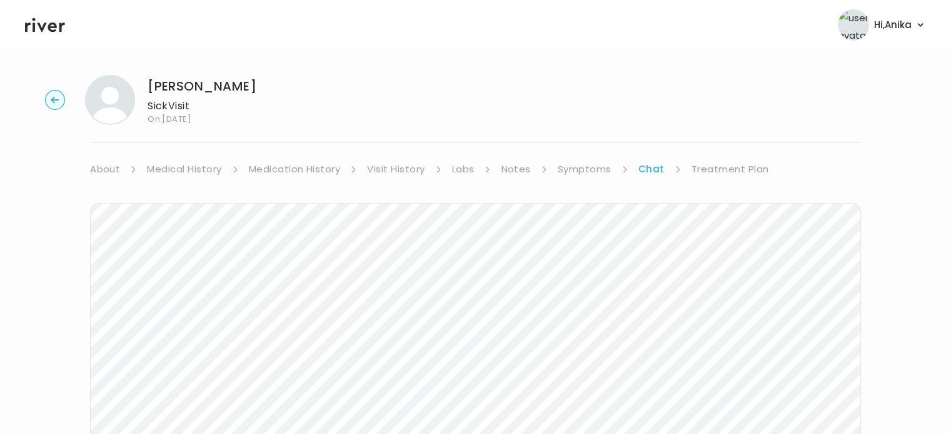
click at [49, 28] on icon at bounding box center [45, 25] width 40 height 14
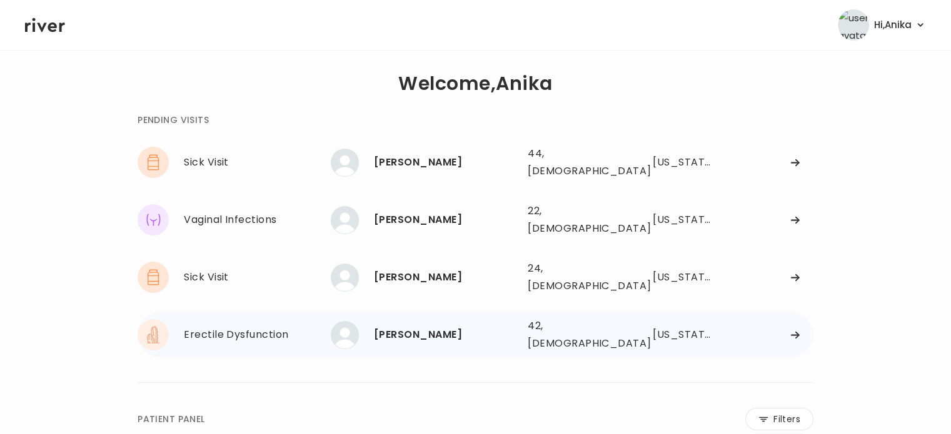
click at [412, 326] on div "Brian Mahoff" at bounding box center [446, 334] width 144 height 17
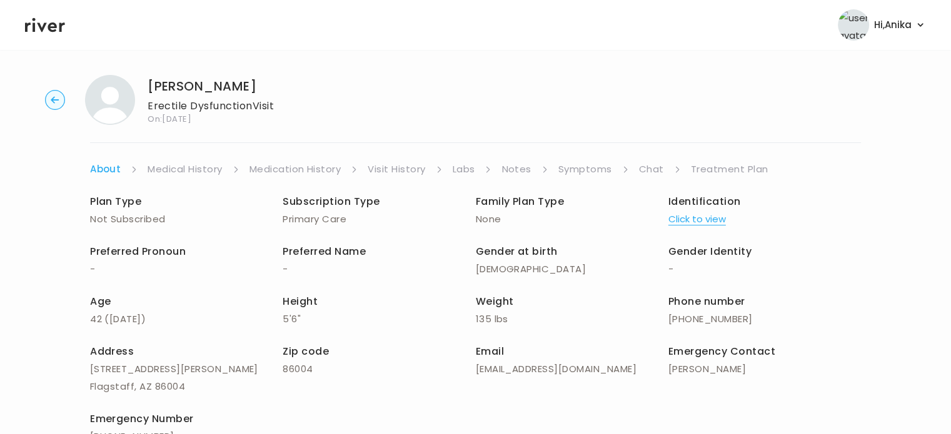
click at [650, 174] on link "Chat" at bounding box center [651, 169] width 25 height 17
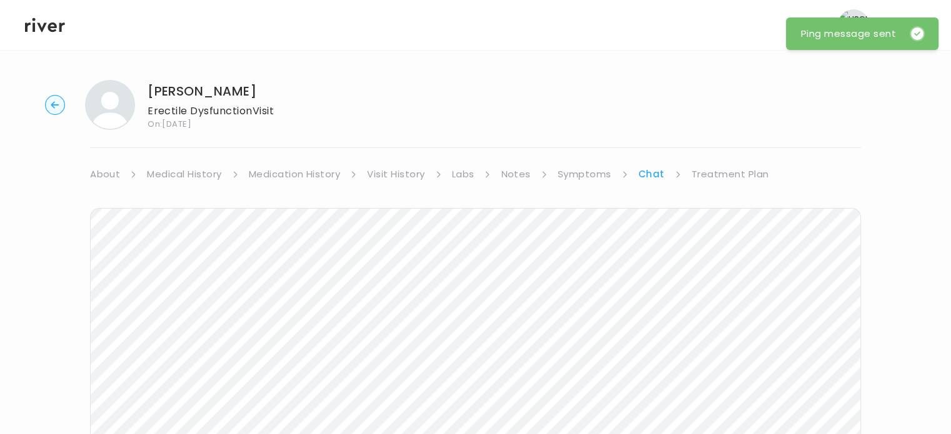
click at [58, 26] on icon at bounding box center [45, 25] width 40 height 19
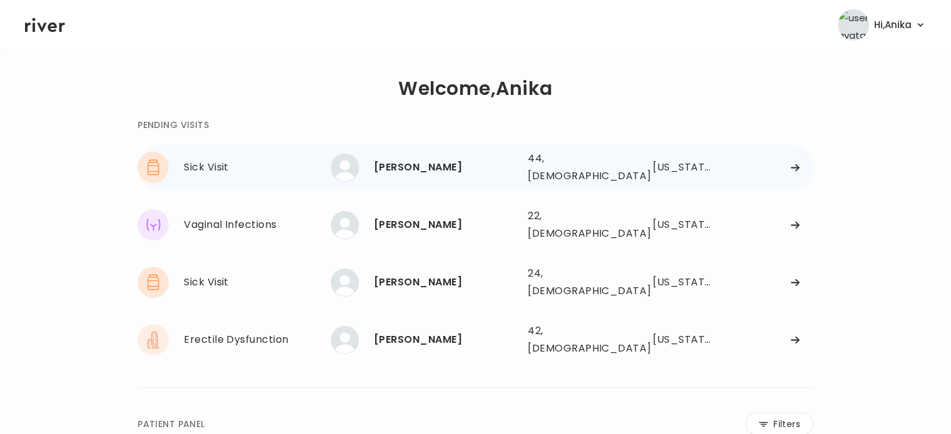
click at [404, 164] on div "Emily Barnes" at bounding box center [446, 167] width 144 height 17
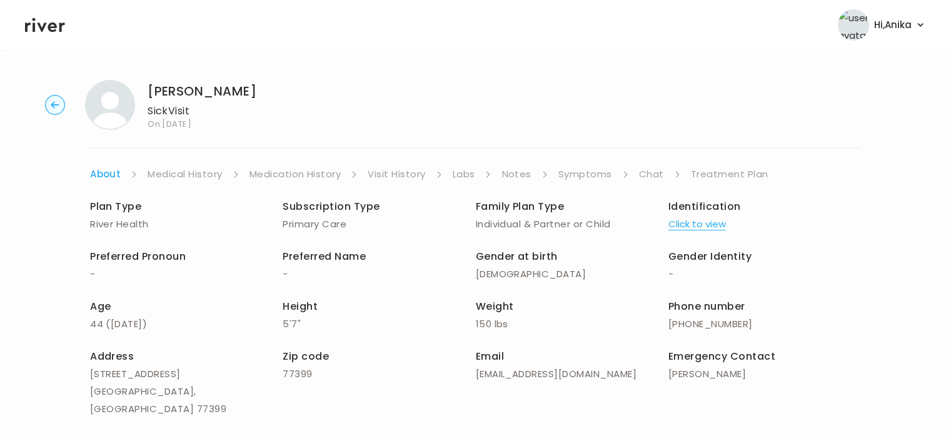
click at [694, 228] on button "Click to view" at bounding box center [696, 224] width 57 height 17
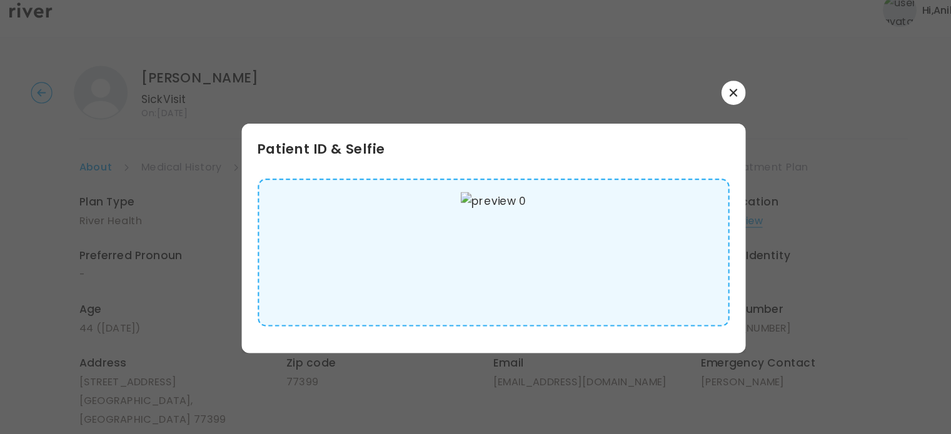
scroll to position [3, 0]
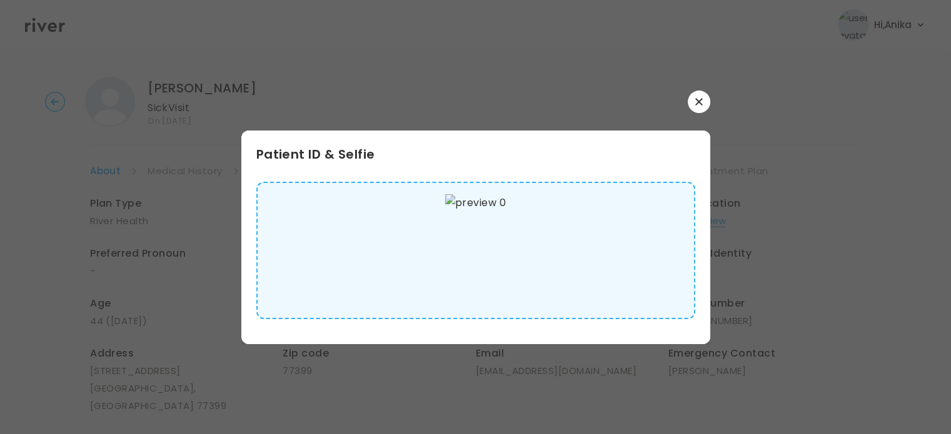
click at [702, 99] on button "button" at bounding box center [698, 102] width 22 height 22
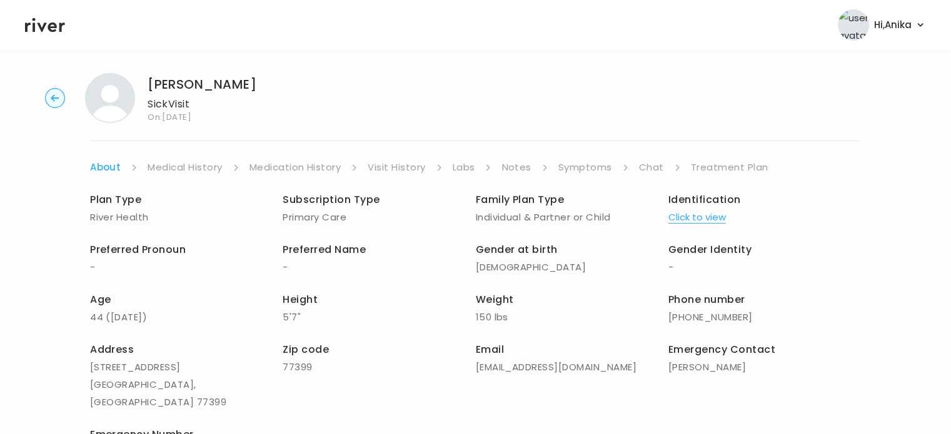
scroll to position [0, 0]
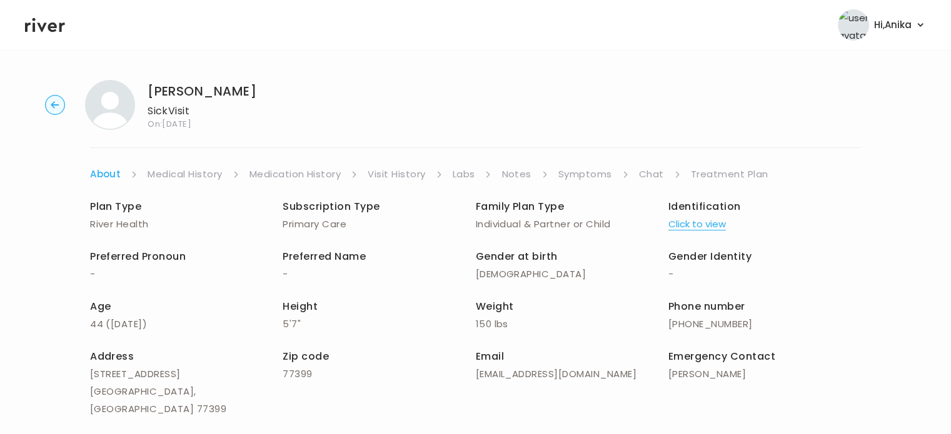
click at [194, 163] on div "Emily Barnes Sick Visit On: 11 Aug 2025 About Medical History Medication Histor…" at bounding box center [475, 305] width 951 height 471
click at [194, 179] on link "Medical History" at bounding box center [184, 174] width 74 height 17
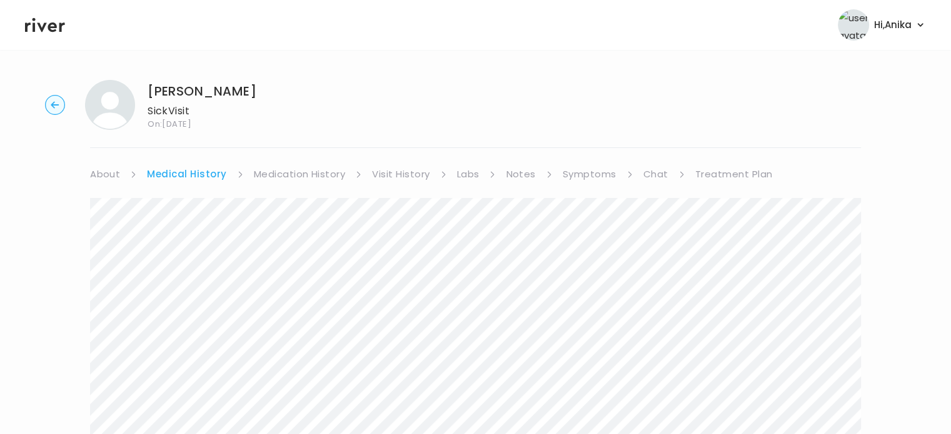
click at [327, 180] on link "Medication History" at bounding box center [300, 174] width 92 height 17
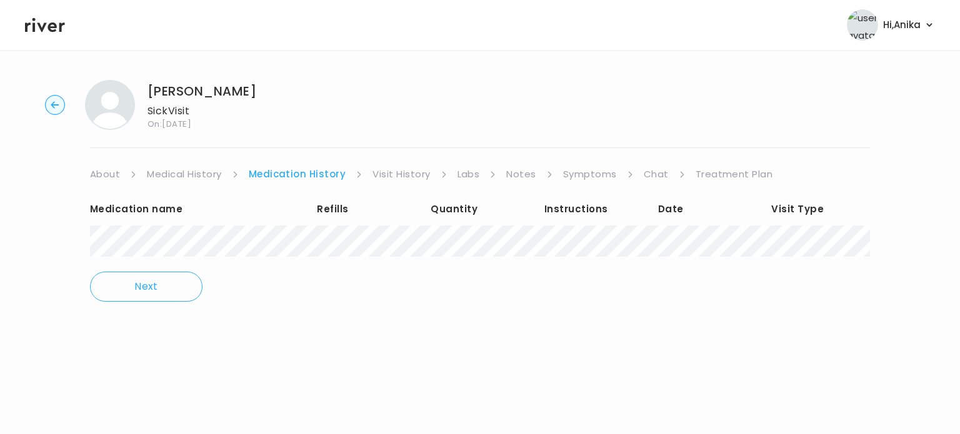
click at [391, 176] on link "Visit History" at bounding box center [400, 174] width 57 height 17
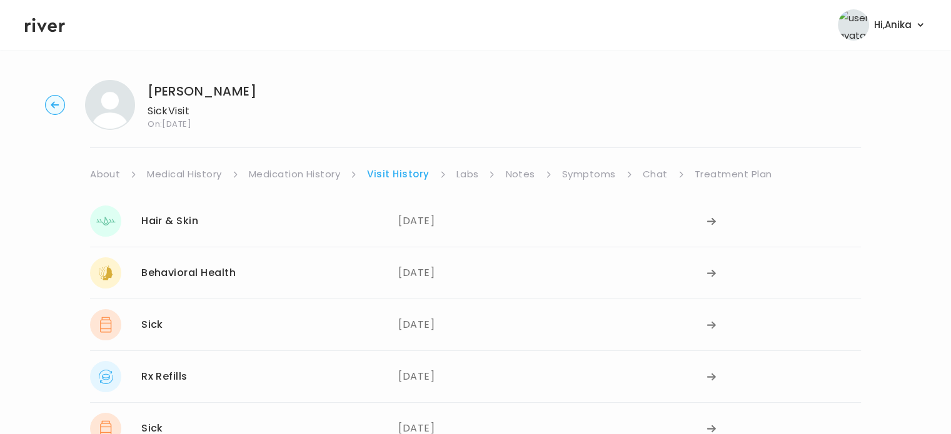
click at [456, 177] on link "Labs" at bounding box center [467, 174] width 22 height 17
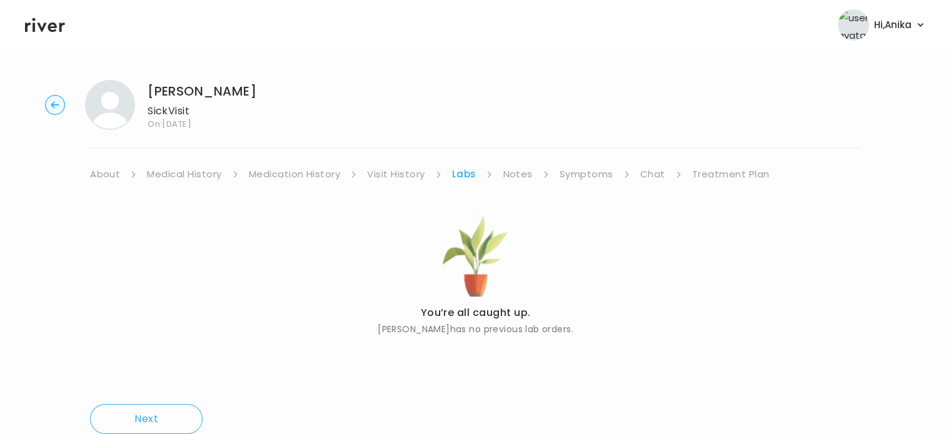
click at [524, 176] on link "Notes" at bounding box center [516, 174] width 29 height 17
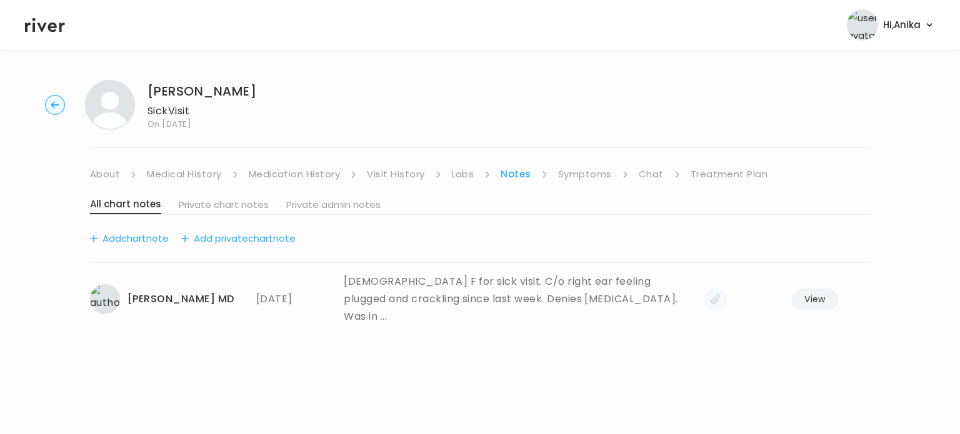
click at [578, 177] on link "Symptoms" at bounding box center [585, 174] width 54 height 17
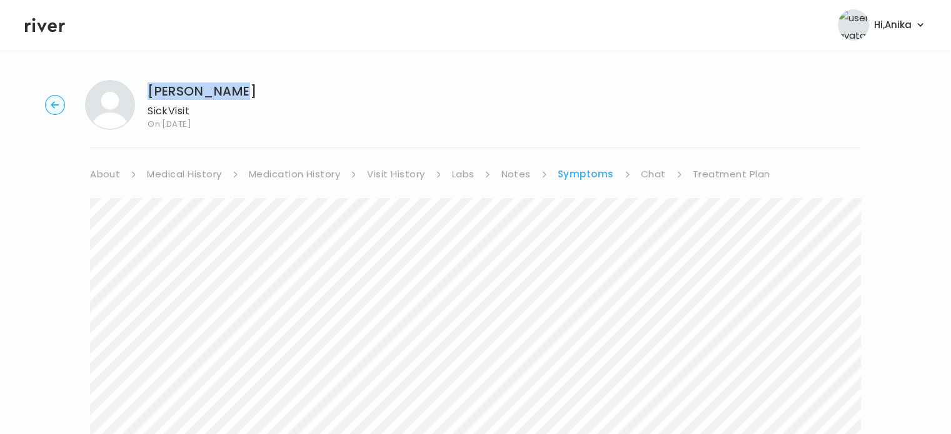
drag, startPoint x: 239, startPoint y: 93, endPoint x: 149, endPoint y: 86, distance: 90.3
click at [149, 86] on div "Emily Barnes Sick Visit On: 11 Aug 2025" at bounding box center [475, 105] width 911 height 50
copy h1 "Emily Barnes"
click at [53, 105] on icon "button" at bounding box center [55, 104] width 8 height 7
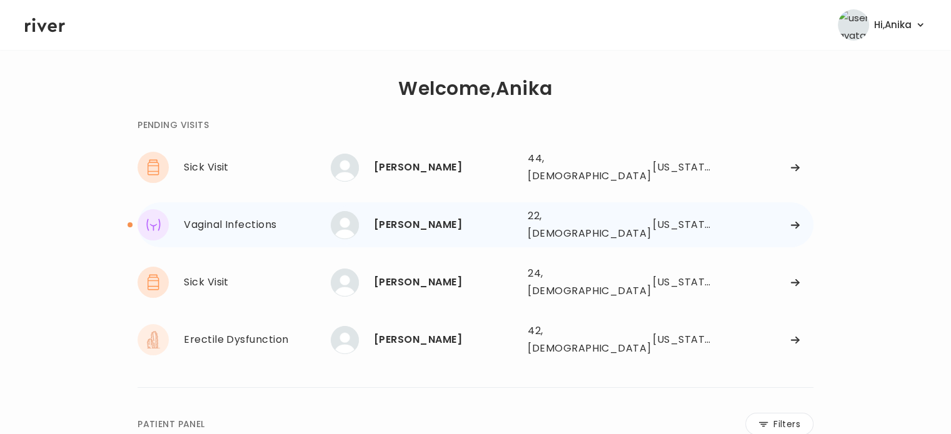
click at [400, 219] on div "Sofia Urena" at bounding box center [446, 224] width 144 height 17
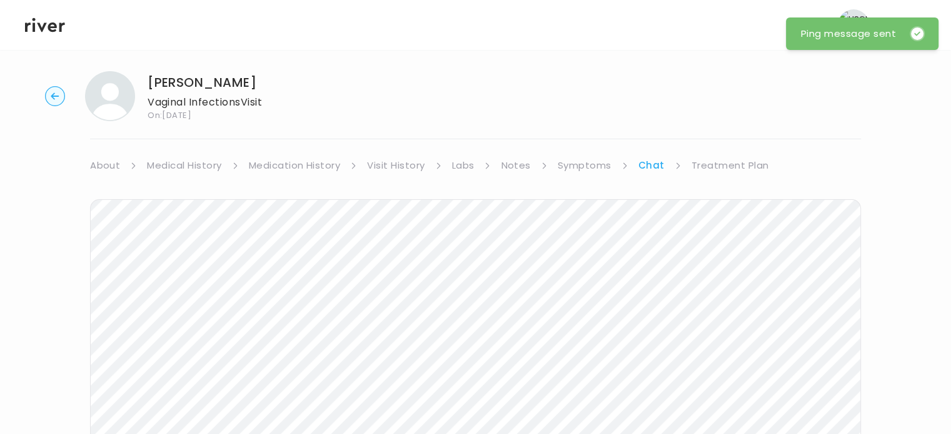
scroll to position [7, 0]
click at [54, 33] on icon at bounding box center [45, 25] width 40 height 19
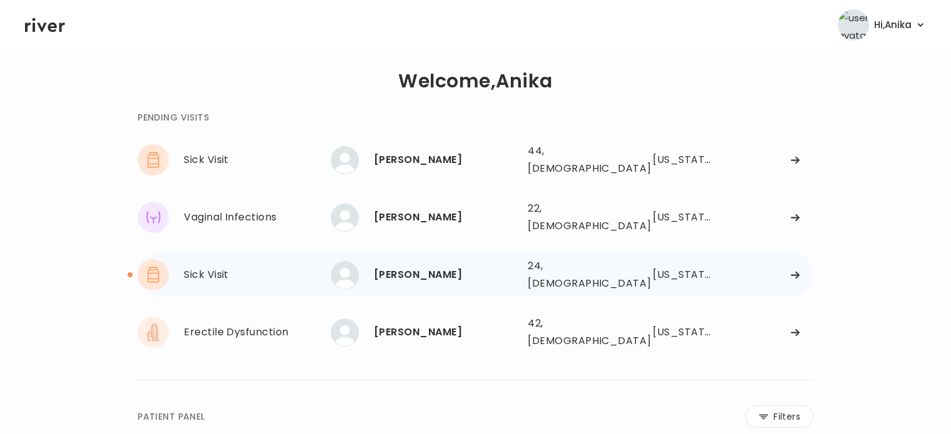
click at [455, 266] on div "Dallas Woolsey" at bounding box center [446, 274] width 144 height 17
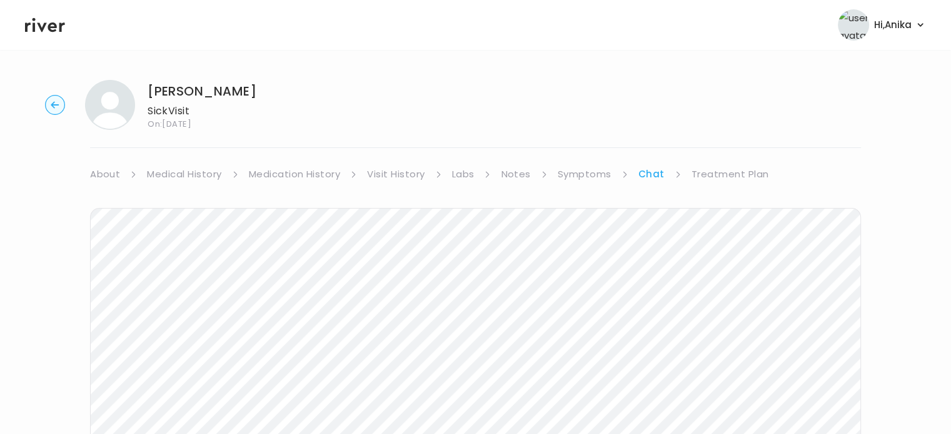
click at [739, 169] on link "Treatment Plan" at bounding box center [729, 174] width 77 height 17
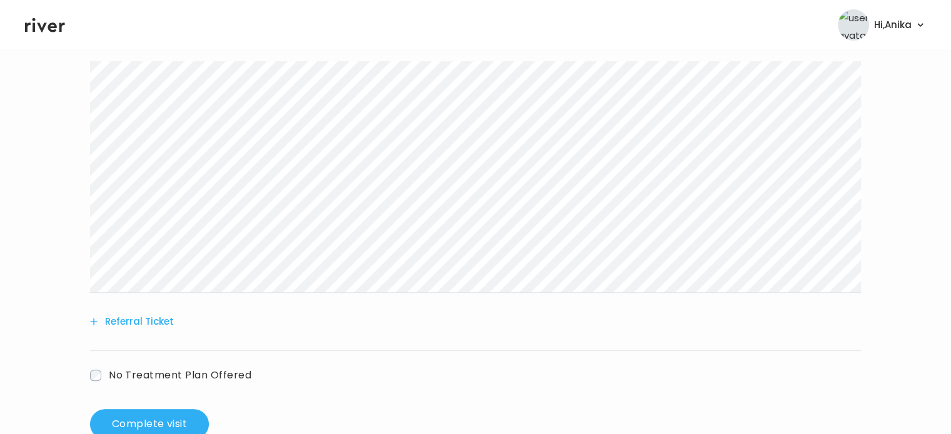
scroll to position [502, 0]
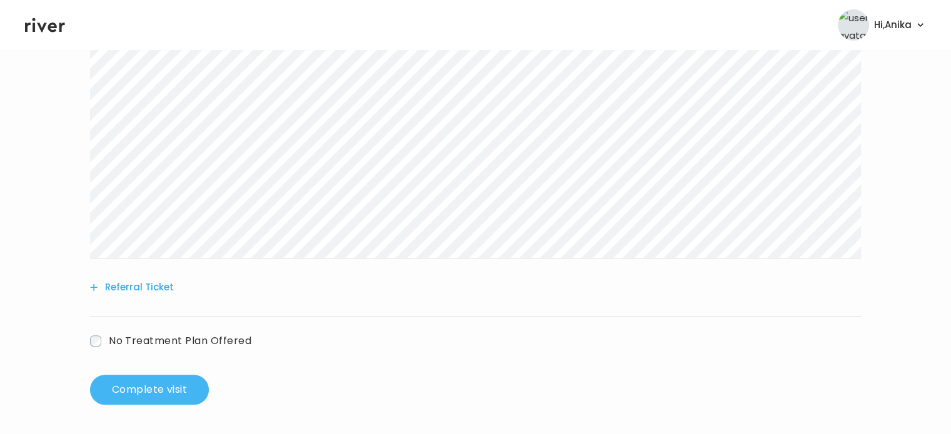
click at [180, 384] on button "Complete visit" at bounding box center [149, 390] width 119 height 30
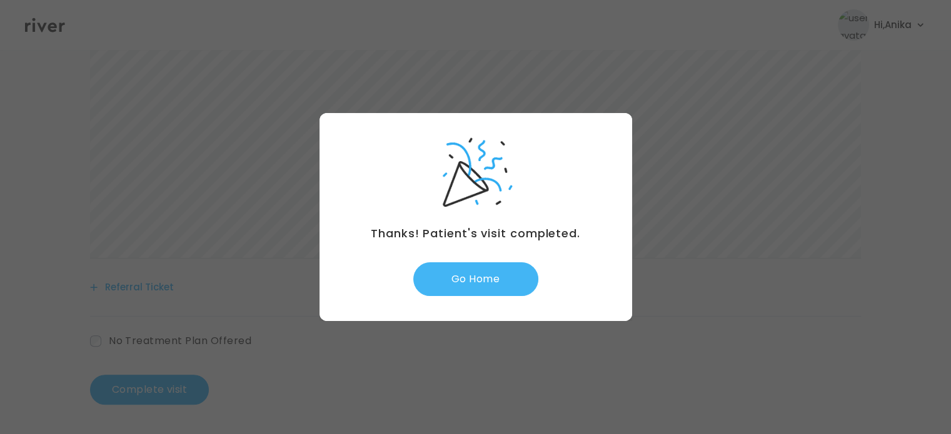
click at [496, 274] on button "Go Home" at bounding box center [475, 279] width 125 height 34
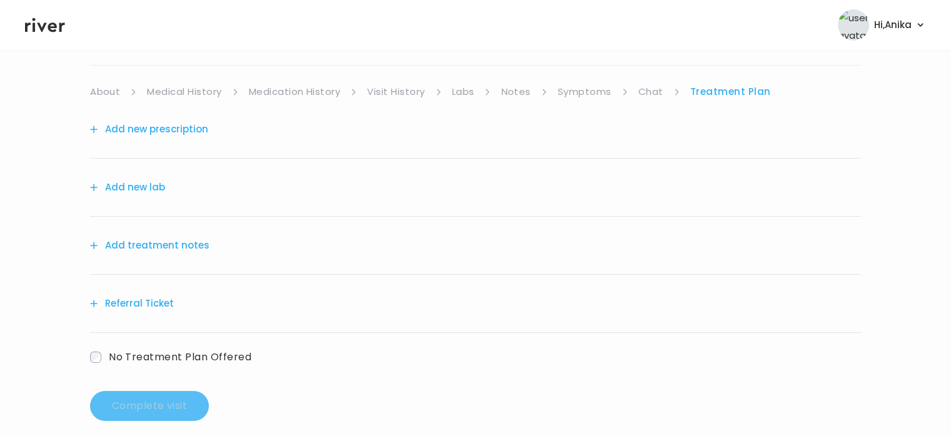
scroll to position [98, 0]
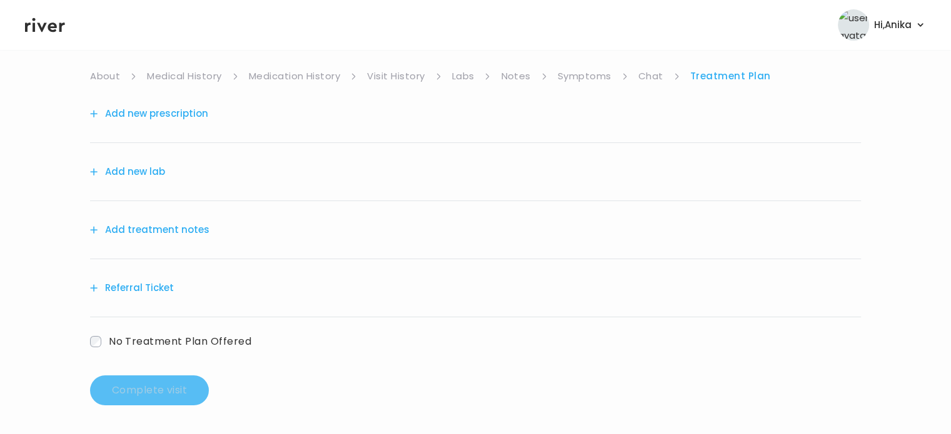
click at [136, 291] on button "Referral Ticket" at bounding box center [132, 287] width 84 height 17
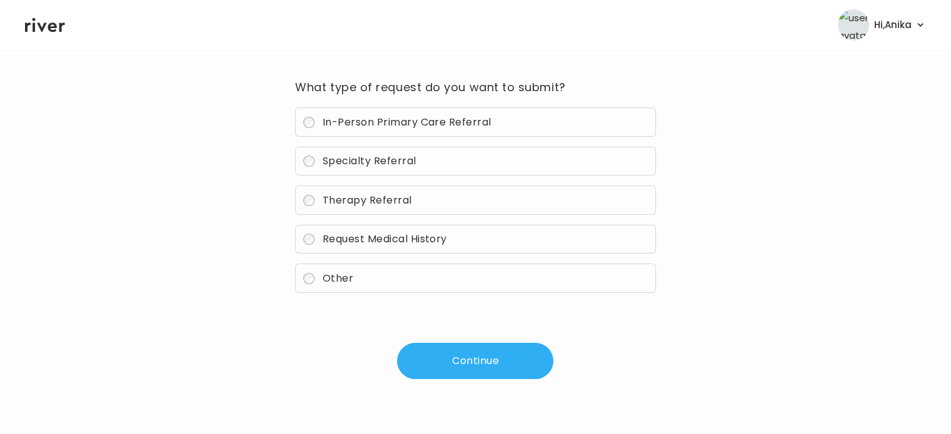
scroll to position [89, 0]
click at [389, 239] on span "Request Medical History" at bounding box center [384, 239] width 124 height 14
click at [487, 366] on button "Continue" at bounding box center [475, 362] width 156 height 36
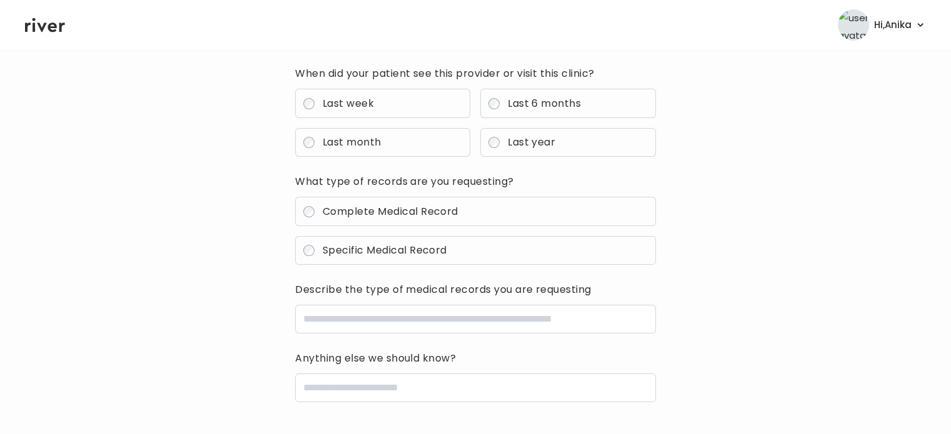
scroll to position [168, 0]
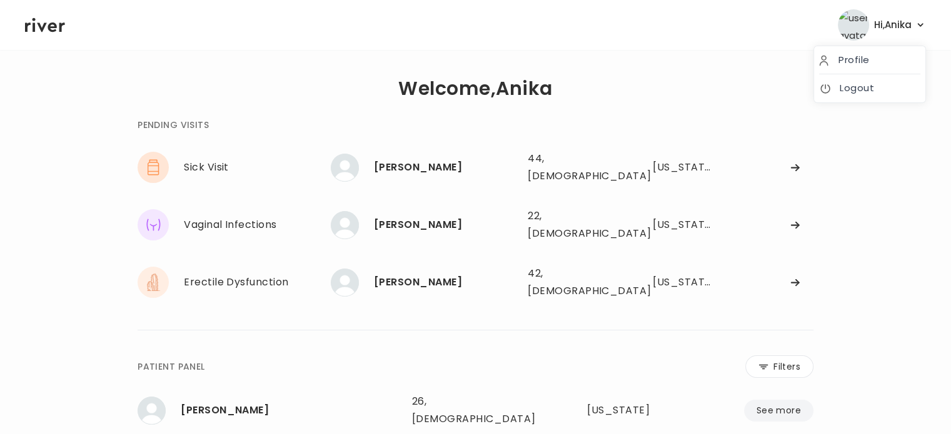
click at [899, 29] on span "Hi, [PERSON_NAME]" at bounding box center [892, 24] width 37 height 17
click at [854, 87] on link "Logout" at bounding box center [869, 87] width 101 height 17
